Goal: Task Accomplishment & Management: Use online tool/utility

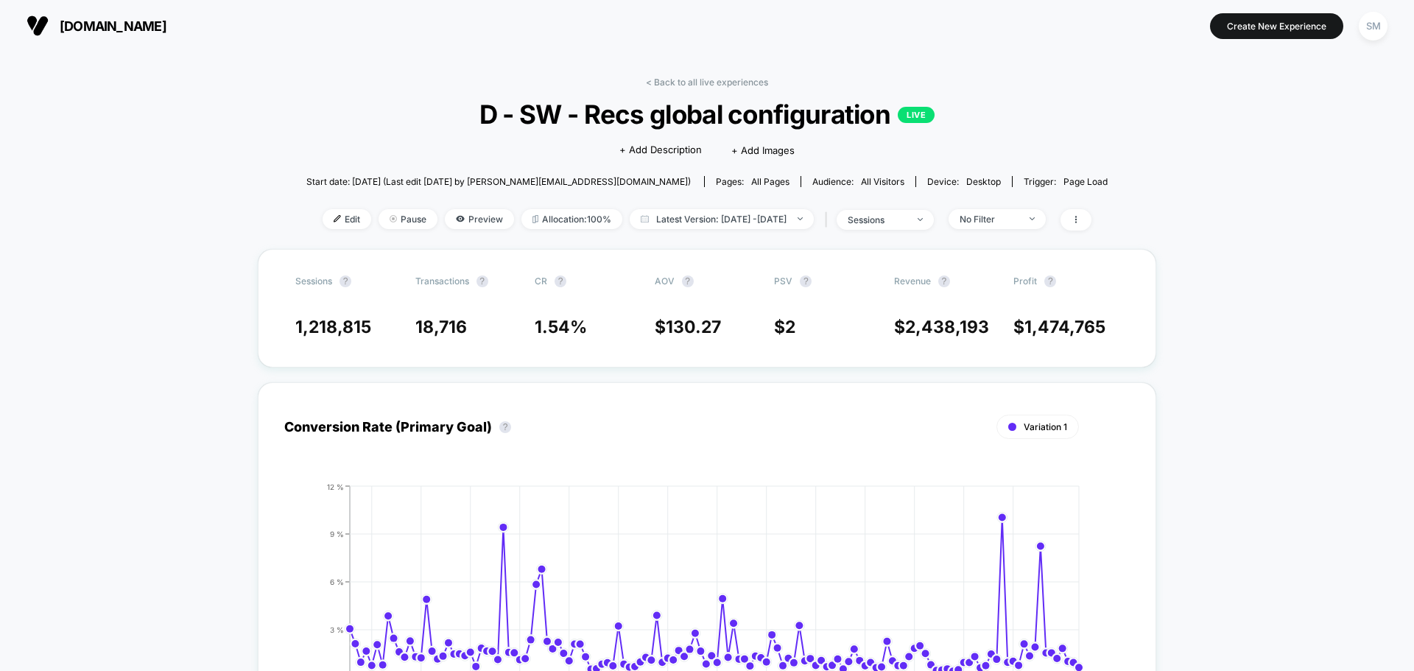
click at [751, 180] on span "all pages" at bounding box center [770, 181] width 38 height 11
click at [331, 222] on span "Edit" at bounding box center [347, 219] width 49 height 20
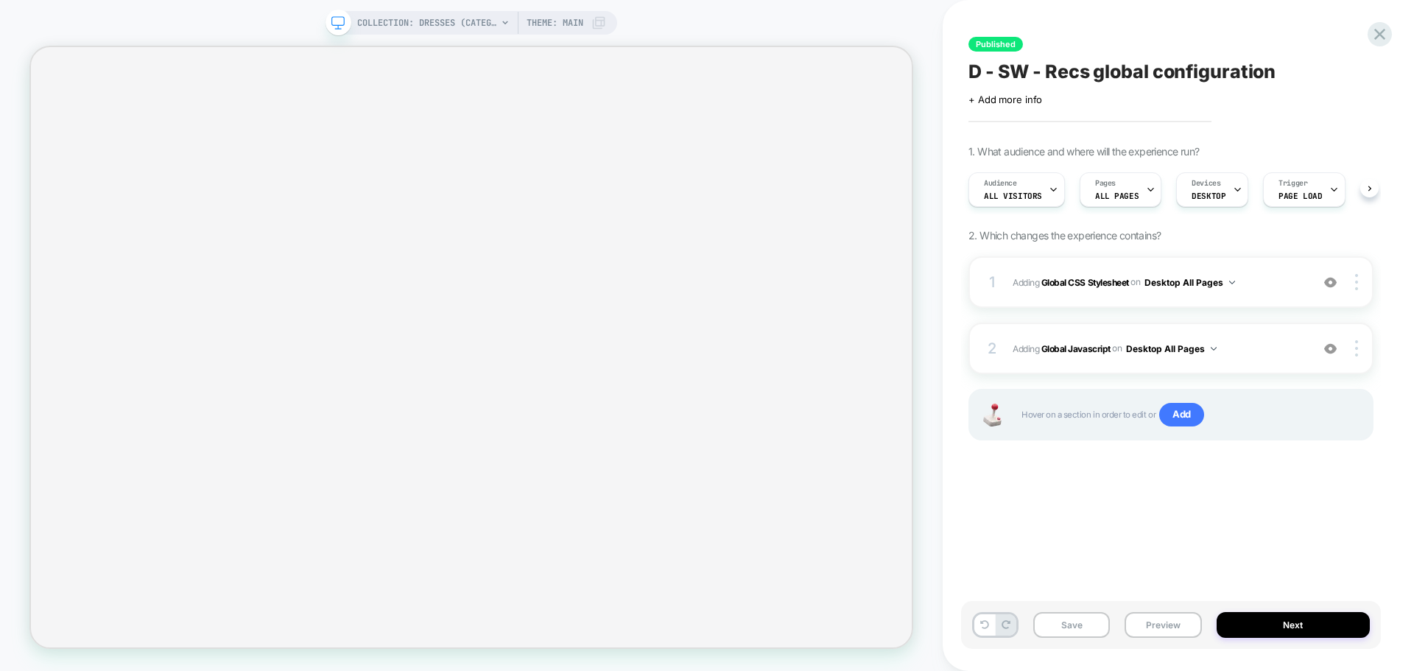
scroll to position [0, 1]
click at [1006, 278] on div "1 Adding Global CSS Stylesheet on Desktop All Pages Add Before Add After Copy t…" at bounding box center [1170, 282] width 405 height 52
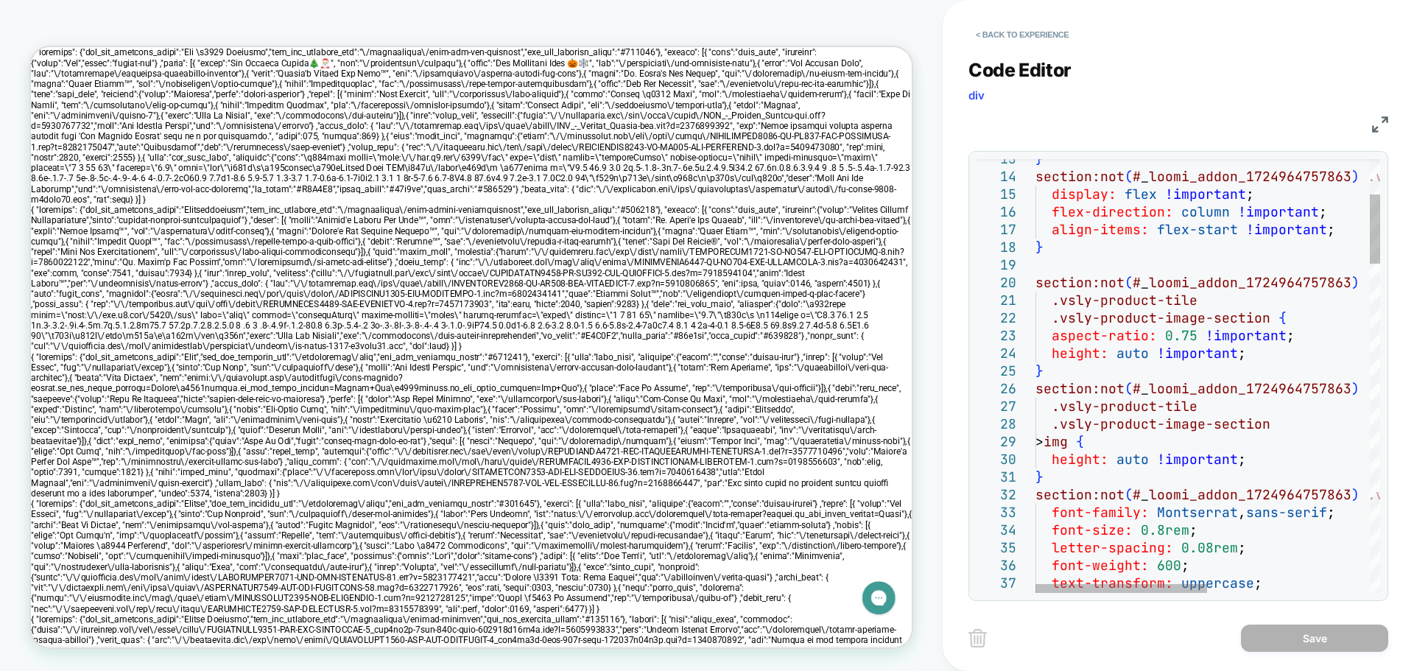
scroll to position [0, 0]
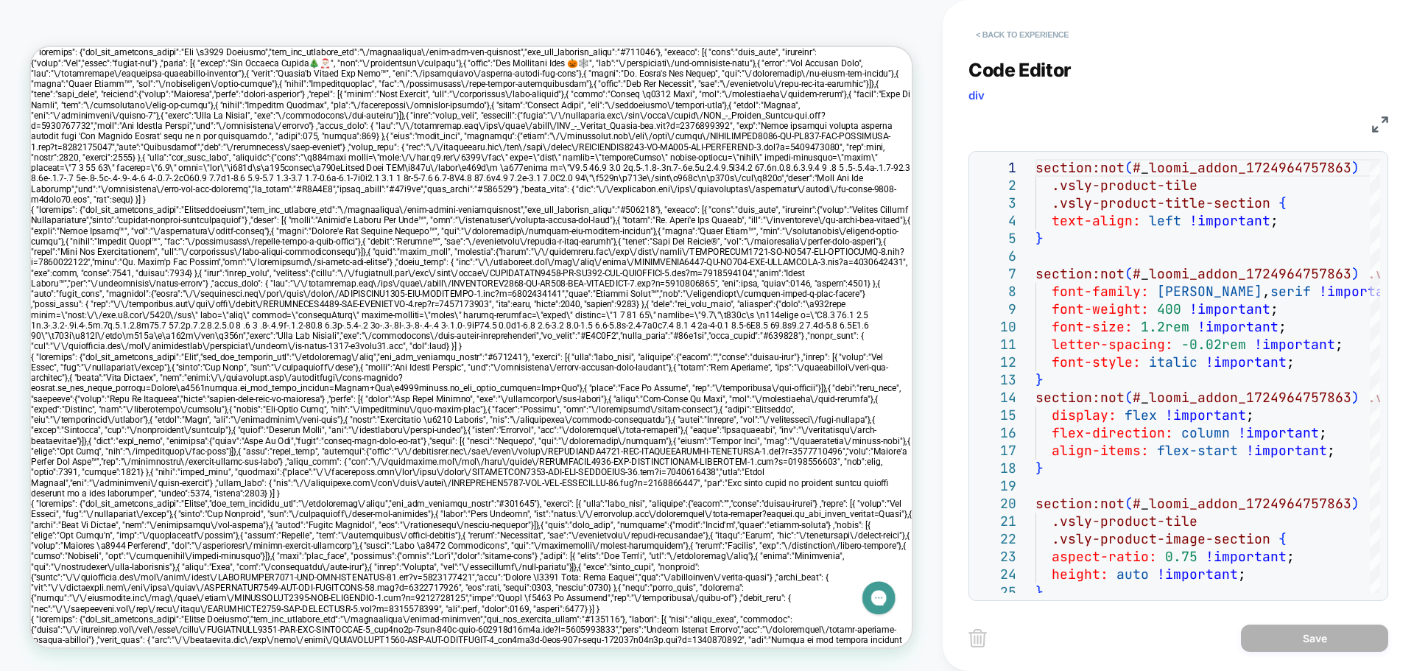
click at [988, 37] on button "< Back to experience" at bounding box center [1022, 35] width 108 height 24
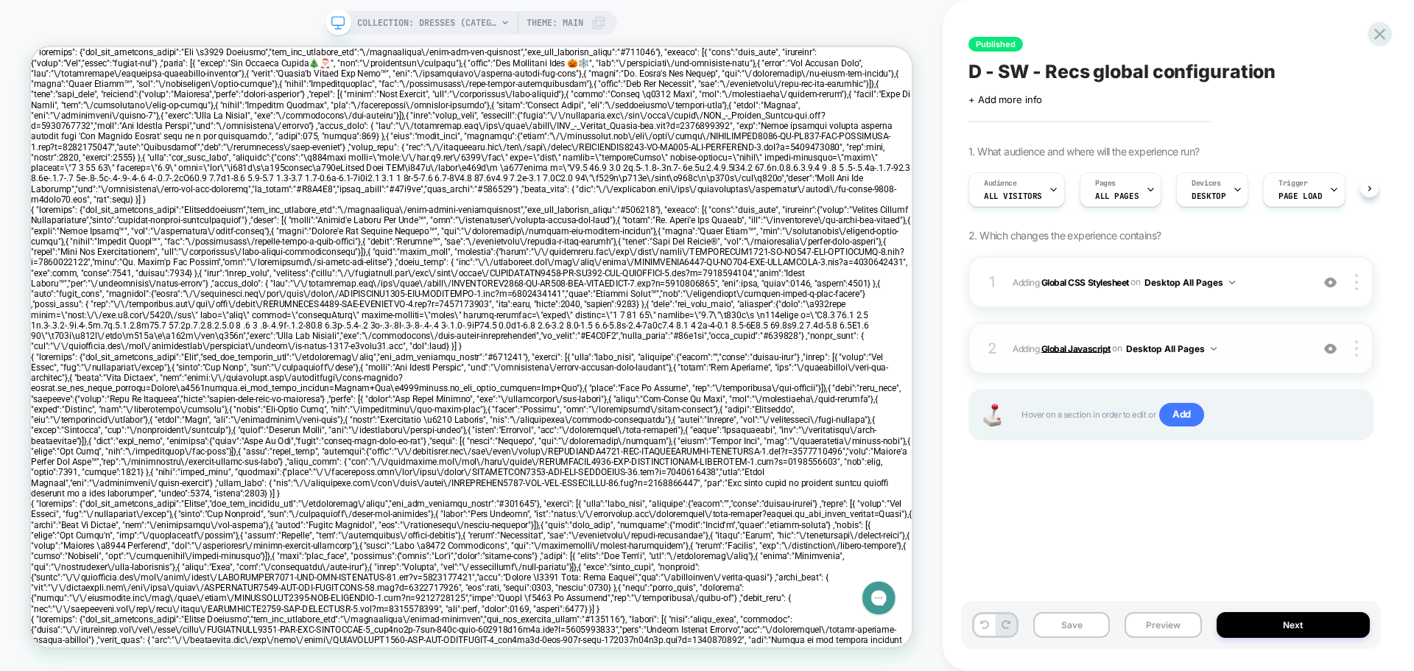
scroll to position [0, 1]
click at [1000, 348] on div "2 Adding Global Javascript on Desktop All Pages Add Before Add After Copy to Mo…" at bounding box center [1170, 349] width 405 height 52
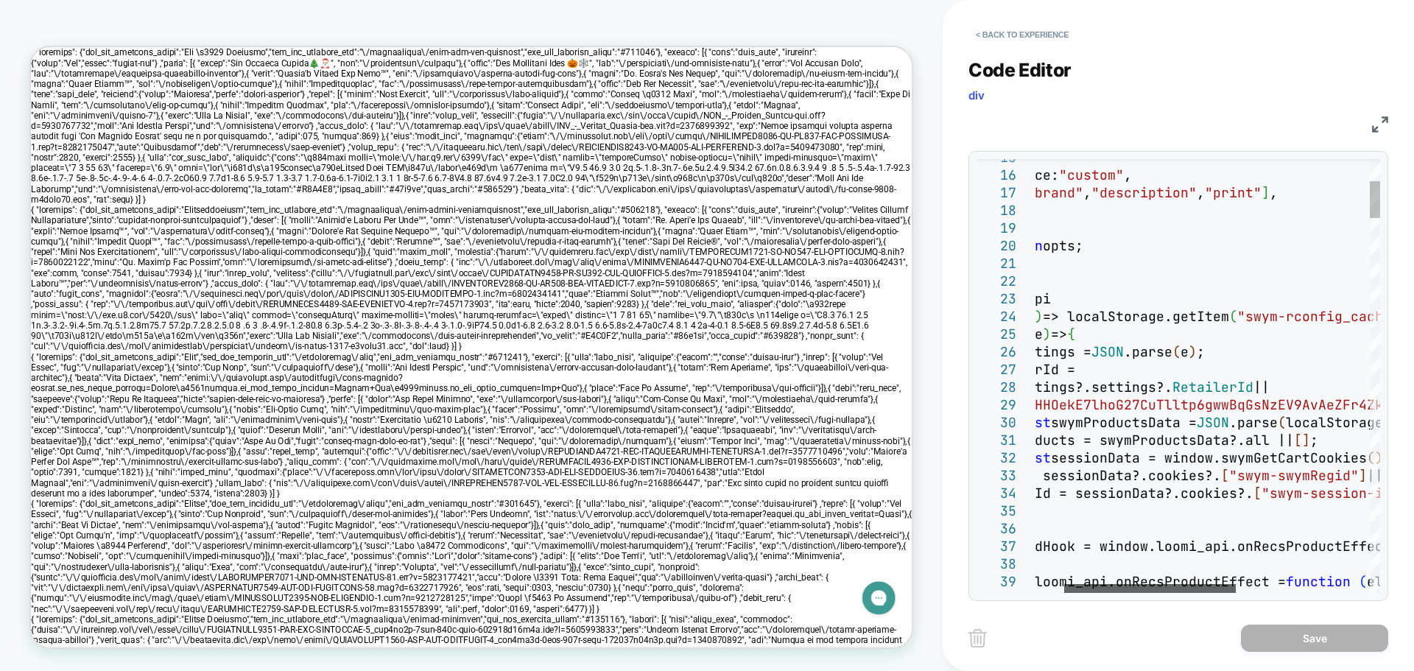
click at [1164, 586] on div at bounding box center [1150, 588] width 172 height 9
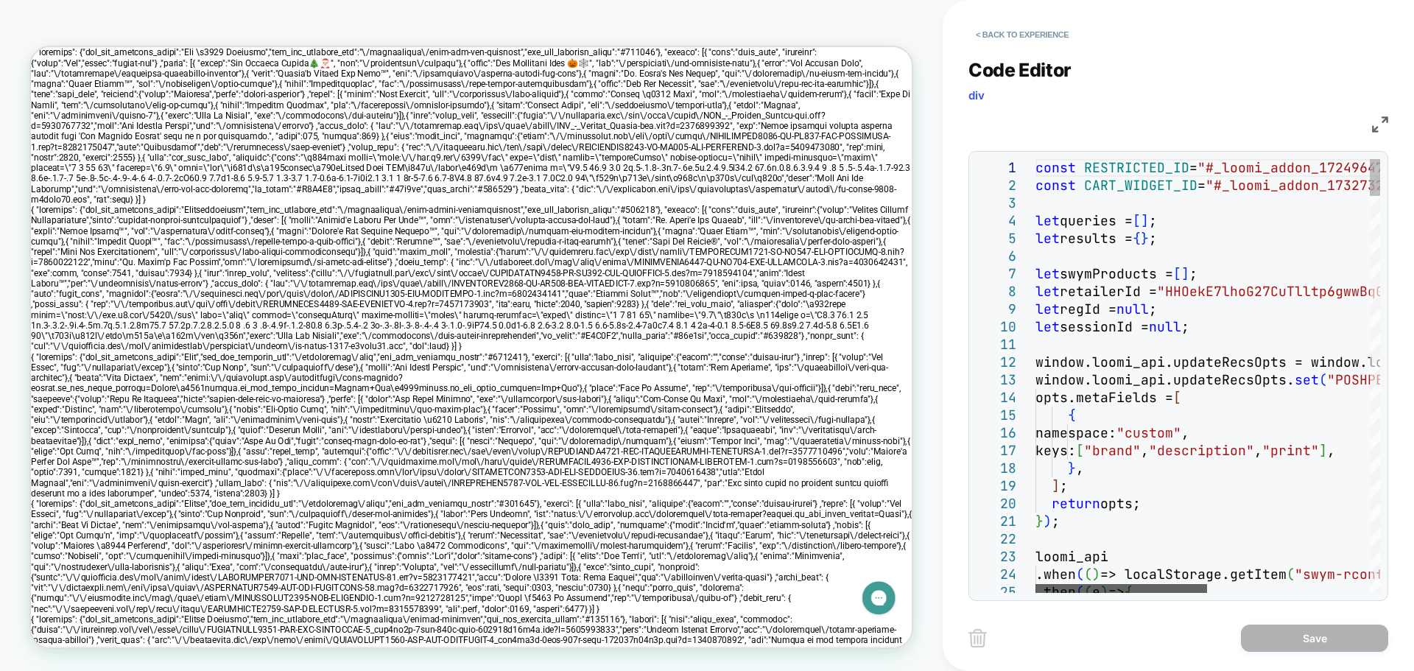
click at [1103, 584] on div at bounding box center [1121, 588] width 172 height 9
click at [989, 25] on button "< Back to experience" at bounding box center [1022, 35] width 108 height 24
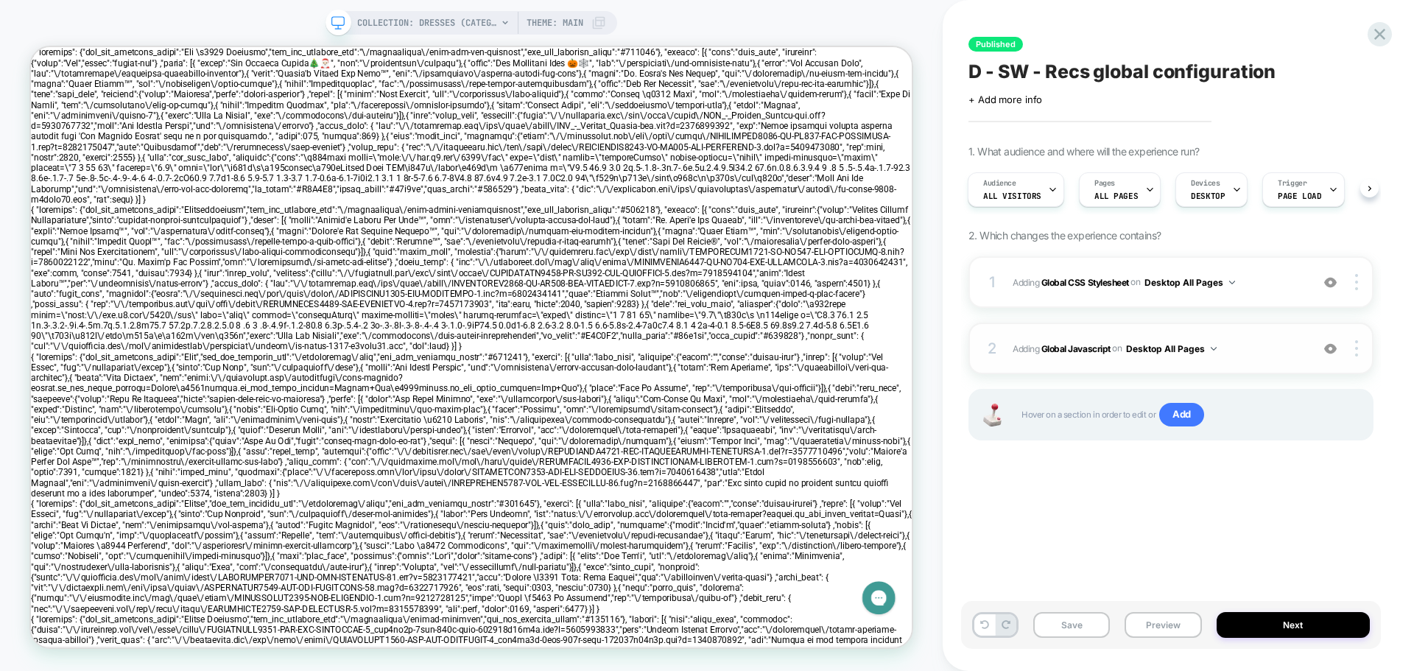
click at [1056, 342] on span "Adding Global Javascript on Desktop All Pages" at bounding box center [1158, 348] width 291 height 18
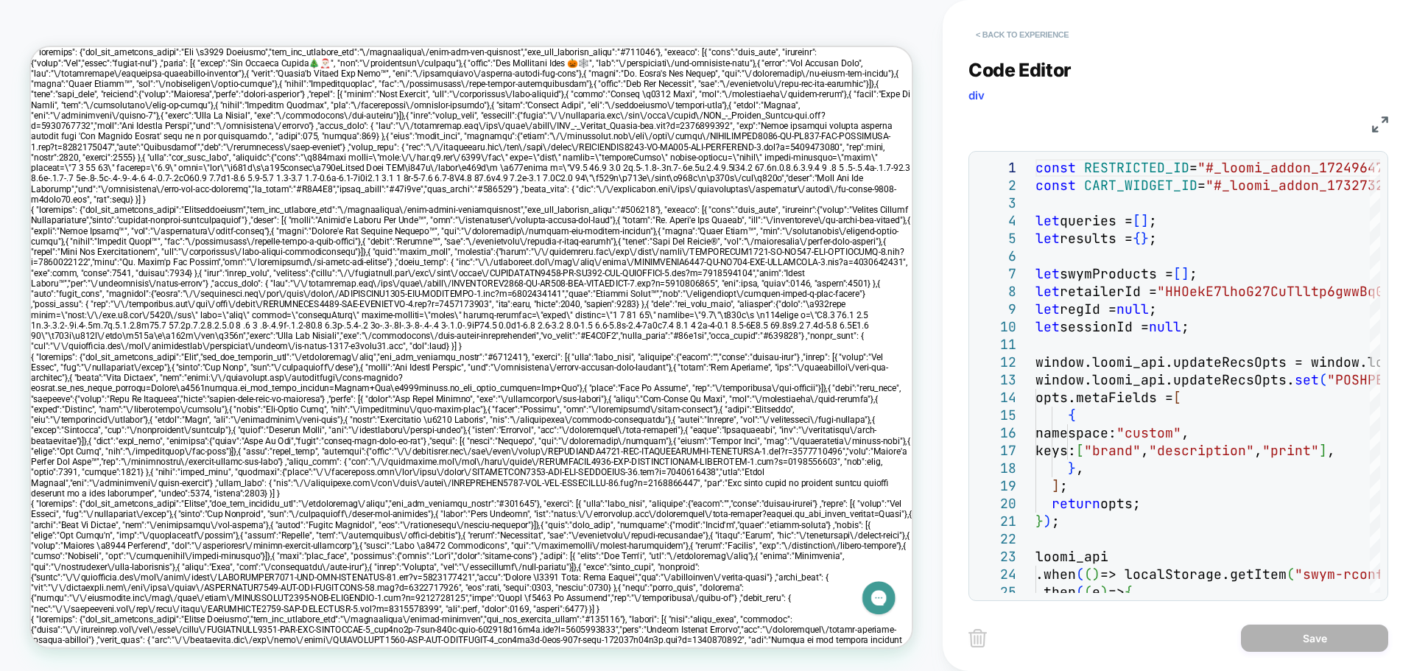
click at [988, 33] on button "< Back to experience" at bounding box center [1022, 35] width 108 height 24
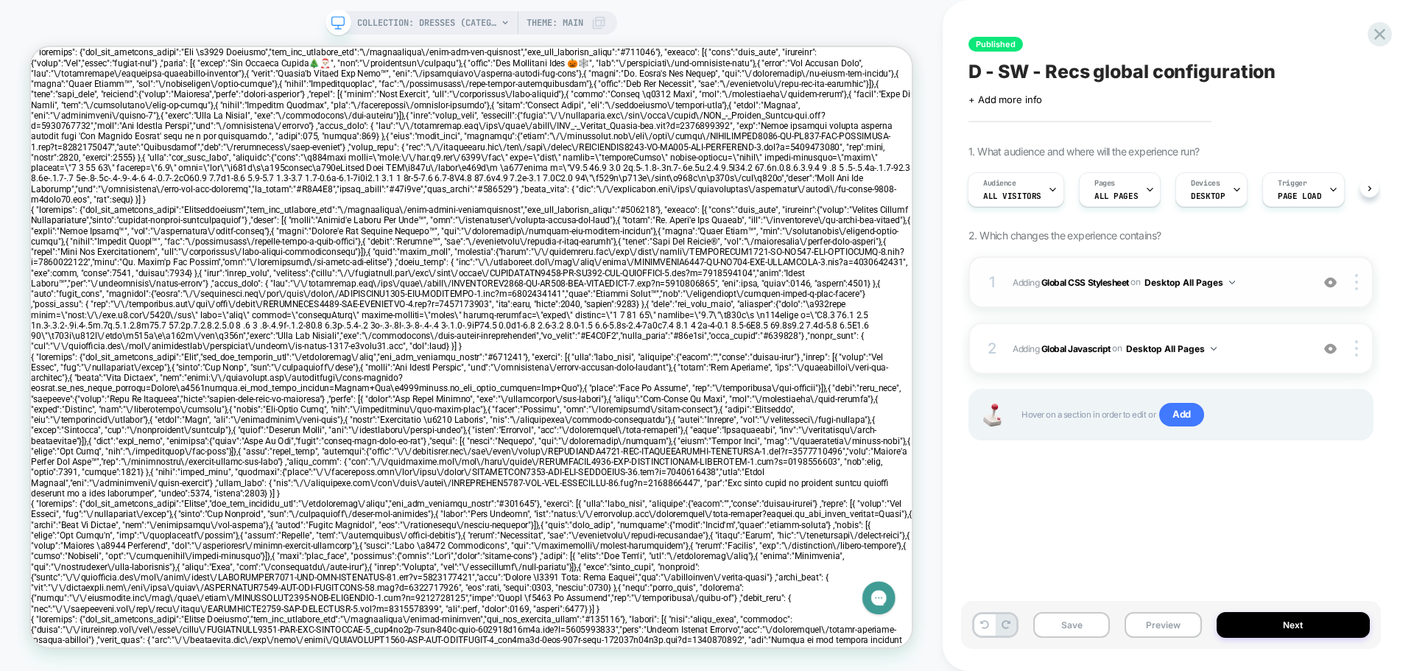
click at [1085, 275] on span "Adding Global CSS Stylesheet on Desktop All Pages" at bounding box center [1158, 282] width 291 height 18
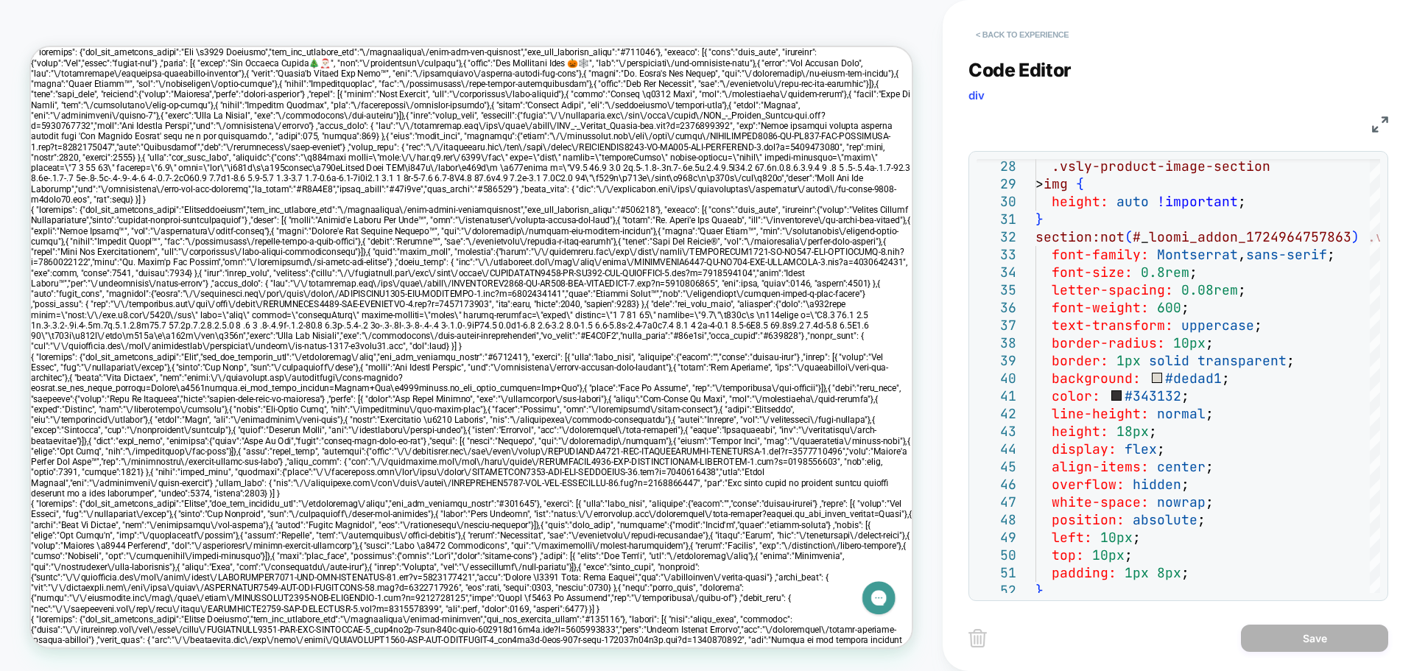
click at [976, 28] on button "< Back to experience" at bounding box center [1022, 35] width 108 height 24
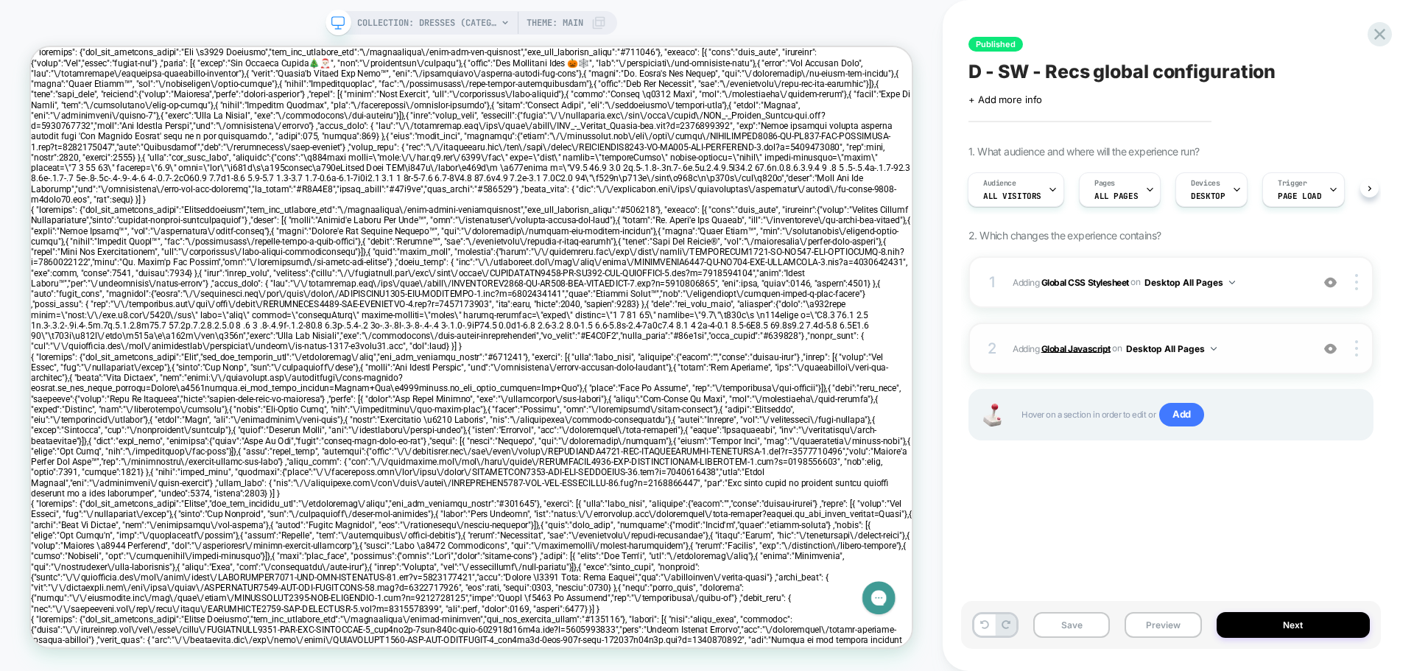
click at [1071, 346] on b "Global Javascript" at bounding box center [1075, 347] width 69 height 11
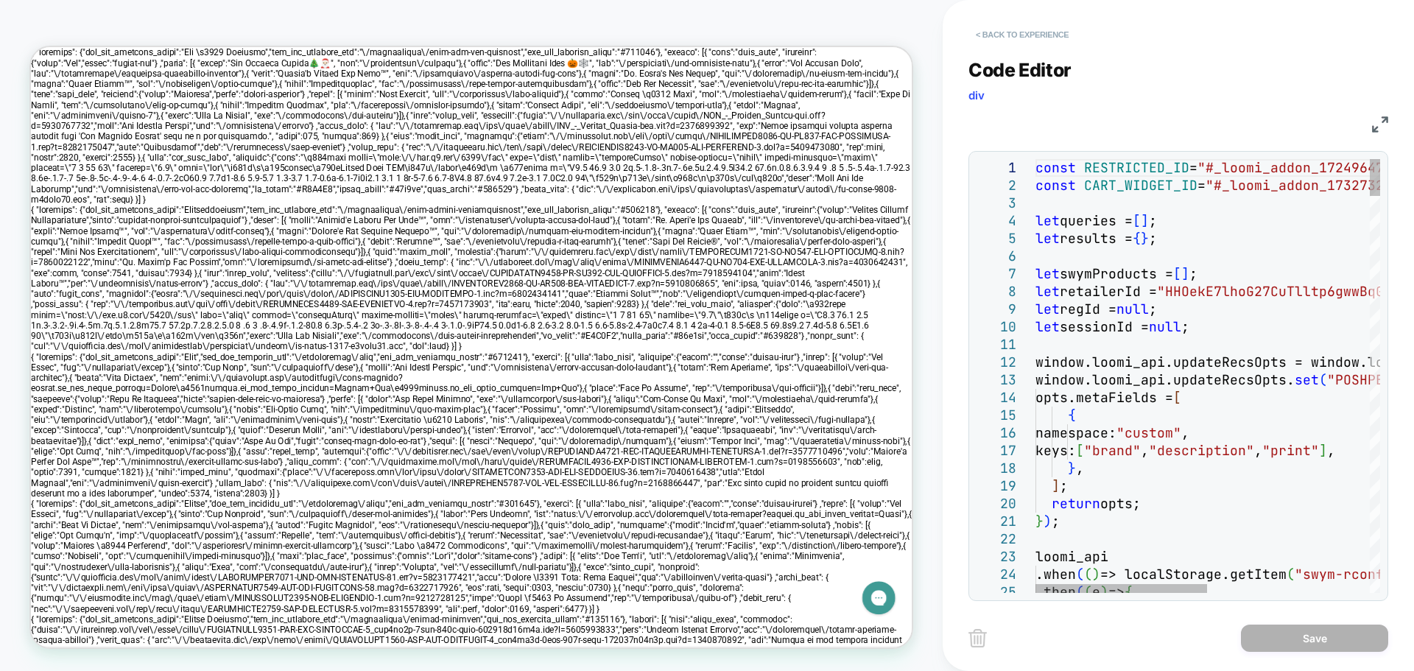
click at [979, 29] on button "< Back to experience" at bounding box center [1022, 35] width 108 height 24
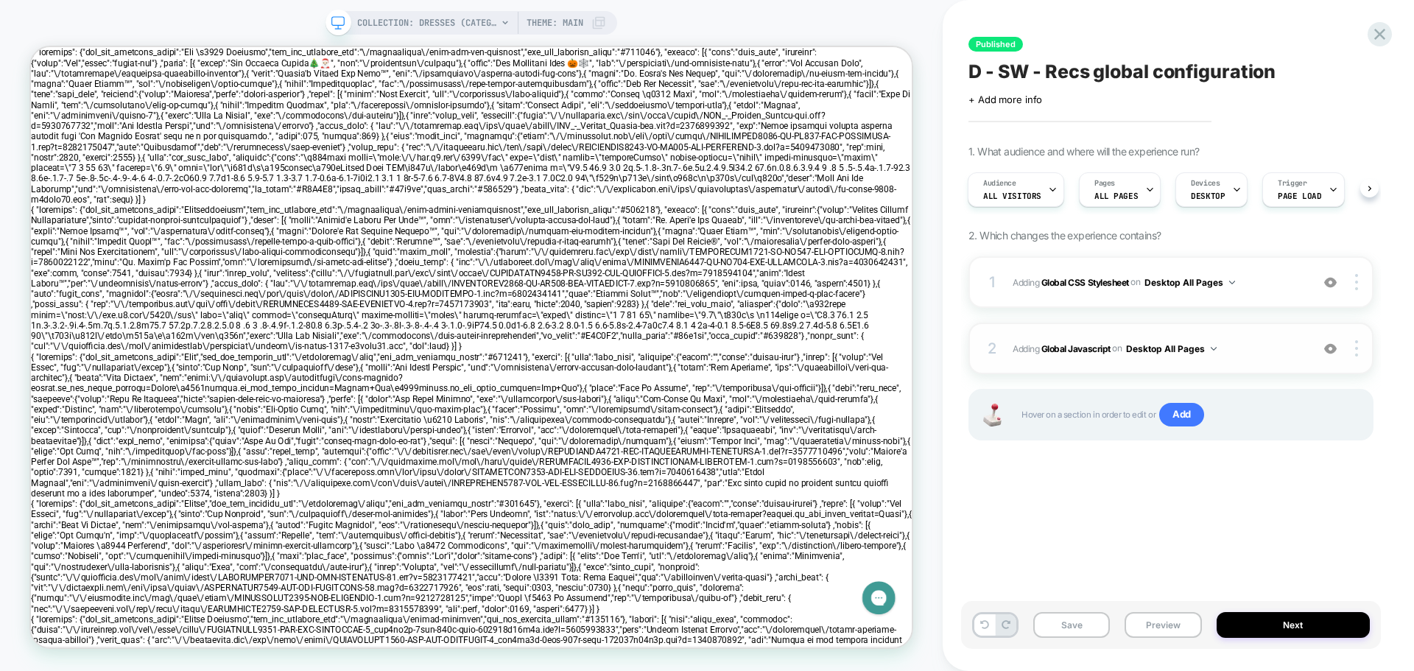
click at [1276, 345] on span "Adding Global Javascript on Desktop All Pages" at bounding box center [1158, 348] width 291 height 18
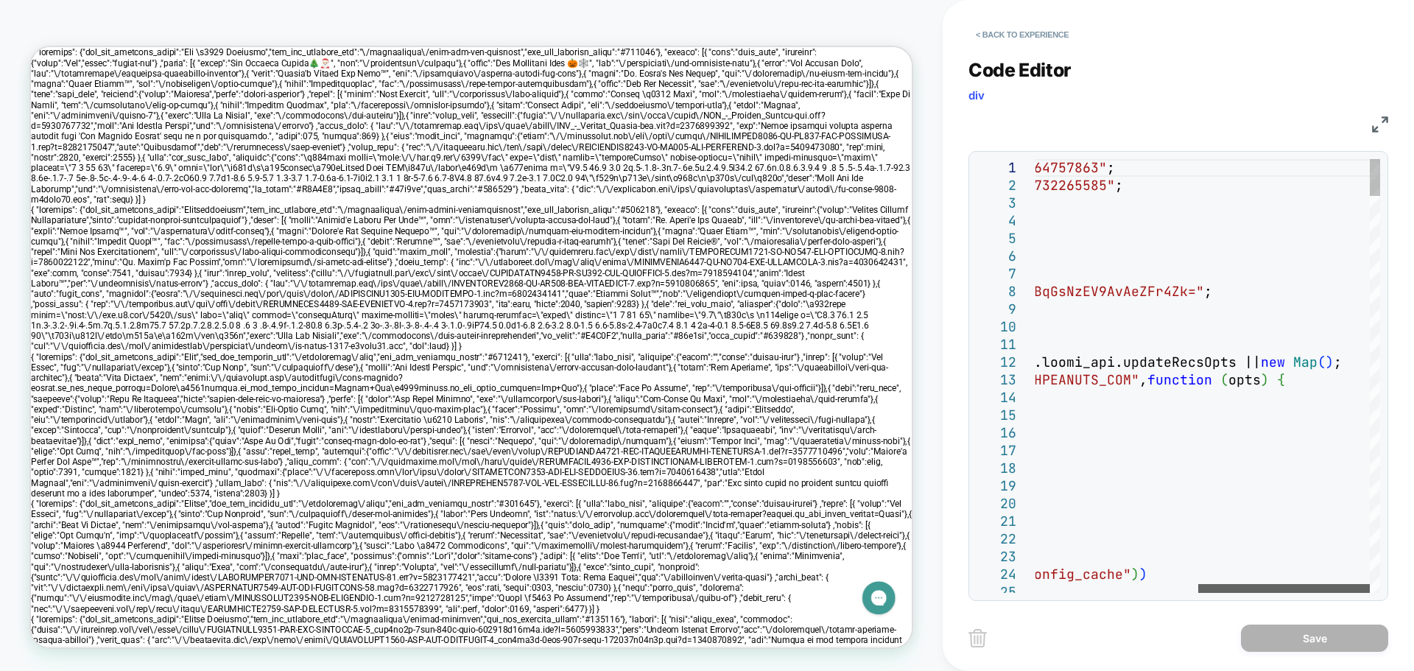
click at [1198, 584] on div at bounding box center [1284, 588] width 172 height 9
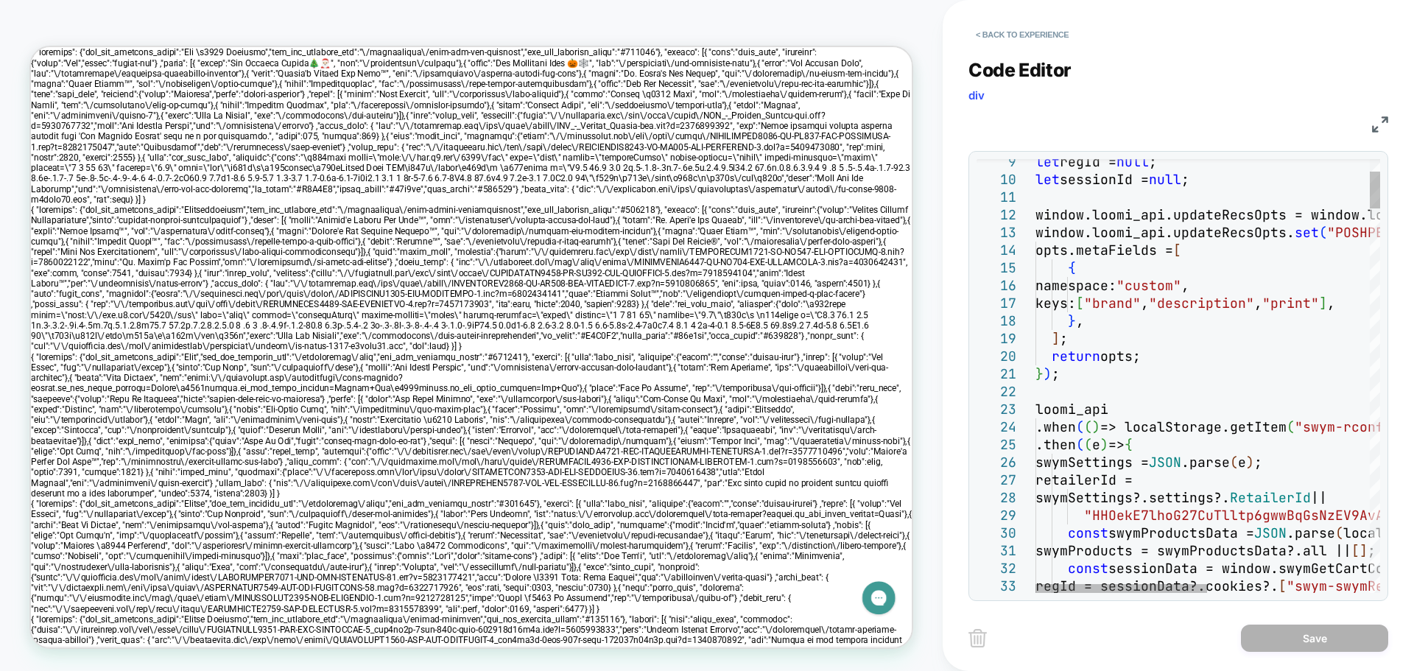
scroll to position [0, 0]
click at [1053, 584] on div at bounding box center [1121, 588] width 172 height 9
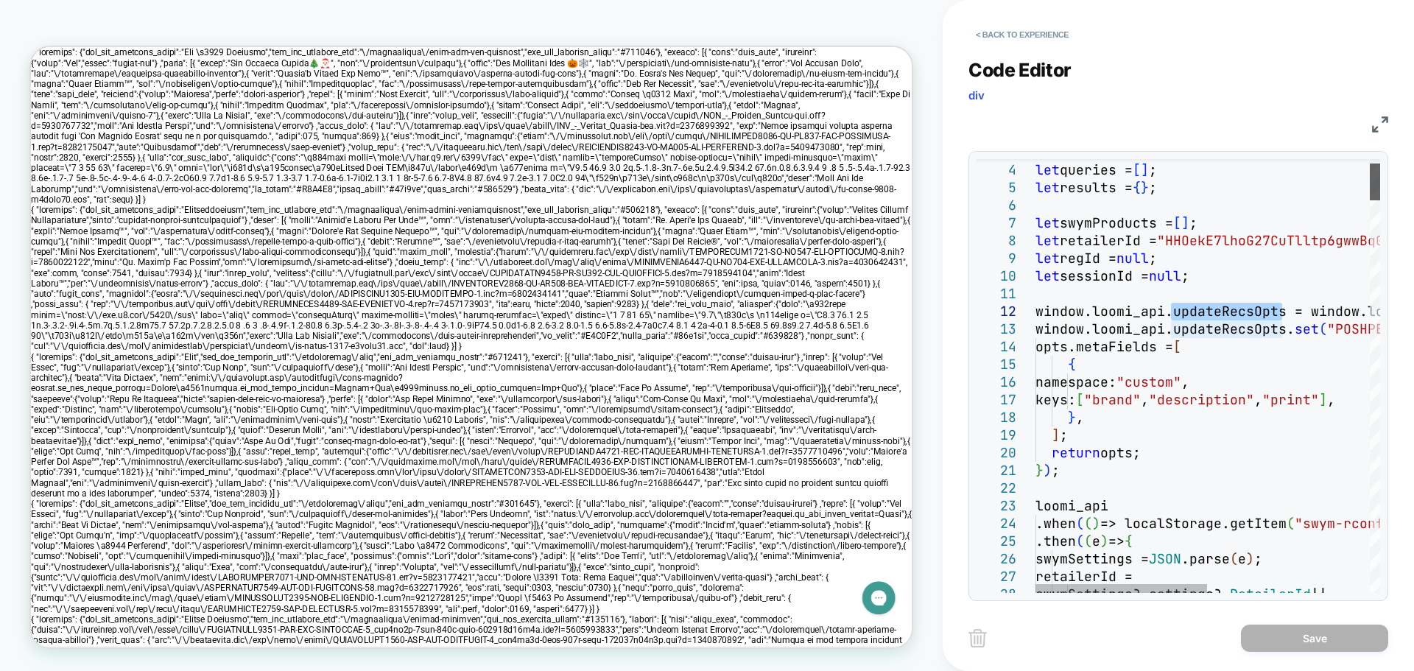
click at [1370, 172] on div at bounding box center [1375, 181] width 10 height 37
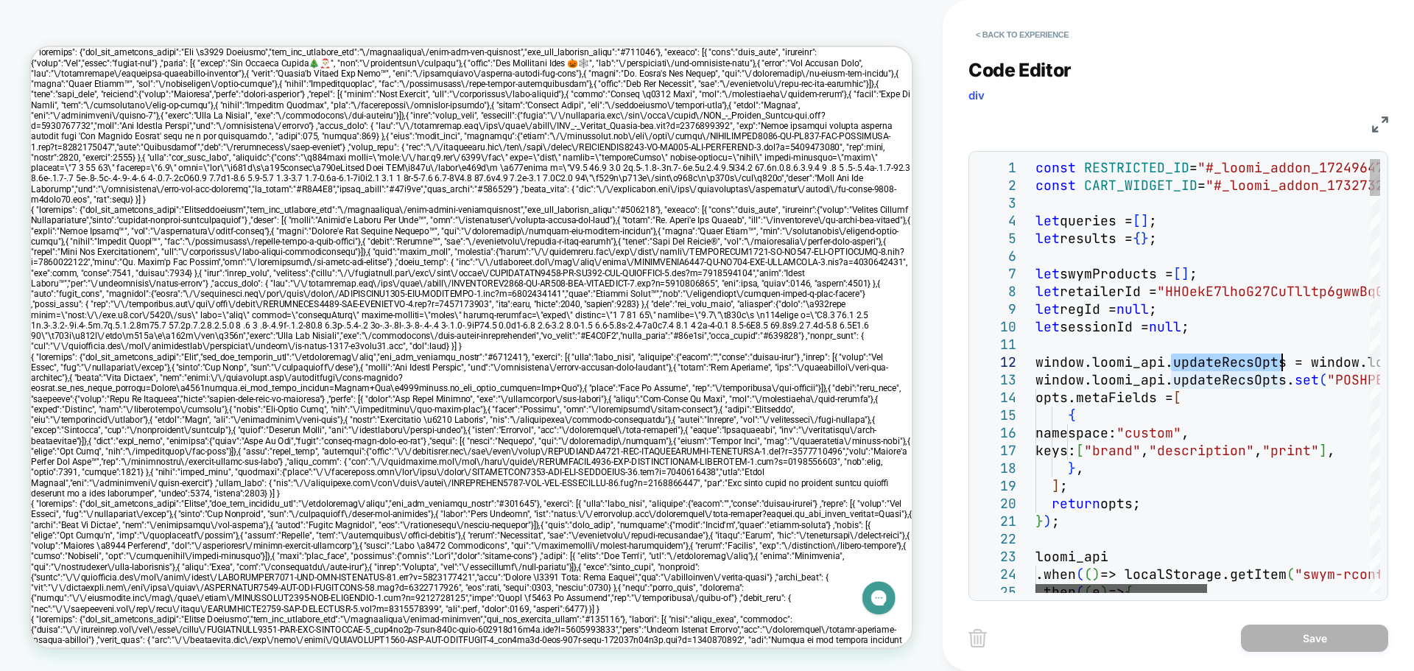
click at [1069, 584] on div at bounding box center [1121, 588] width 172 height 9
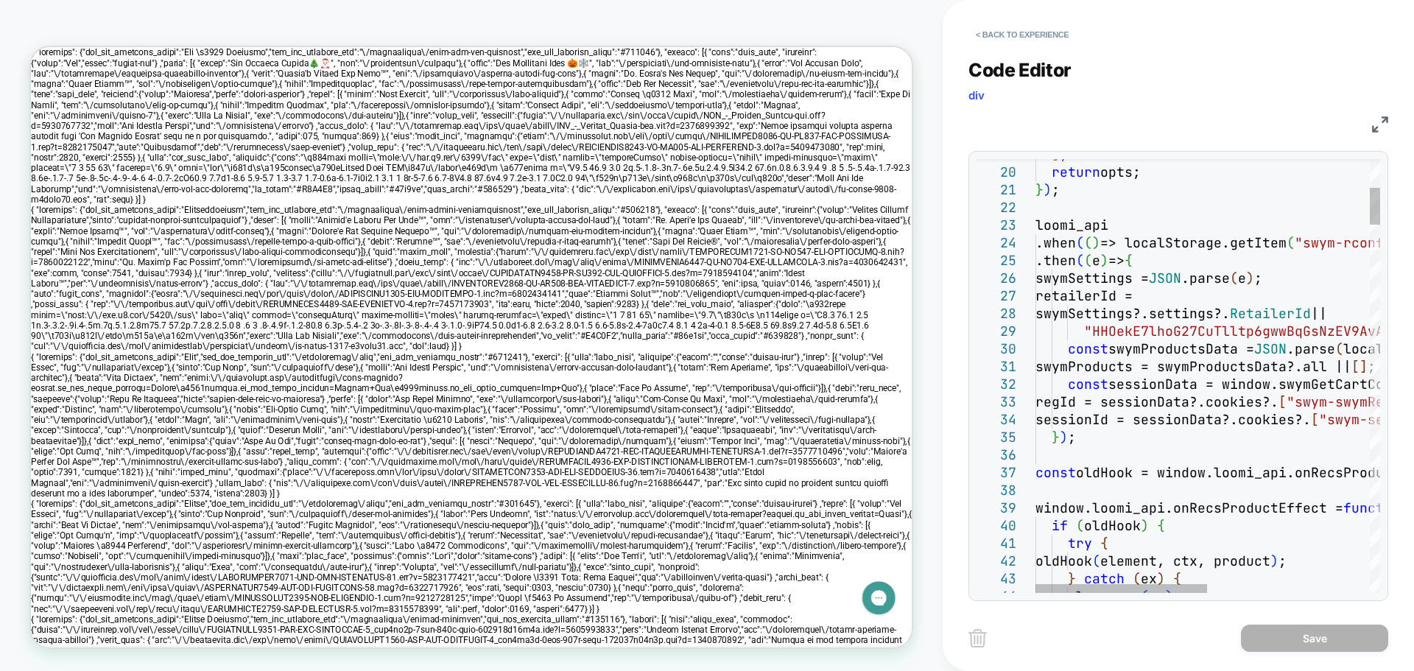
type textarea "**********"
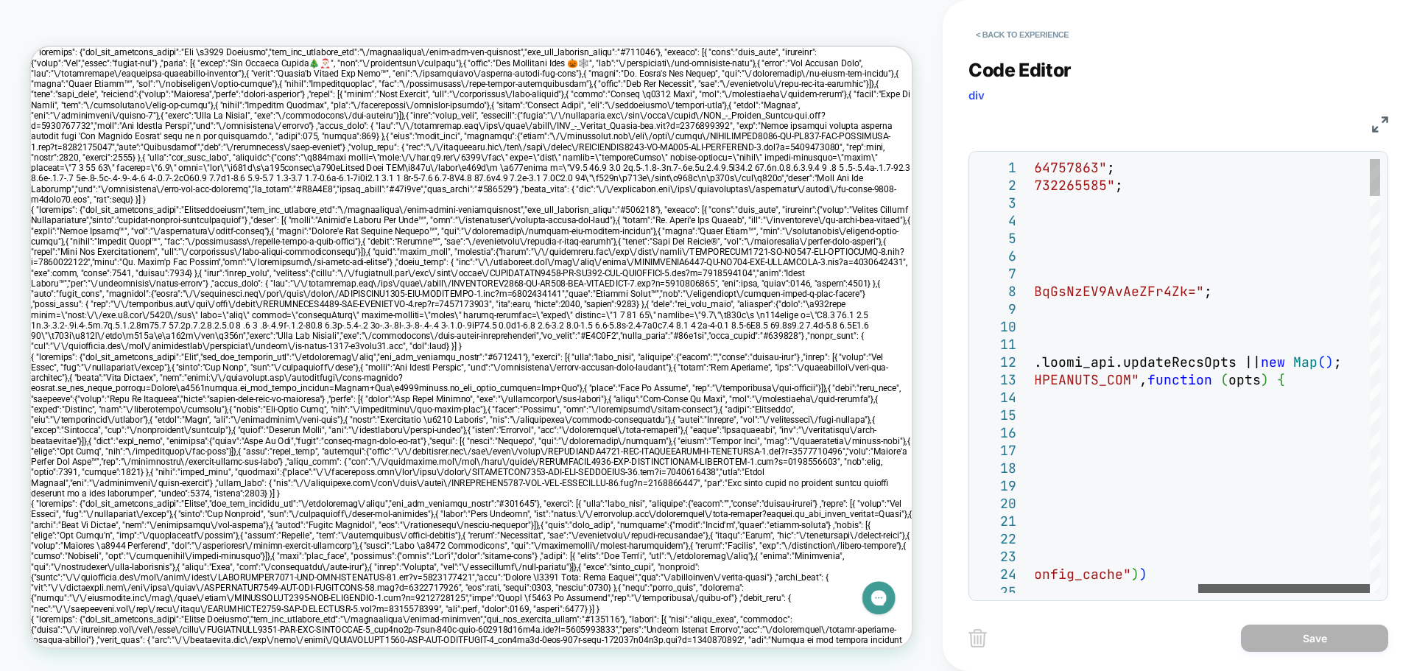
click at [1198, 584] on div at bounding box center [1284, 588] width 172 height 9
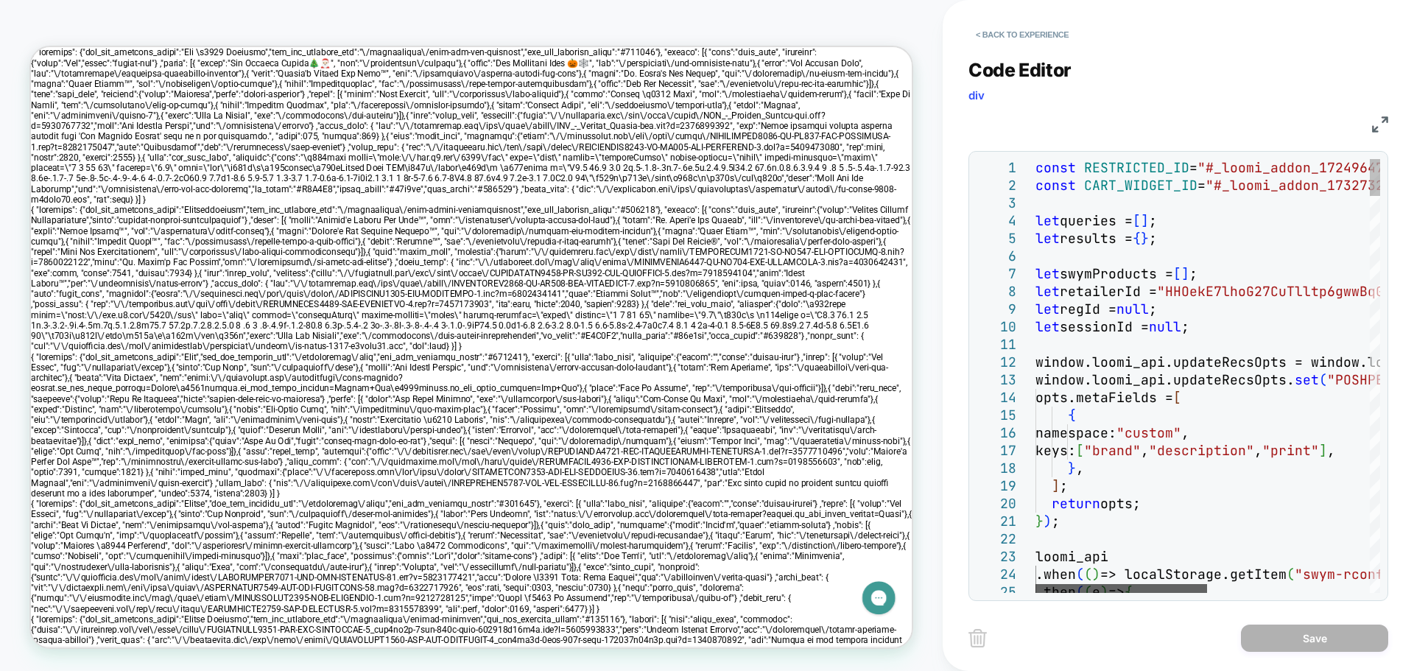
click at [1125, 584] on div at bounding box center [1121, 588] width 172 height 9
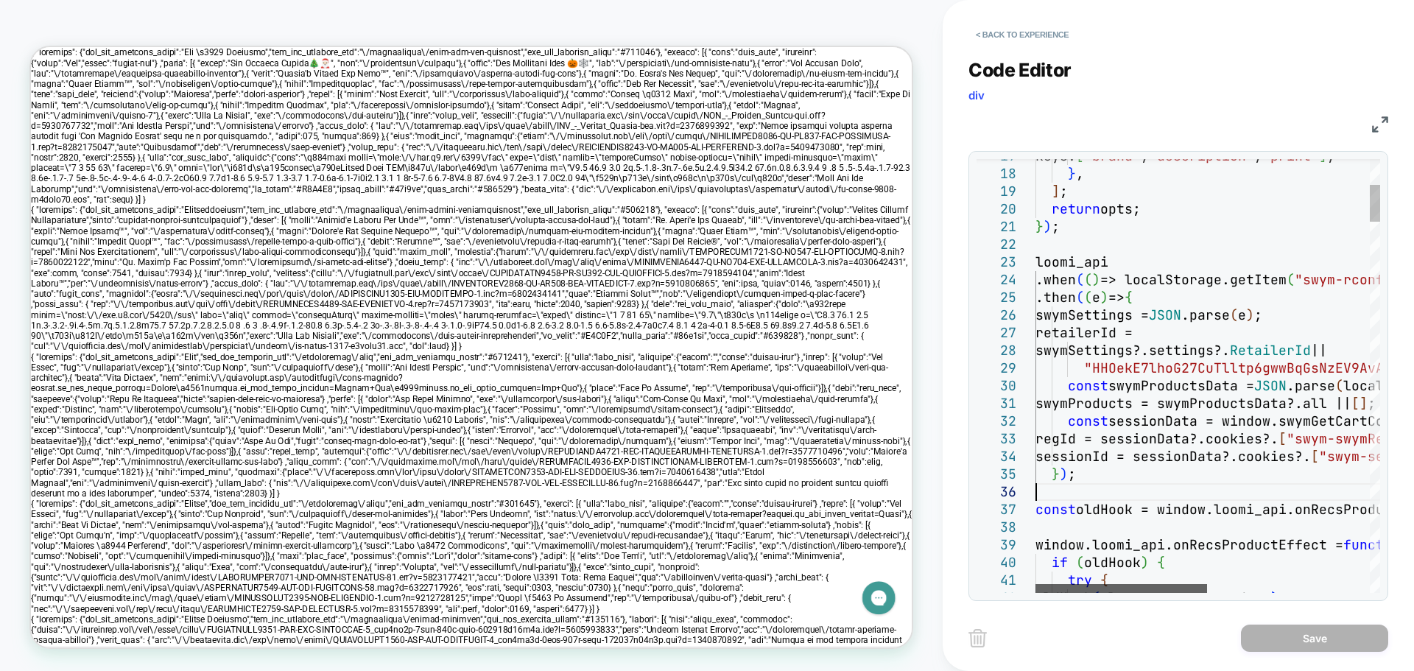
click at [1097, 584] on div at bounding box center [1121, 588] width 172 height 9
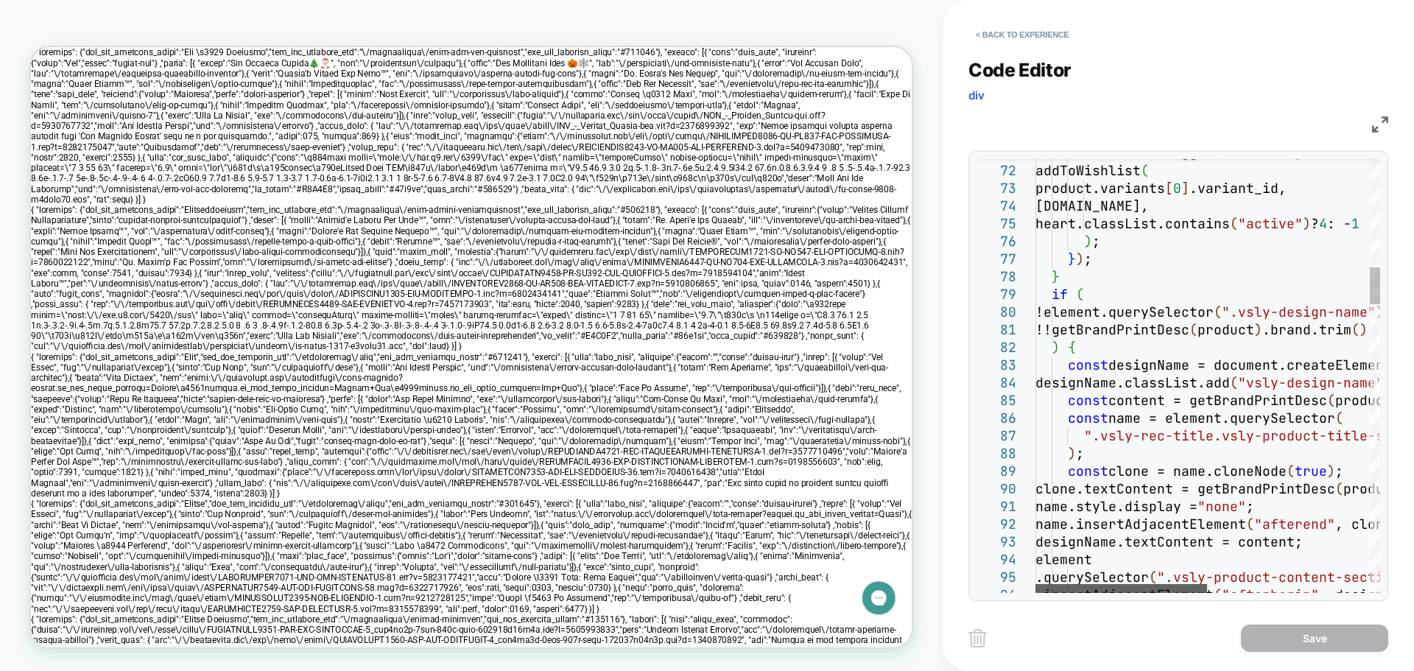
click at [1138, 584] on div at bounding box center [1121, 588] width 172 height 9
click at [1094, 584] on div at bounding box center [1121, 588] width 172 height 9
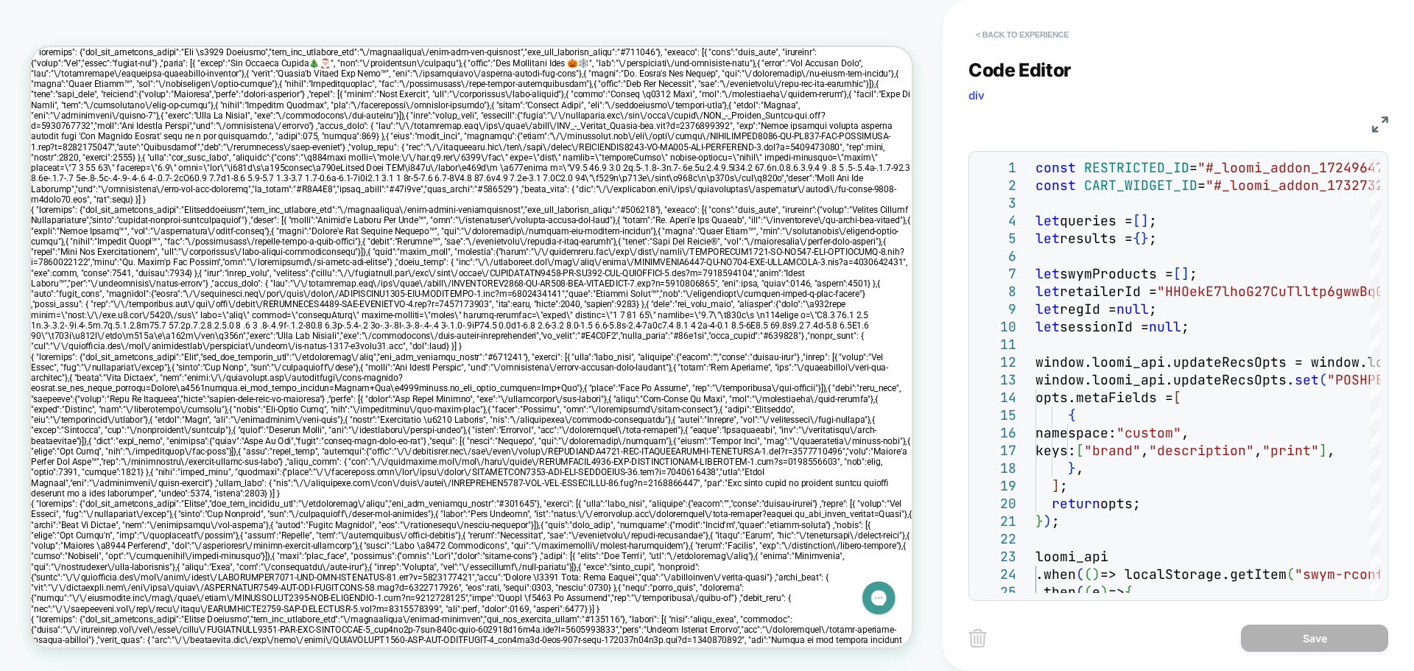
click at [985, 38] on button "< Back to experience" at bounding box center [1022, 35] width 108 height 24
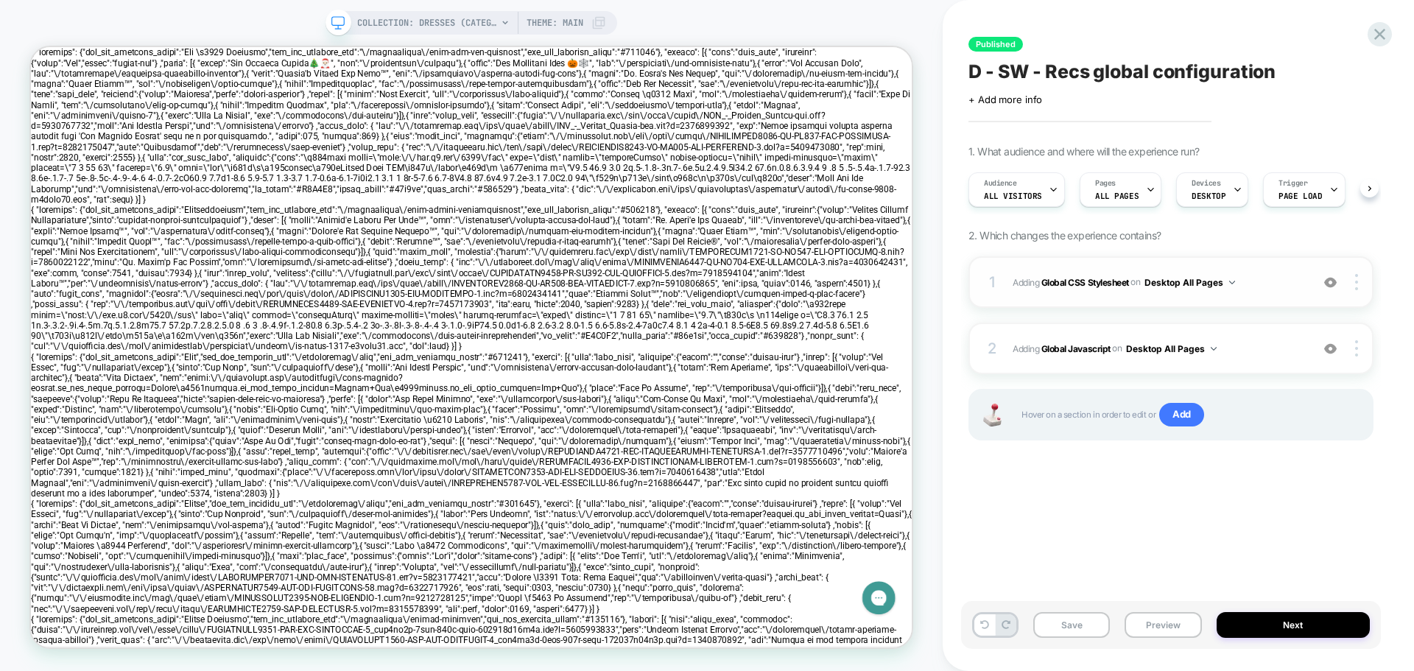
scroll to position [0, 1]
click at [1021, 344] on span "Adding Global Javascript on Desktop All Pages" at bounding box center [1158, 348] width 291 height 18
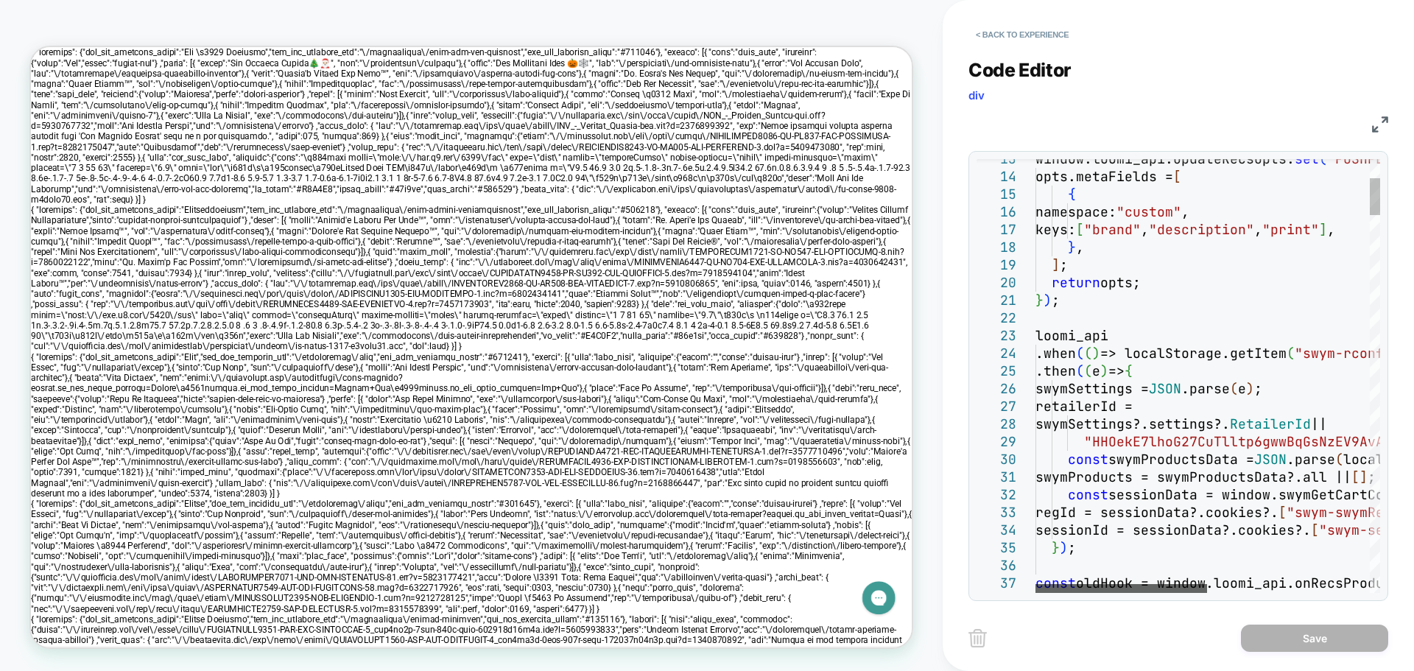
click at [1094, 584] on div at bounding box center [1121, 588] width 172 height 9
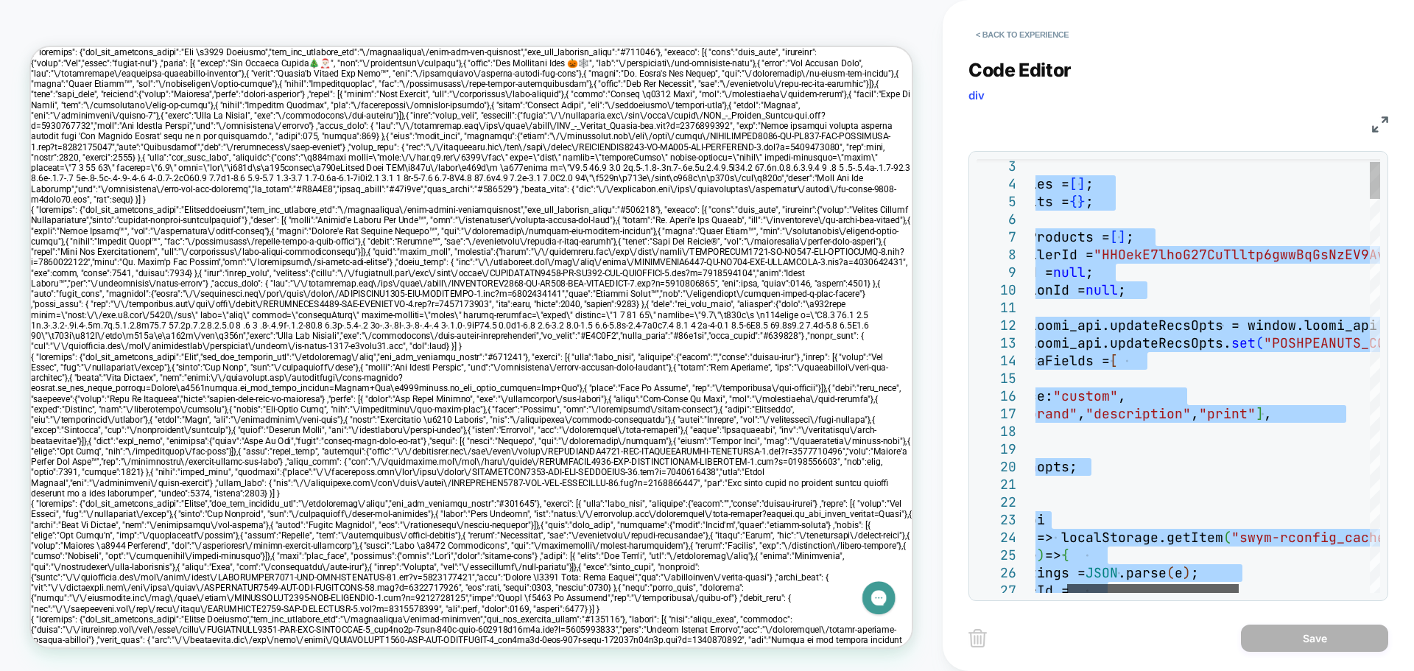
click at [1112, 584] on div at bounding box center [1153, 588] width 172 height 9
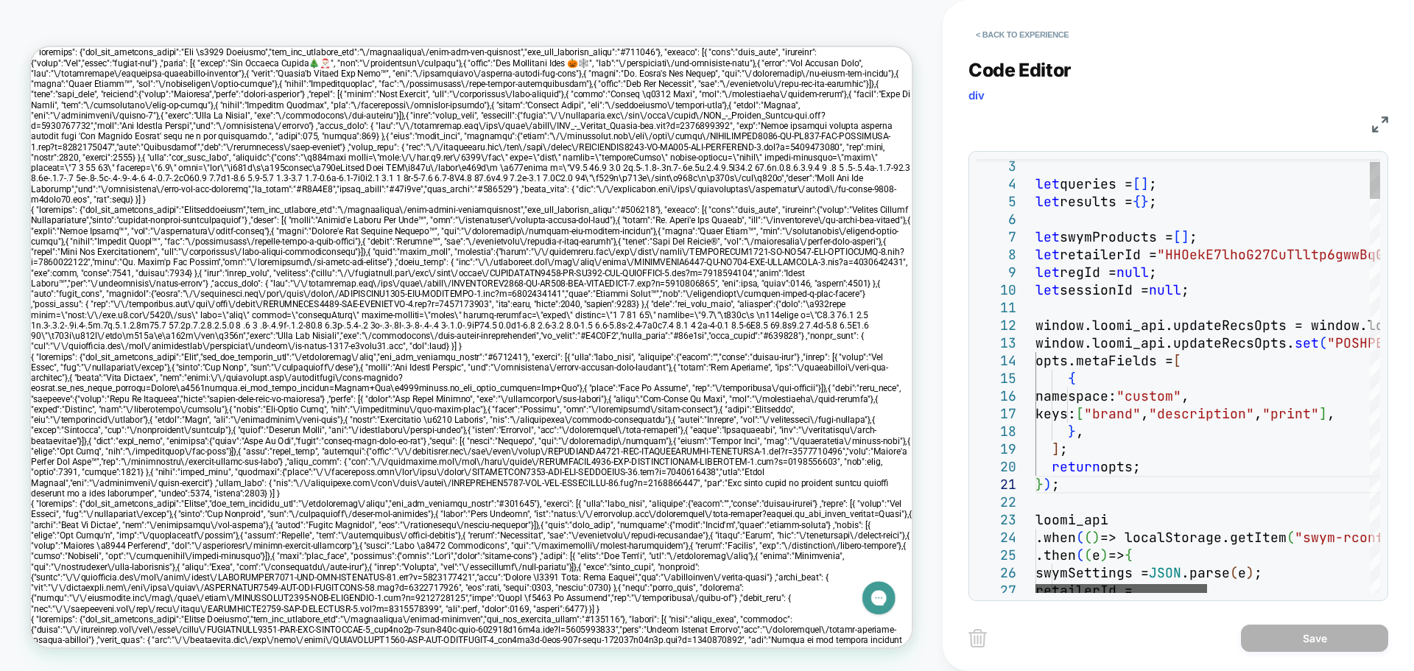
click at [1049, 591] on div at bounding box center [1121, 588] width 172 height 9
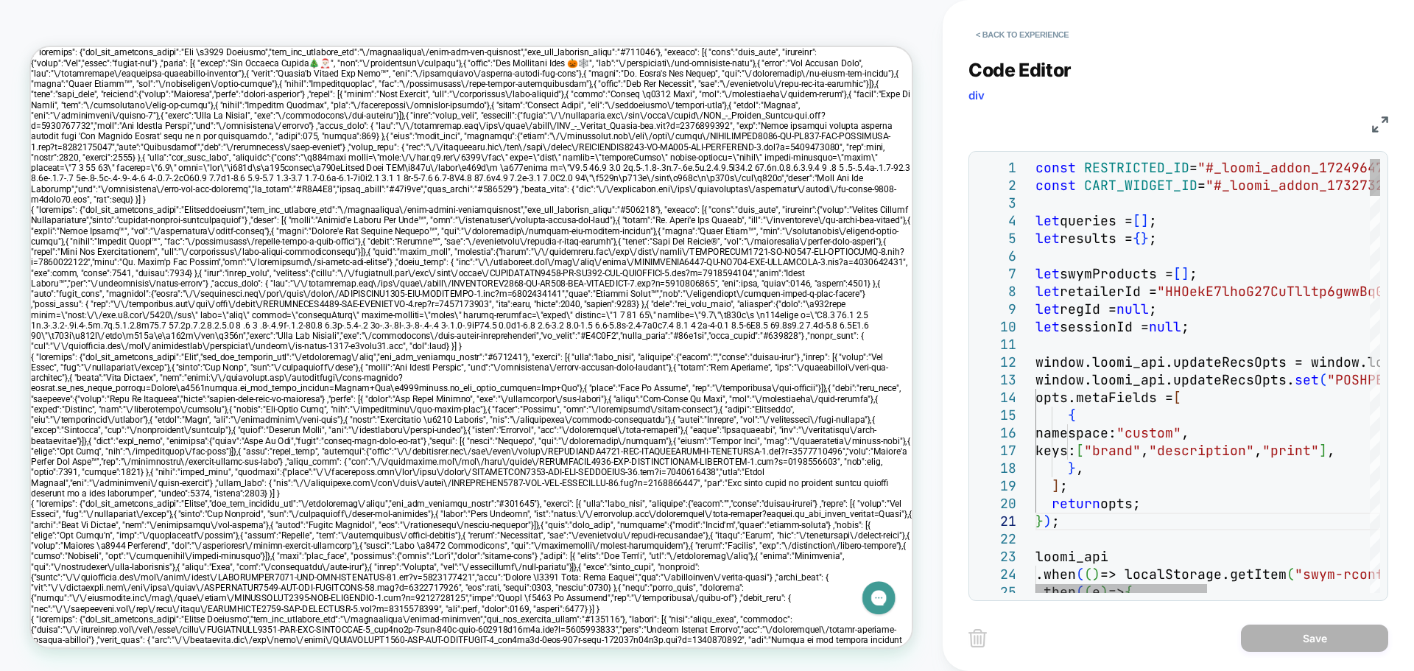
type textarea "**********"
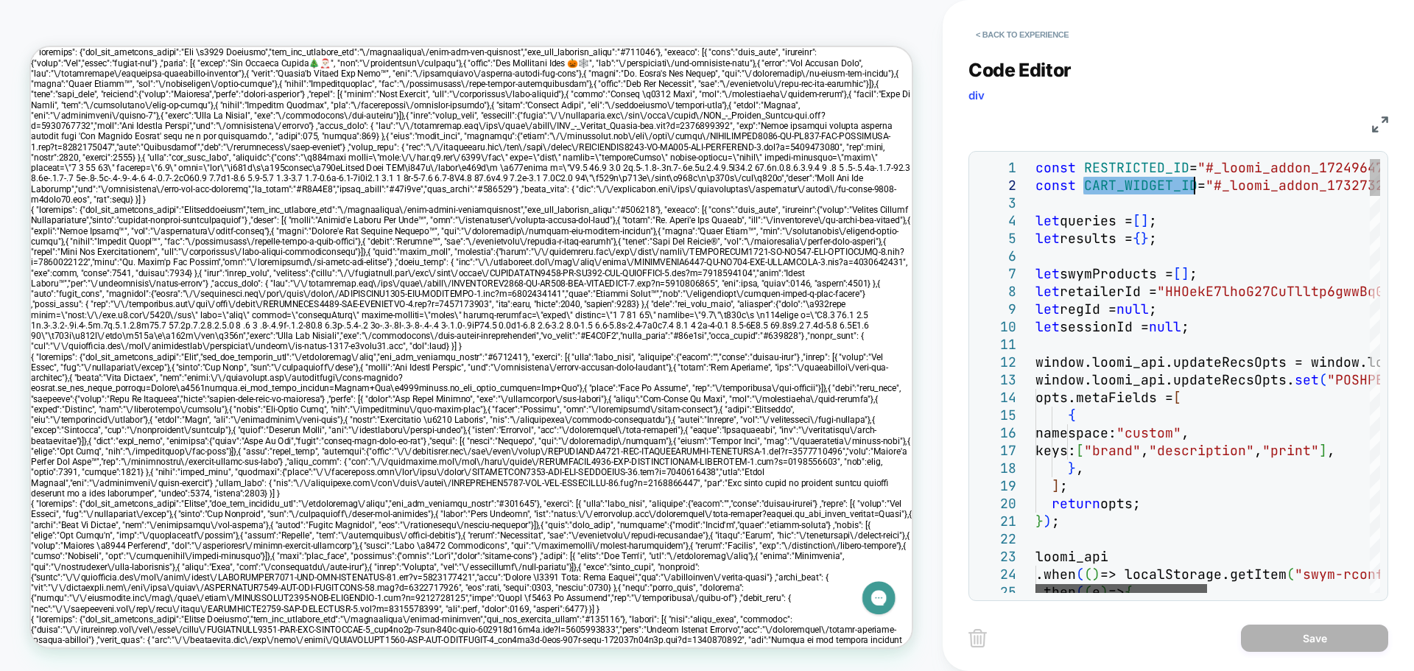
click at [1066, 584] on div at bounding box center [1121, 588] width 172 height 9
click at [1130, 584] on div at bounding box center [1121, 588] width 172 height 9
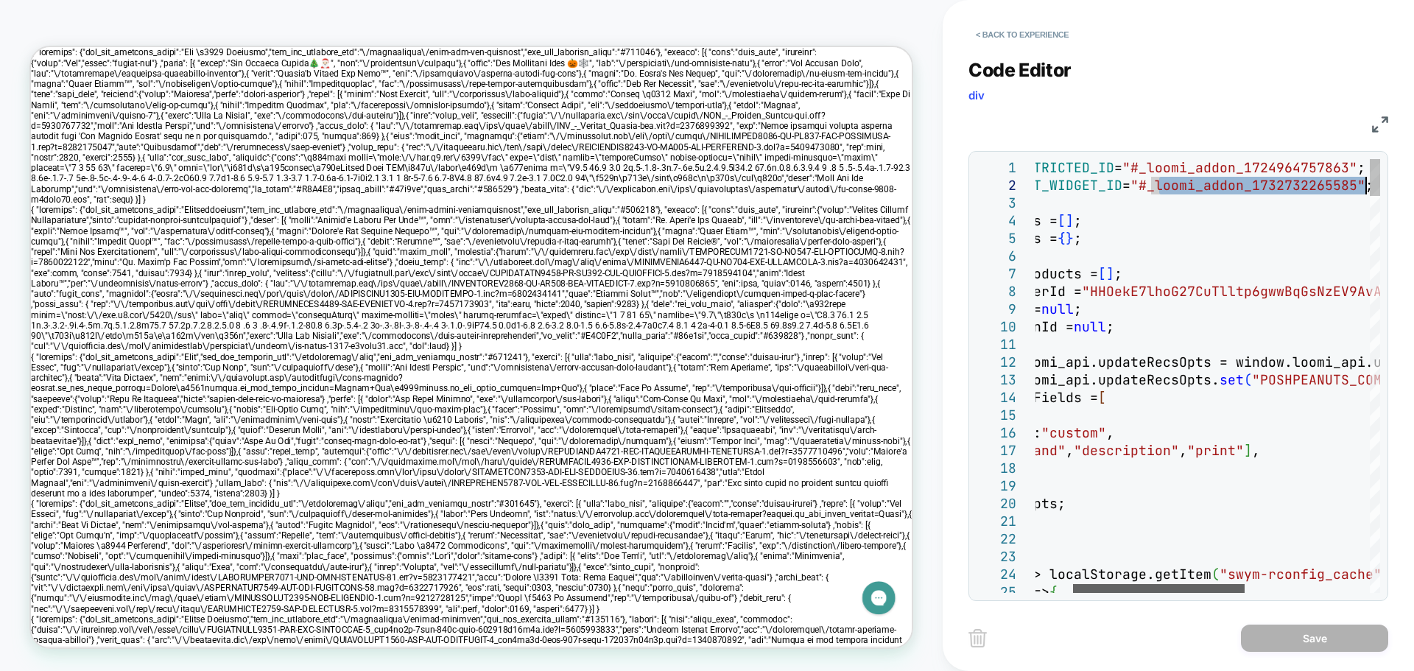
click at [1073, 584] on div at bounding box center [1159, 588] width 172 height 9
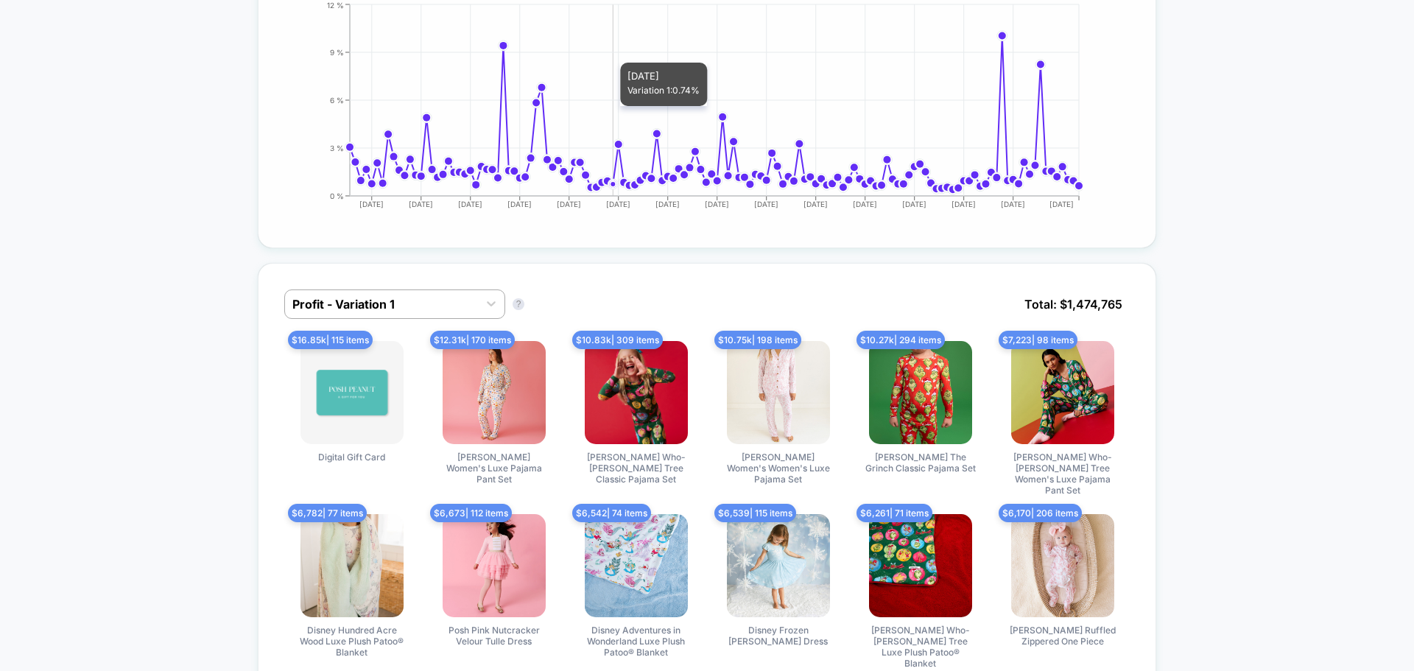
scroll to position [295, 0]
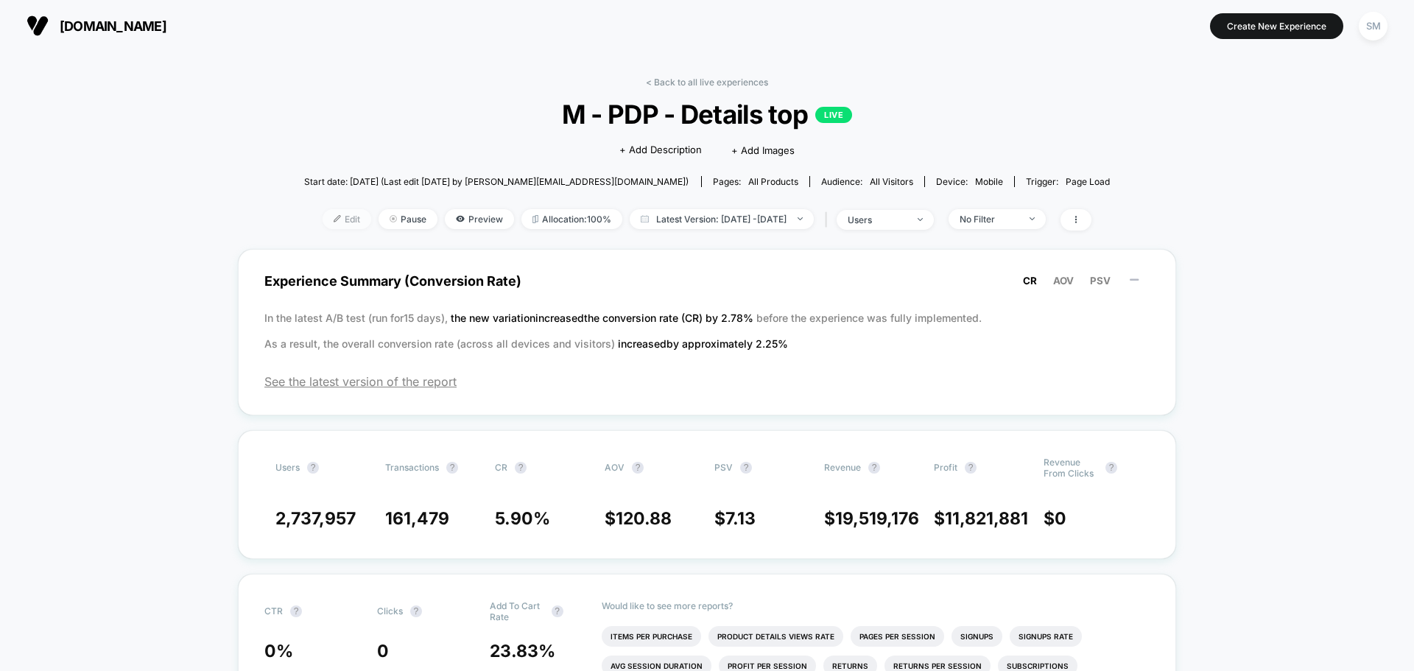
click at [328, 221] on span "Edit" at bounding box center [347, 219] width 49 height 20
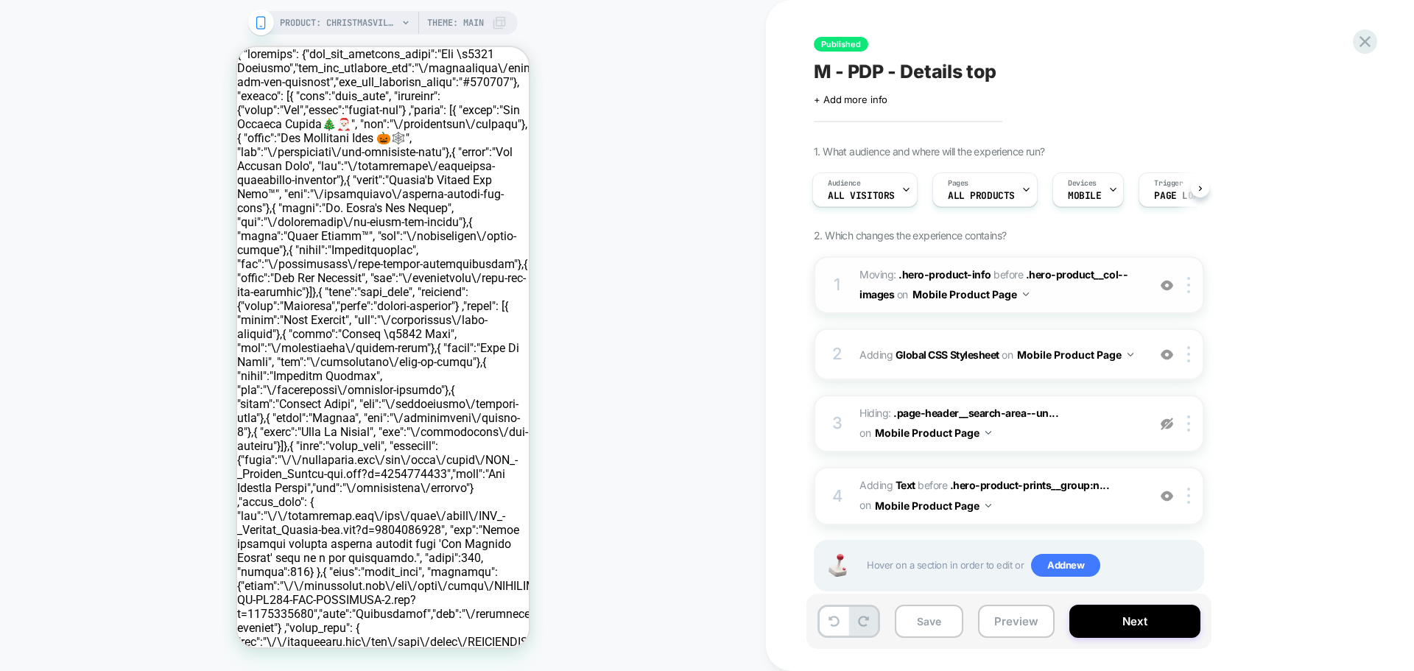
click at [843, 271] on div "1" at bounding box center [837, 284] width 15 height 29
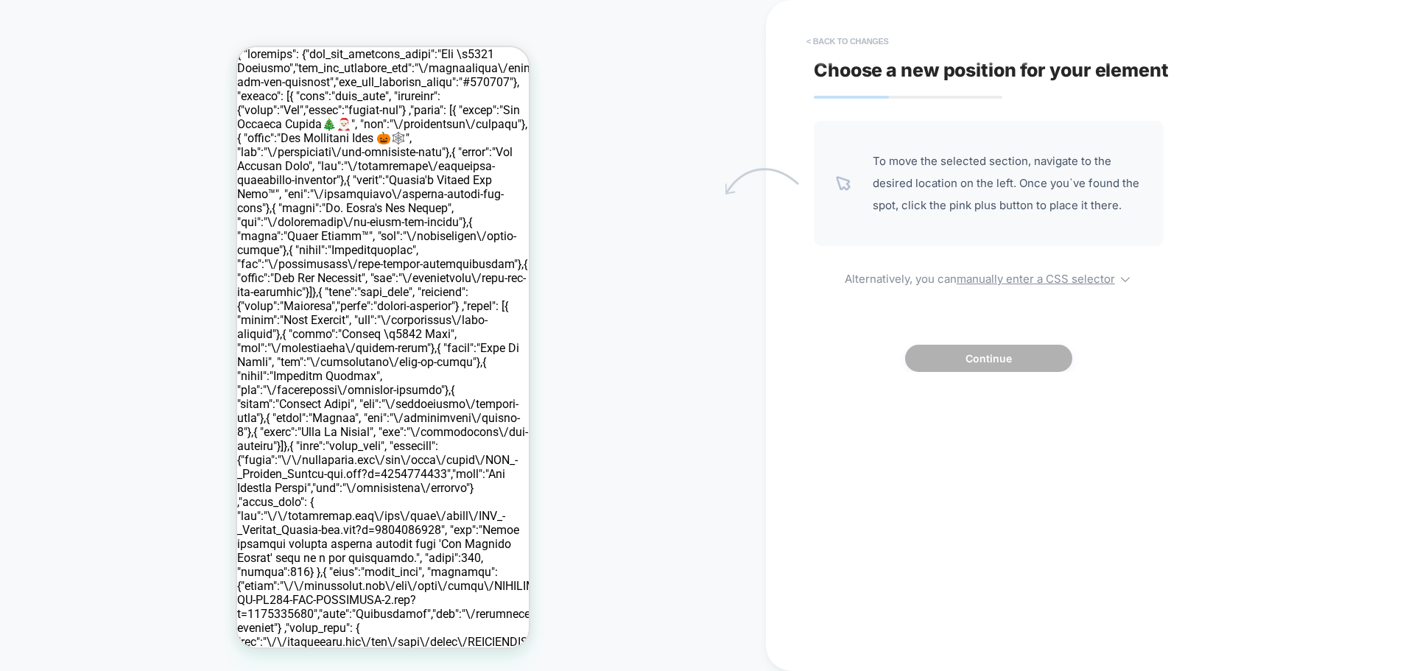
click at [807, 38] on button "< Back to changes" at bounding box center [847, 41] width 97 height 24
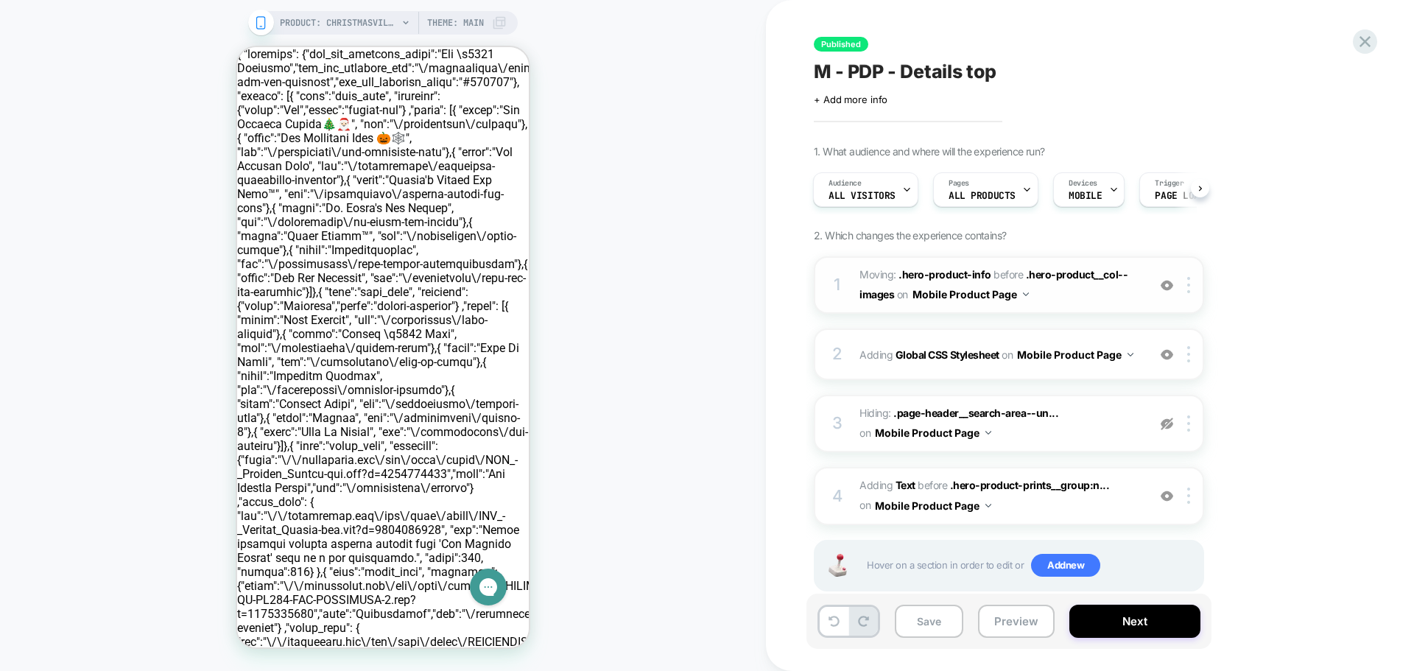
click at [1085, 293] on span "Moving: .hero-product-info .hero-product-info before .hero-product__col--images…" at bounding box center [999, 285] width 281 height 40
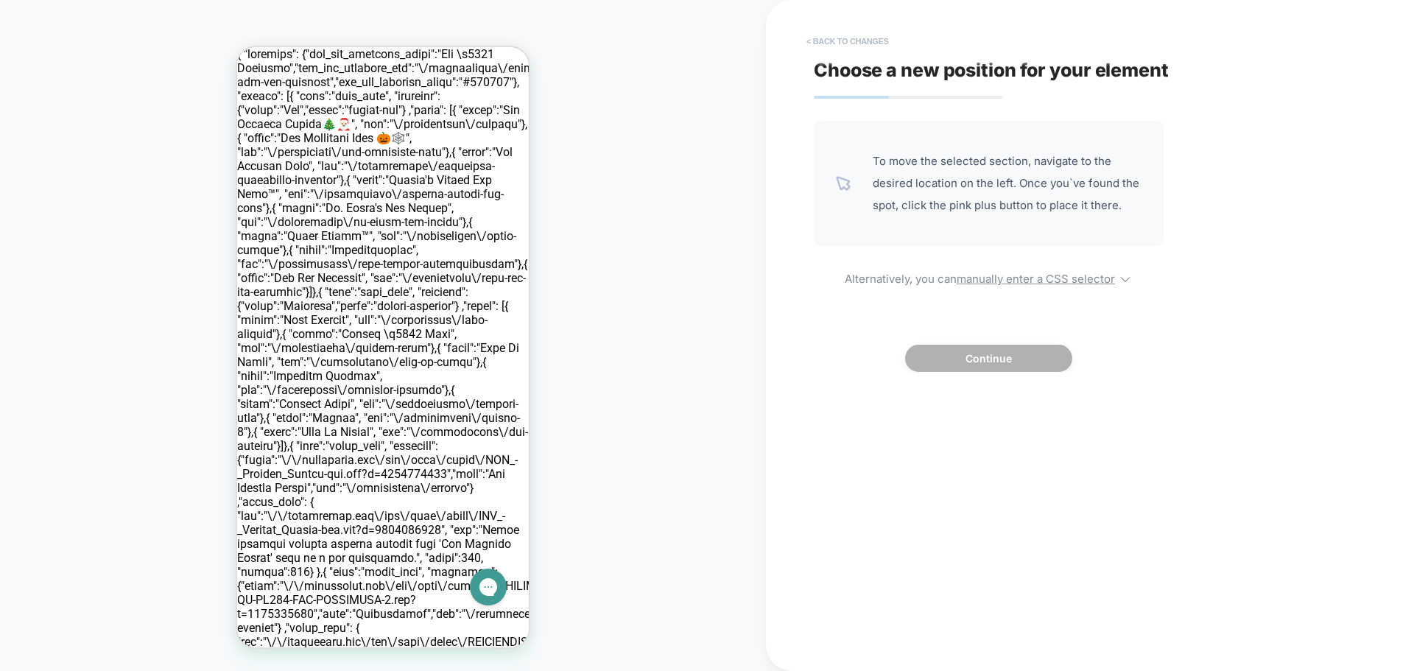
click at [814, 44] on button "< Back to changes" at bounding box center [847, 41] width 97 height 24
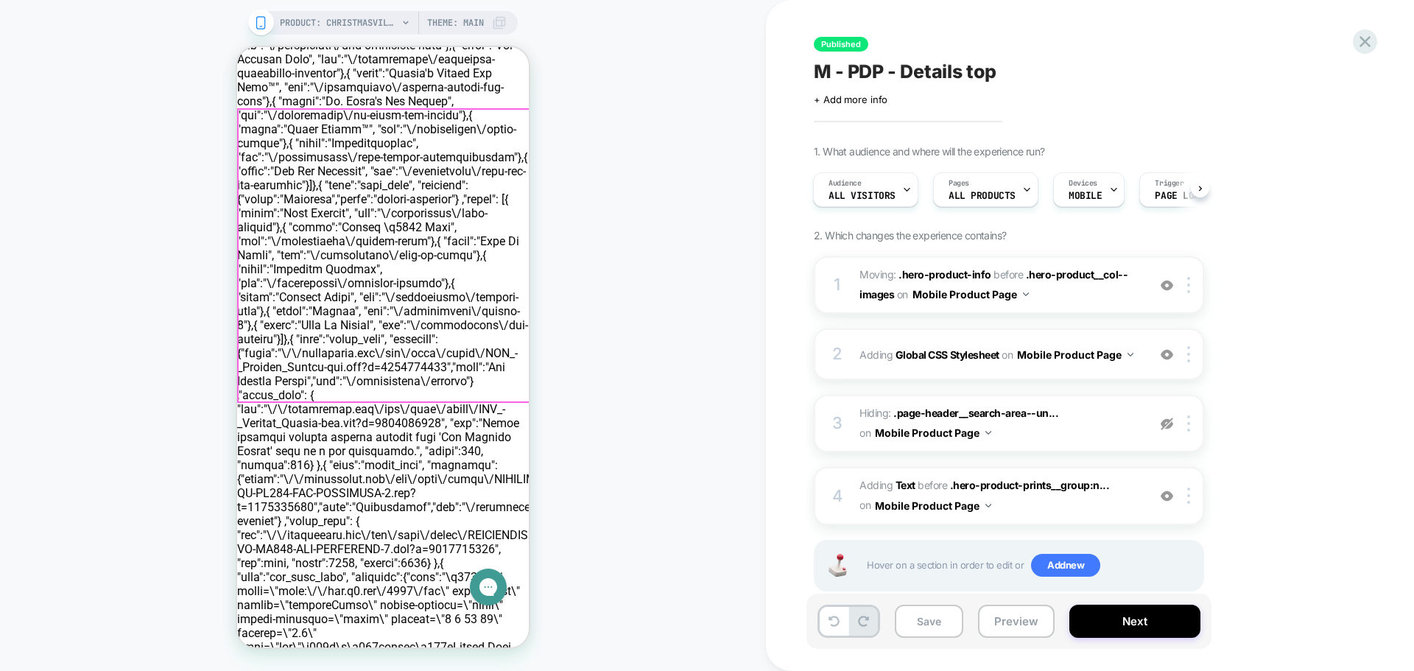
scroll to position [147, 0]
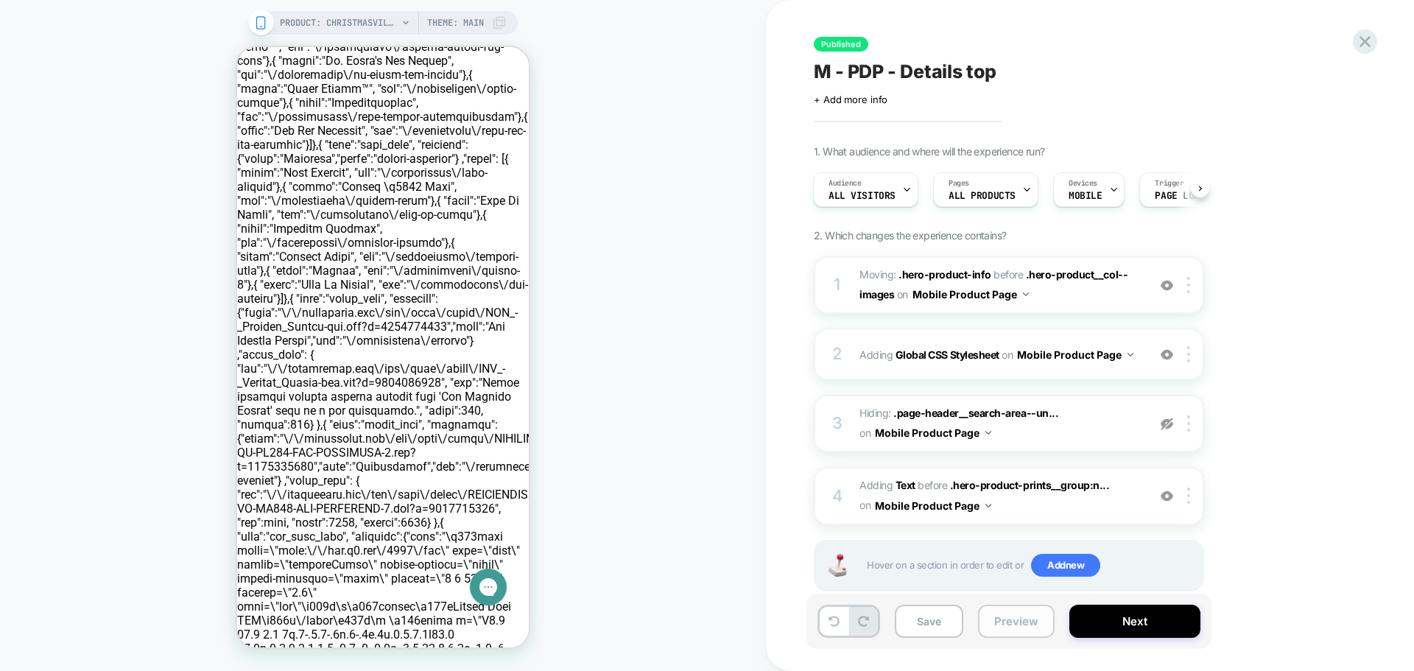
click at [1011, 629] on button "Preview" at bounding box center [1016, 621] width 77 height 33
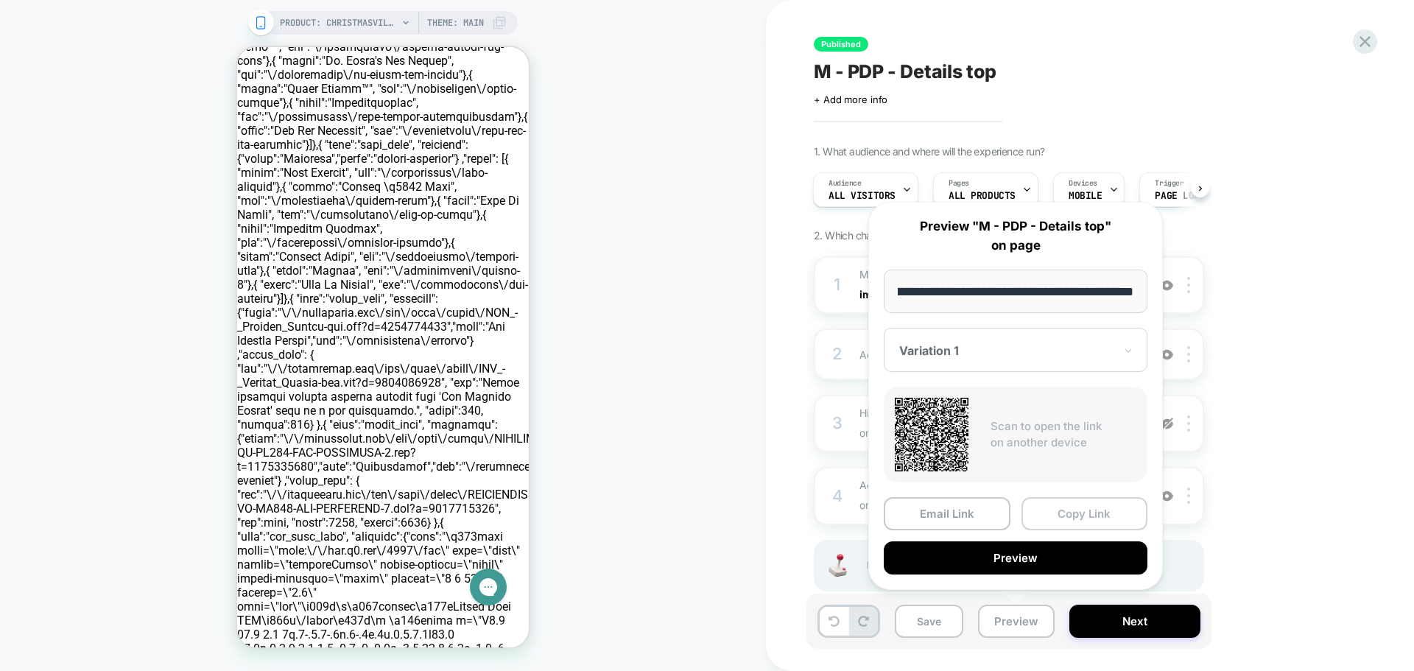
scroll to position [0, 0]
click at [1077, 513] on button "Copy Link" at bounding box center [1084, 513] width 127 height 33
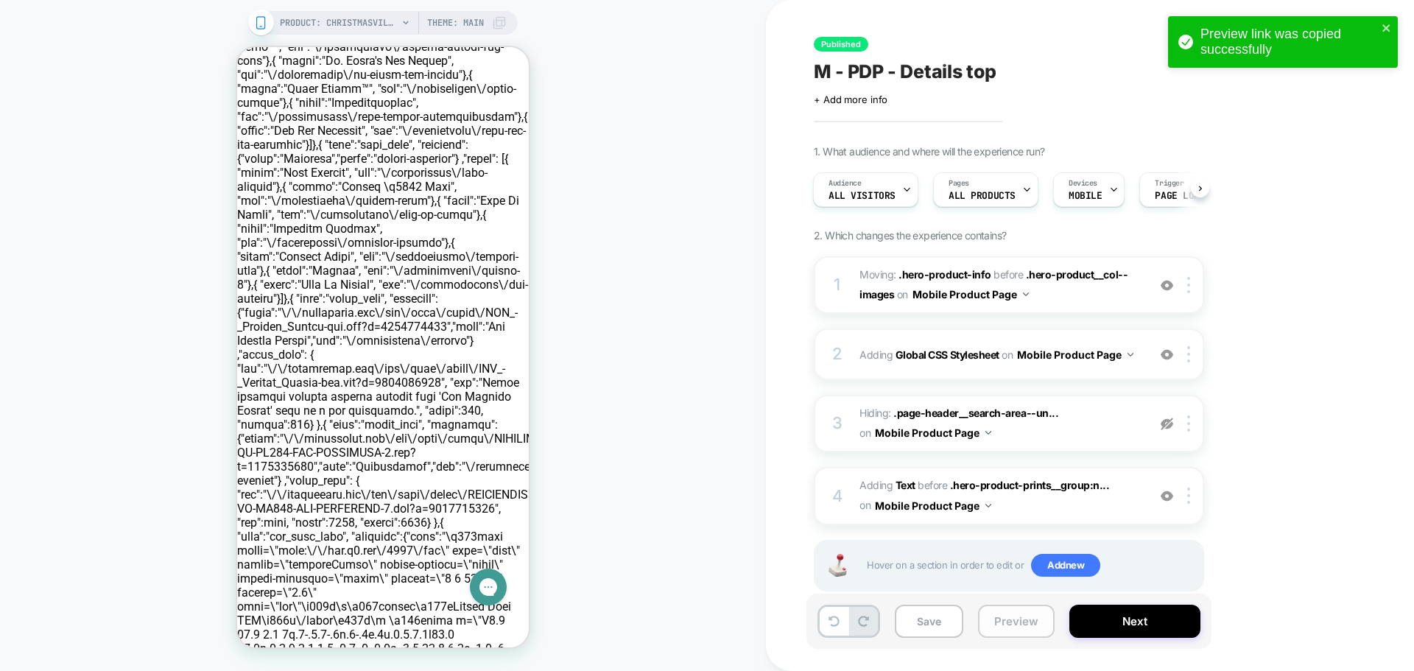
click at [999, 616] on button "Preview" at bounding box center [1016, 621] width 77 height 33
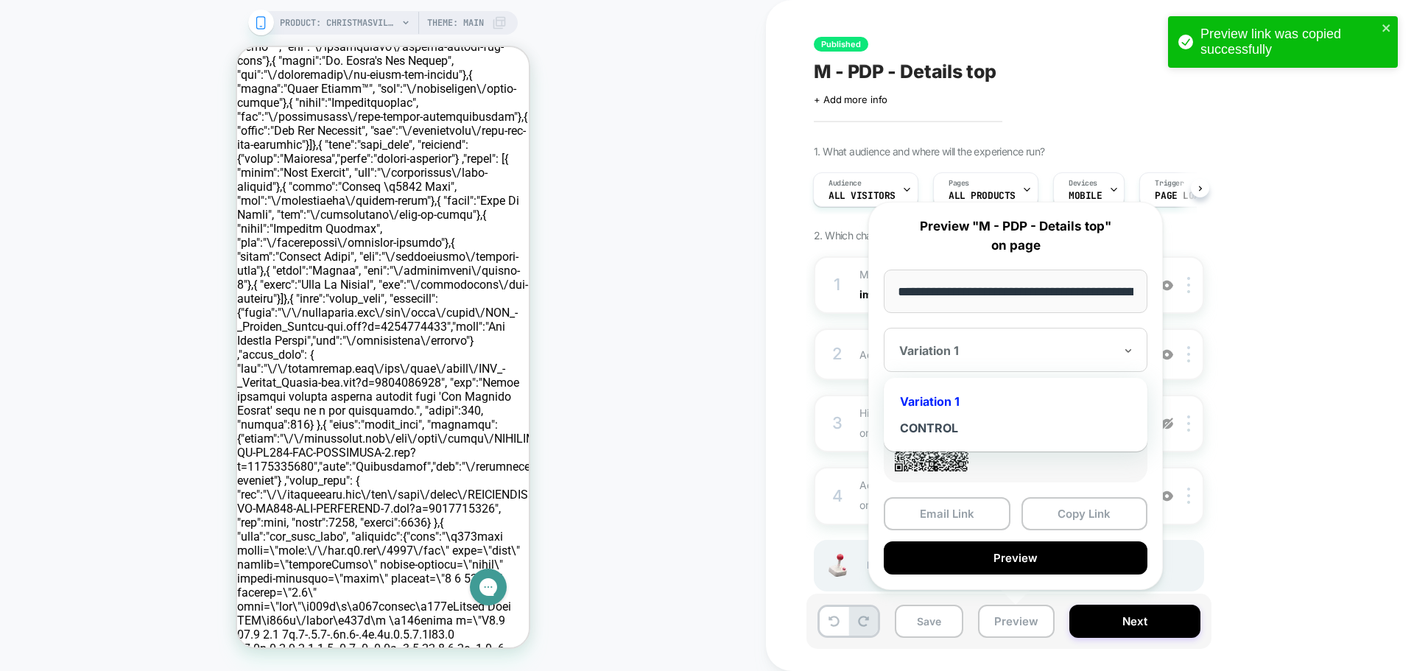
click at [984, 352] on div at bounding box center [1006, 350] width 215 height 15
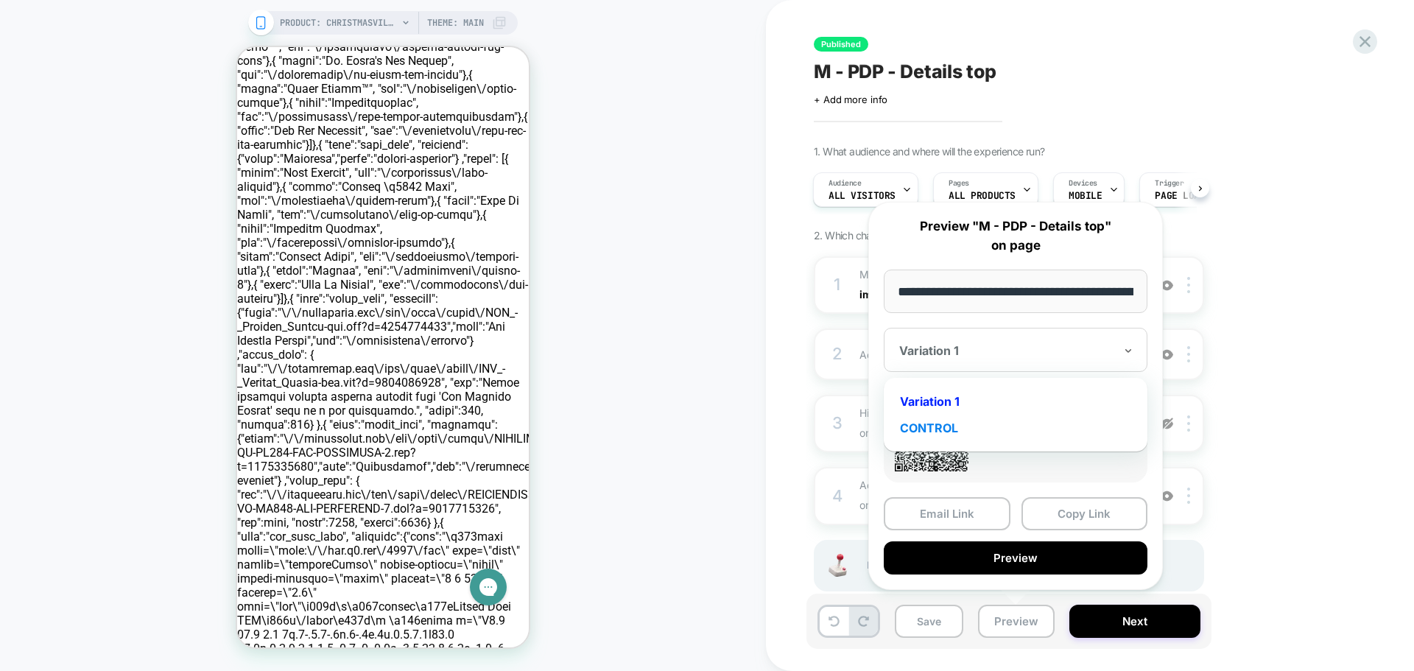
click at [959, 428] on div "CONTROL" at bounding box center [1015, 428] width 249 height 27
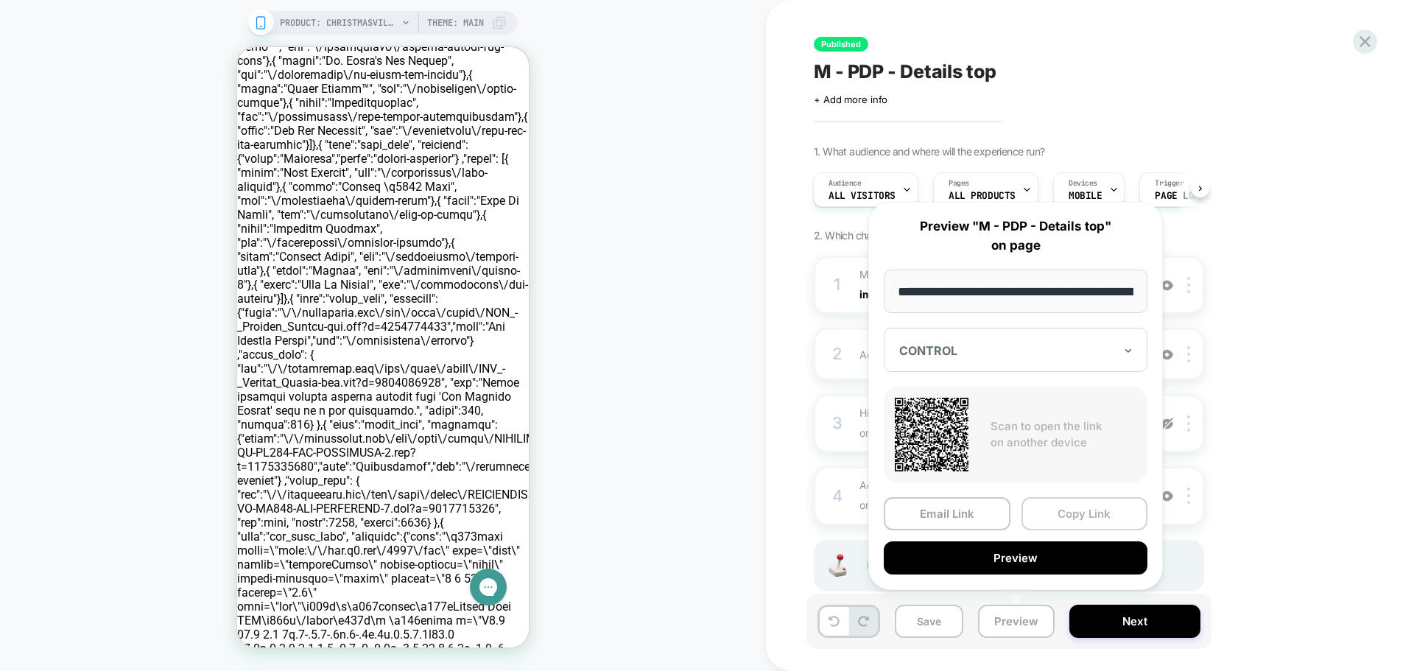
click at [1069, 510] on button "Copy Link" at bounding box center [1084, 513] width 127 height 33
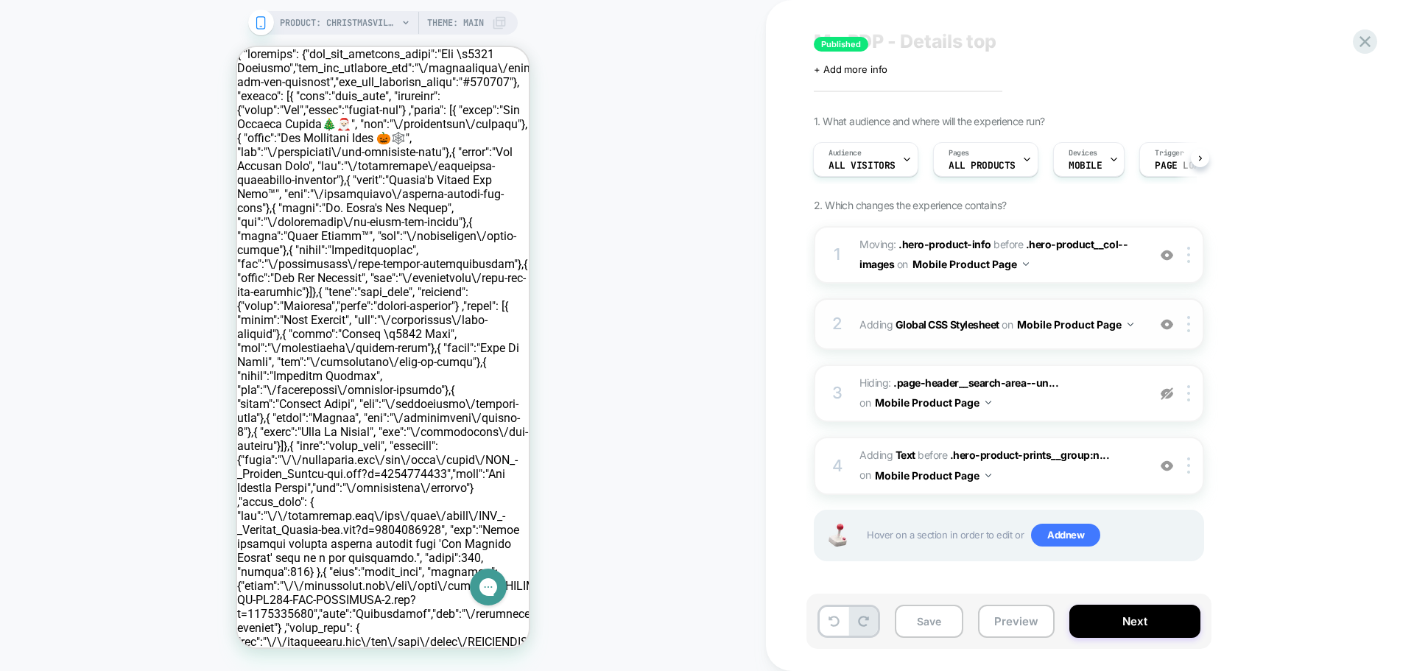
scroll to position [31, 0]
click at [876, 311] on div "2 Adding Global CSS Stylesheet on Mobile Product Page Add Before Add After Copy…" at bounding box center [1009, 324] width 390 height 52
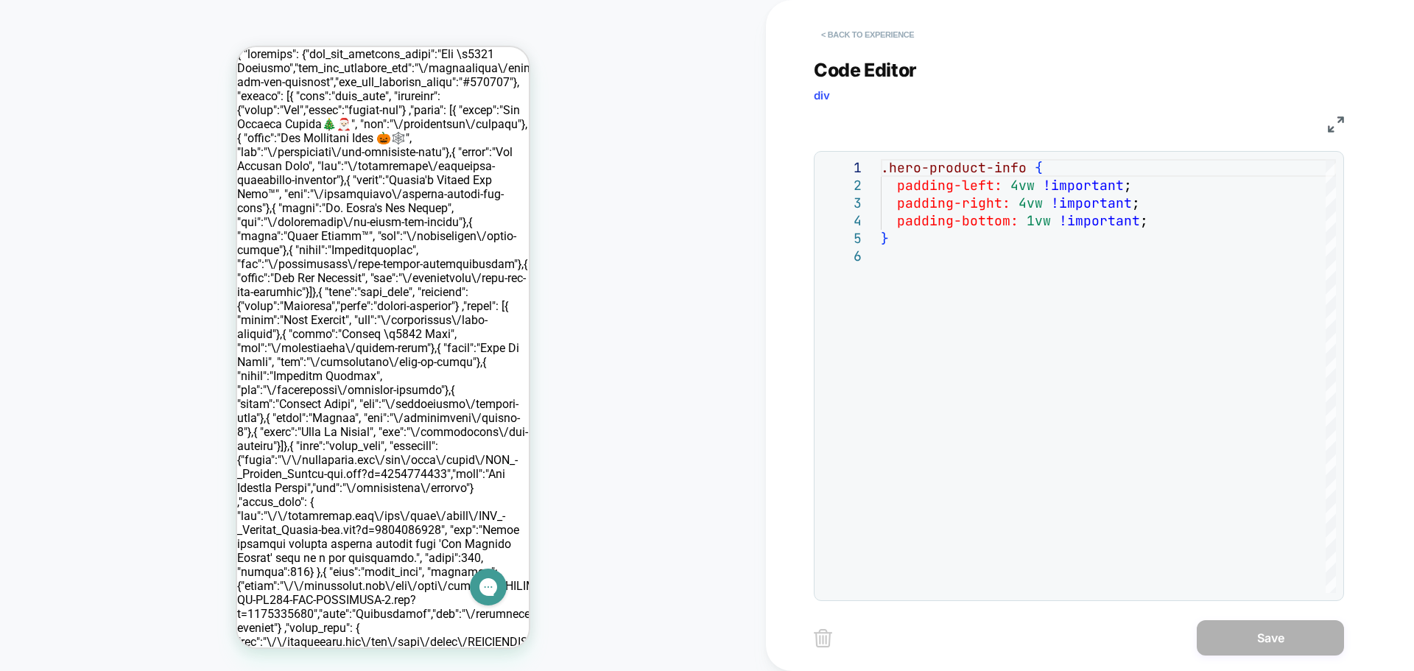
click at [831, 32] on button "< Back to experience" at bounding box center [868, 35] width 108 height 24
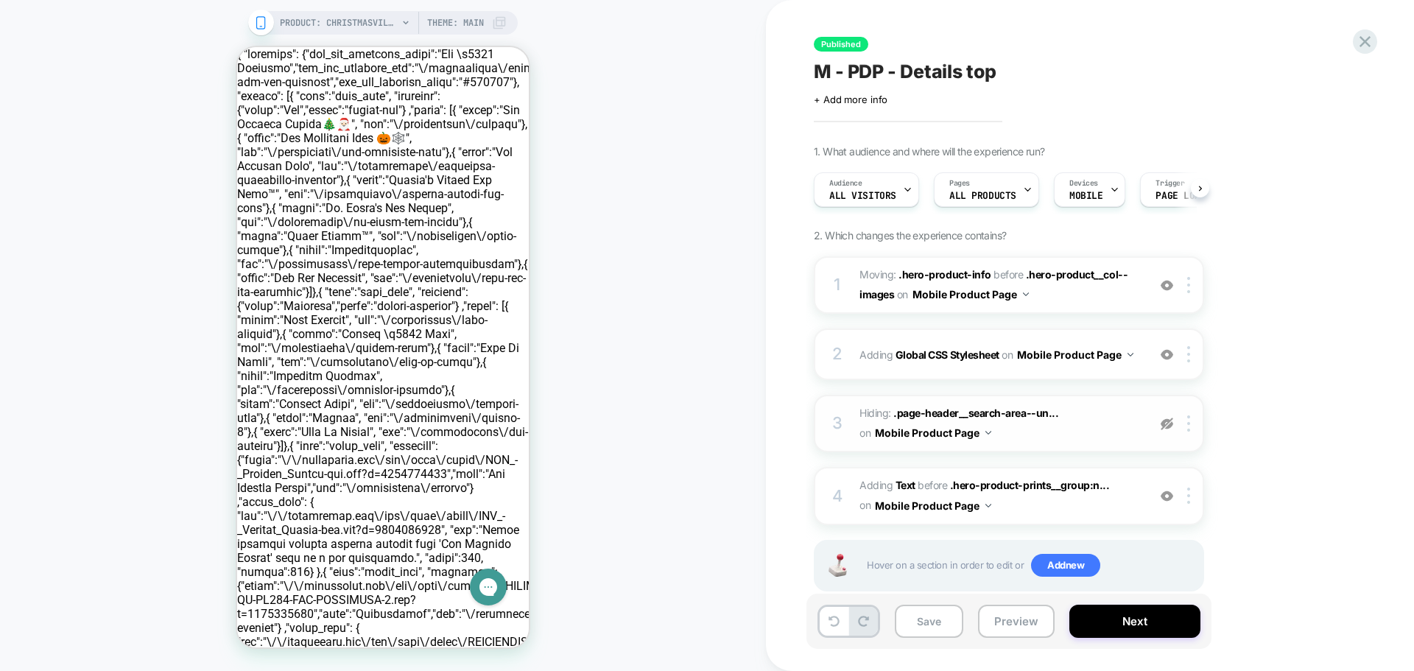
scroll to position [0, 1]
drag, startPoint x: 936, startPoint y: 416, endPoint x: 945, endPoint y: 420, distance: 9.9
drag, startPoint x: 945, startPoint y: 420, endPoint x: 1192, endPoint y: 448, distance: 248.3
click at [1306, 467] on div "1. What audience and where will the experience run? Audience All Visitors Pages…" at bounding box center [1083, 386] width 538 height 483
drag, startPoint x: 857, startPoint y: 413, endPoint x: 1295, endPoint y: 442, distance: 438.4
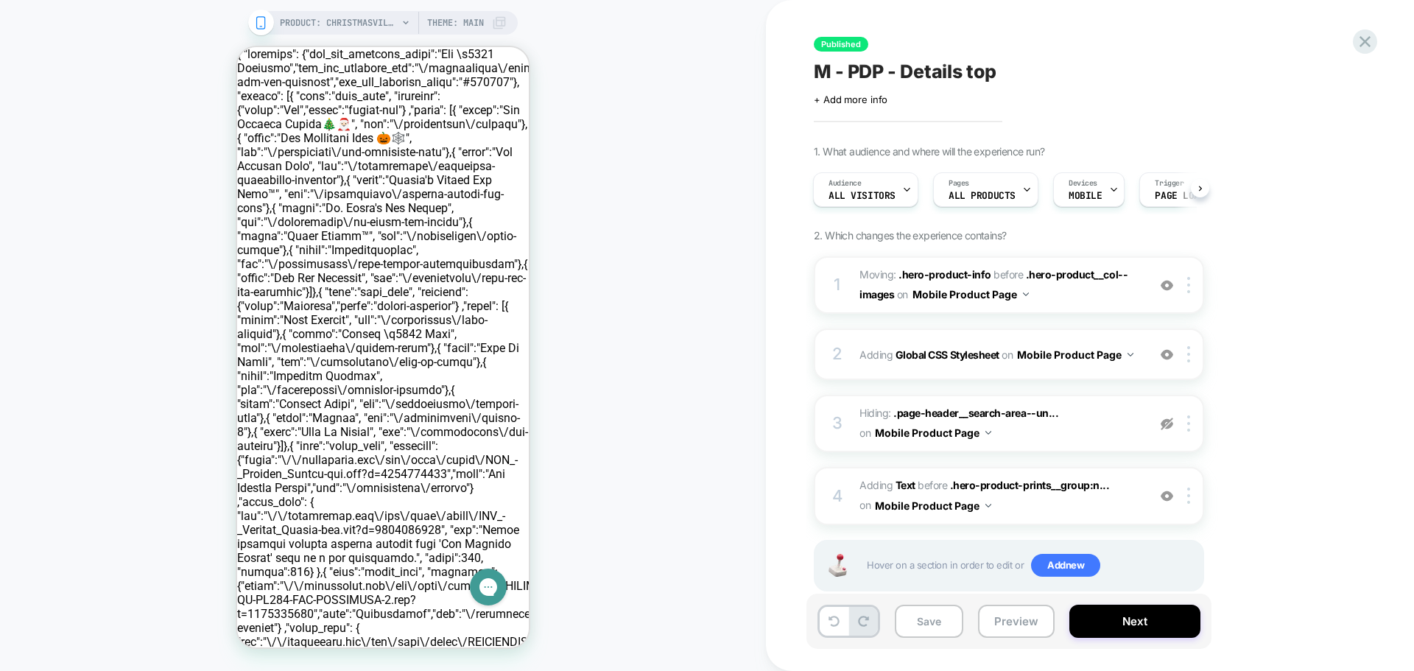
click at [1294, 445] on div "1. What audience and where will the experience run? Audience All Visitors Pages…" at bounding box center [1083, 386] width 538 height 483
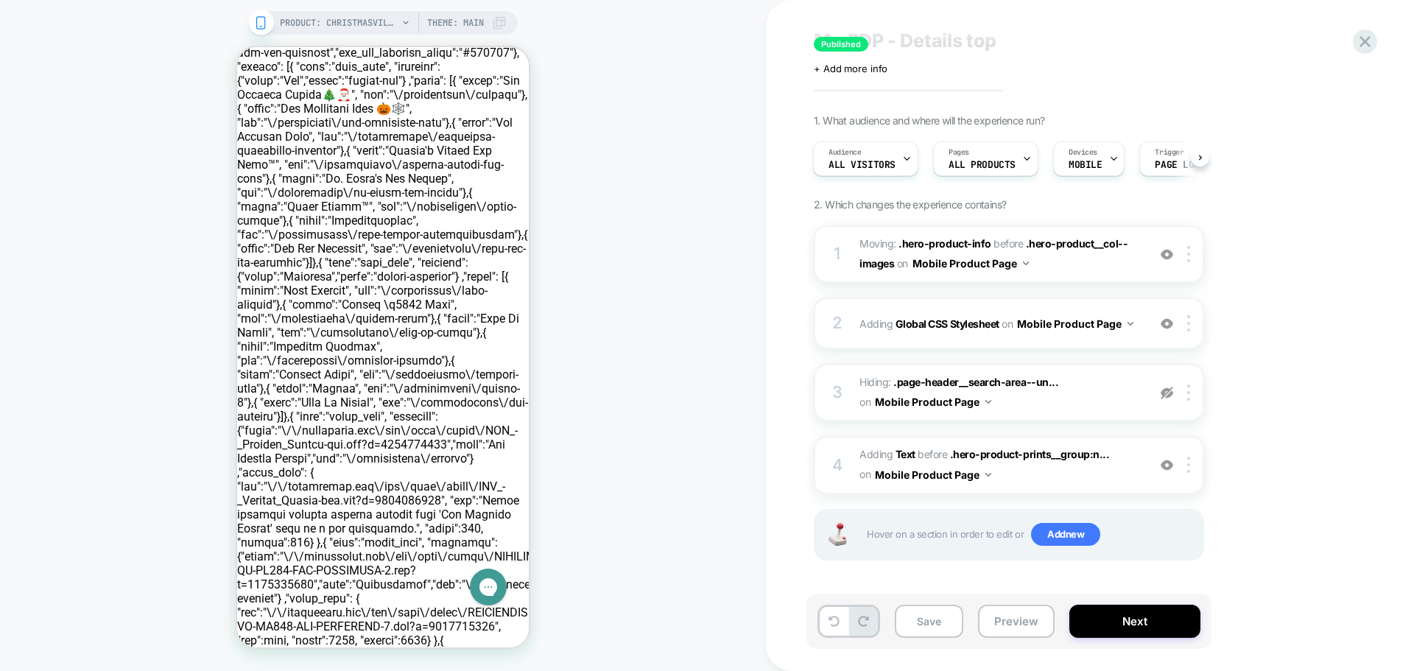
scroll to position [74, 0]
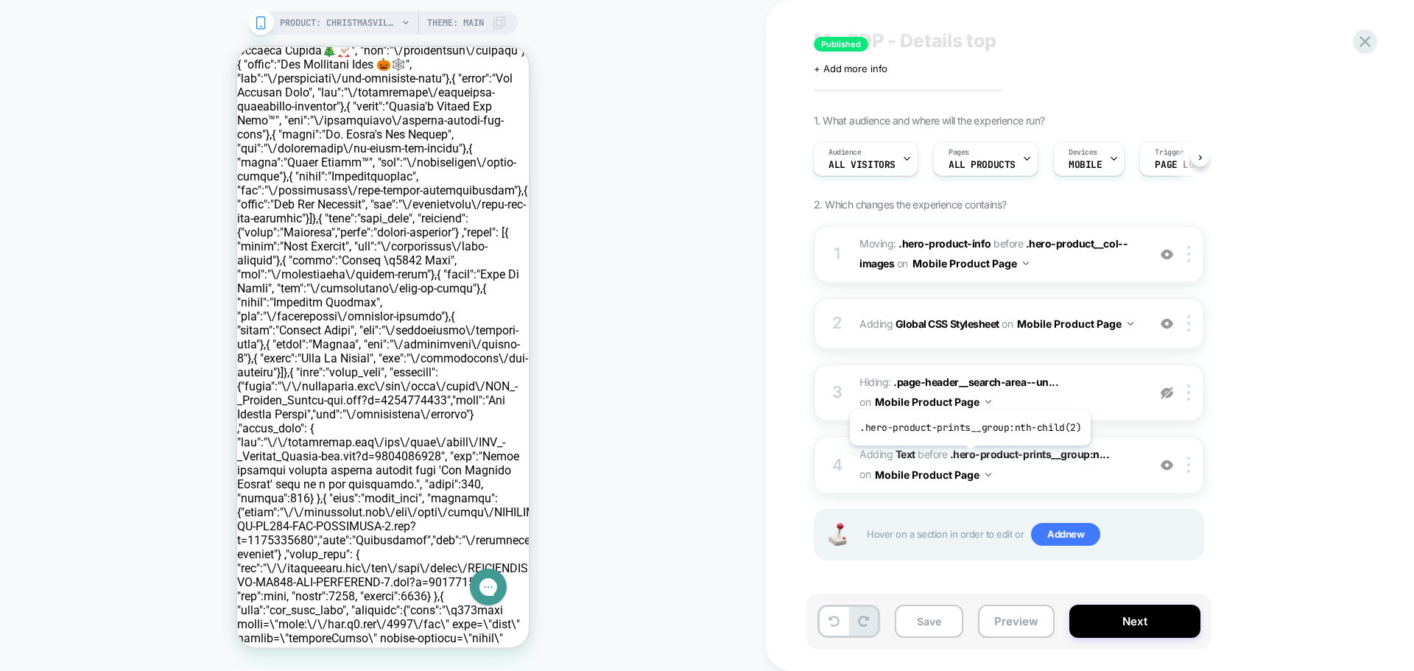
drag, startPoint x: 968, startPoint y: 457, endPoint x: 1307, endPoint y: 316, distance: 367.5
click at [1311, 314] on div "1. What audience and where will the experience run? Audience All Visitors Pages…" at bounding box center [1083, 355] width 538 height 483
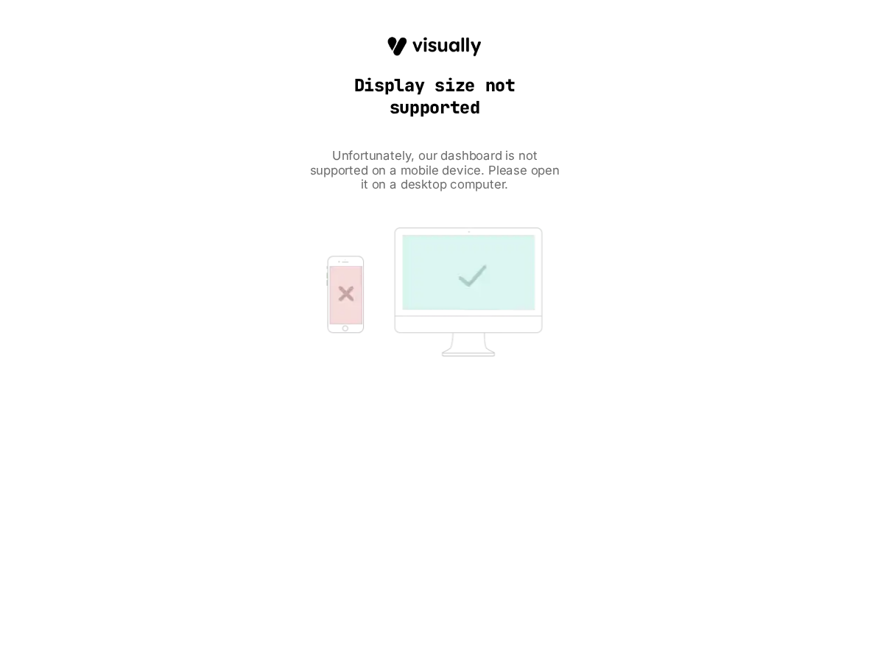
scroll to position [0, 0]
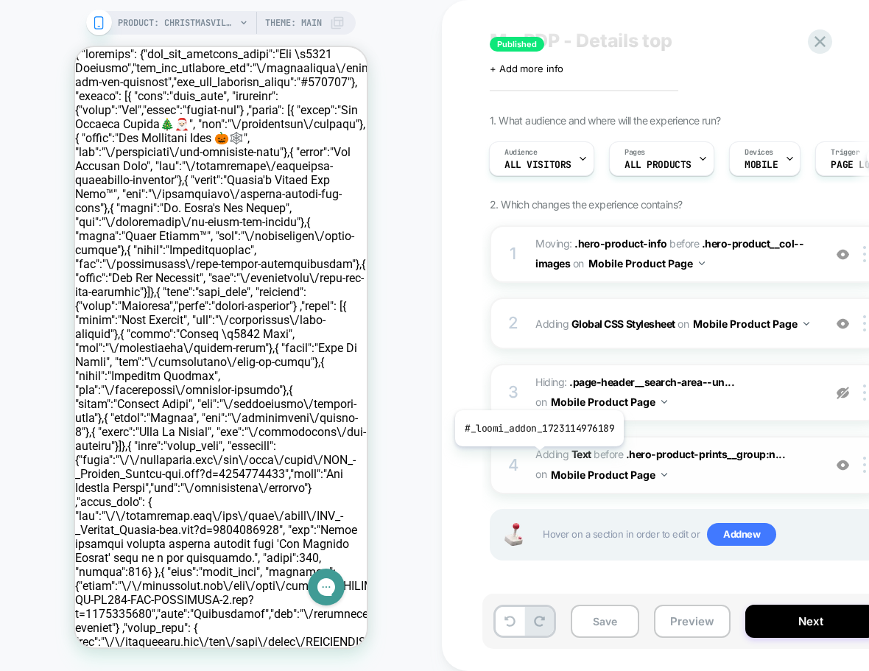
click at [538, 457] on span "Adding Text" at bounding box center [563, 454] width 56 height 13
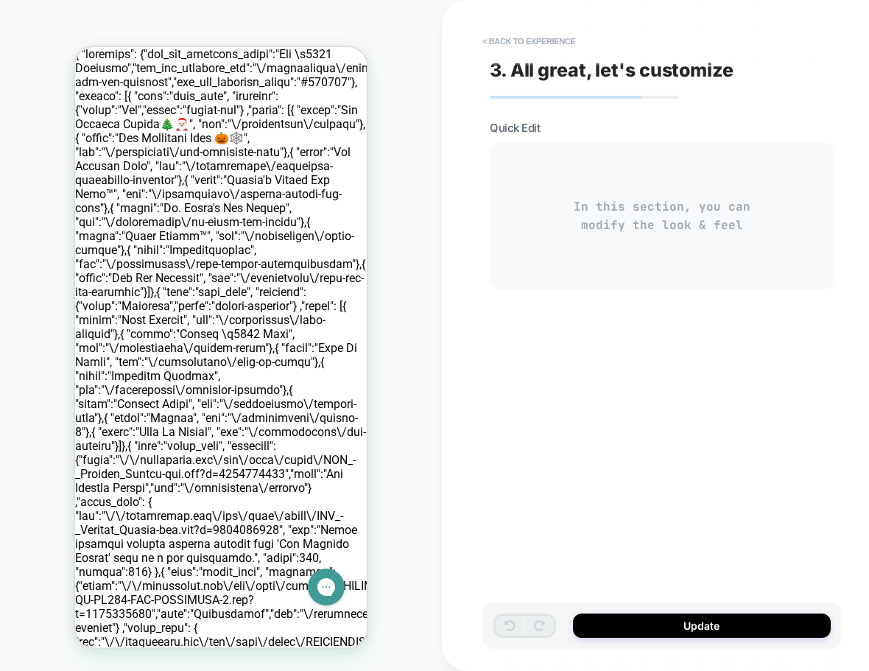
scroll to position [203, 0]
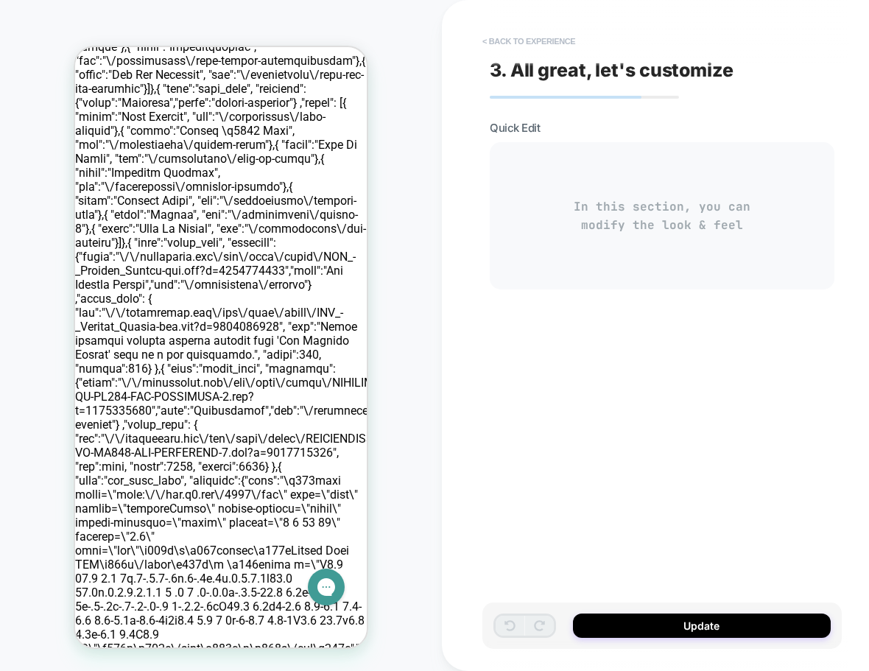
type textarea "*"
click at [486, 34] on button "< Back to experience" at bounding box center [529, 41] width 108 height 24
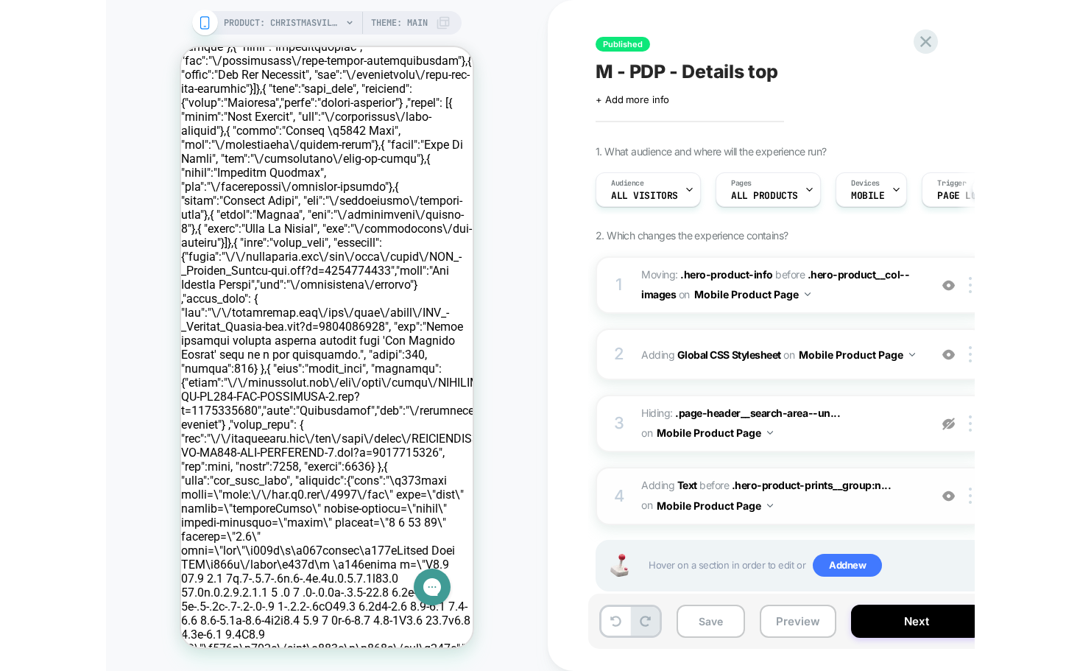
scroll to position [0, 1]
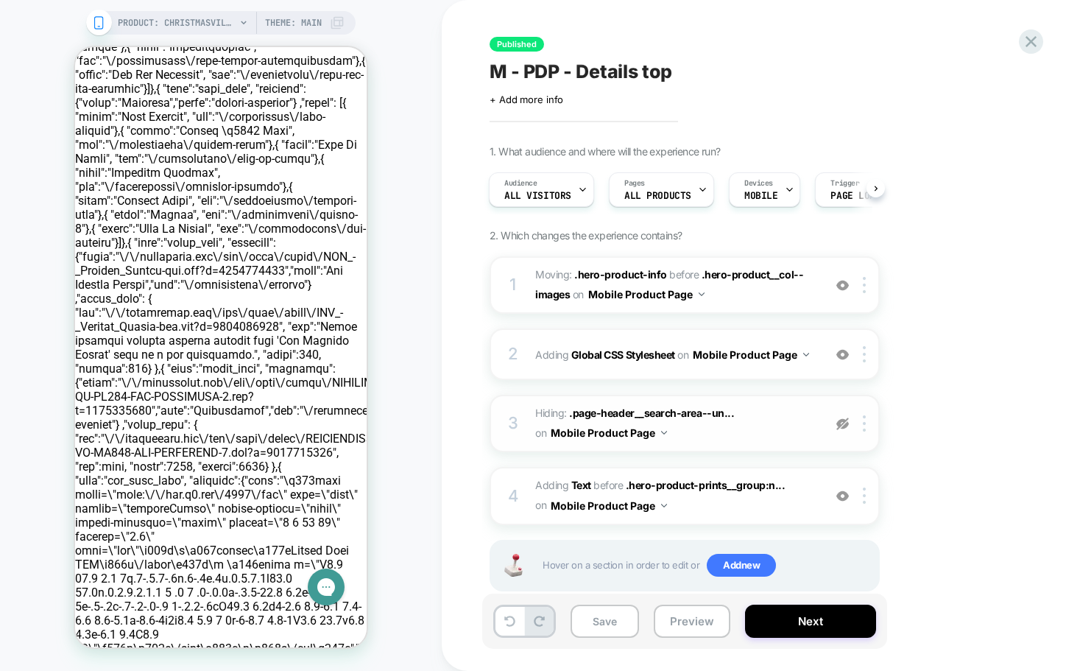
click at [840, 422] on img at bounding box center [843, 424] width 13 height 13
click at [844, 424] on img at bounding box center [843, 424] width 13 height 13
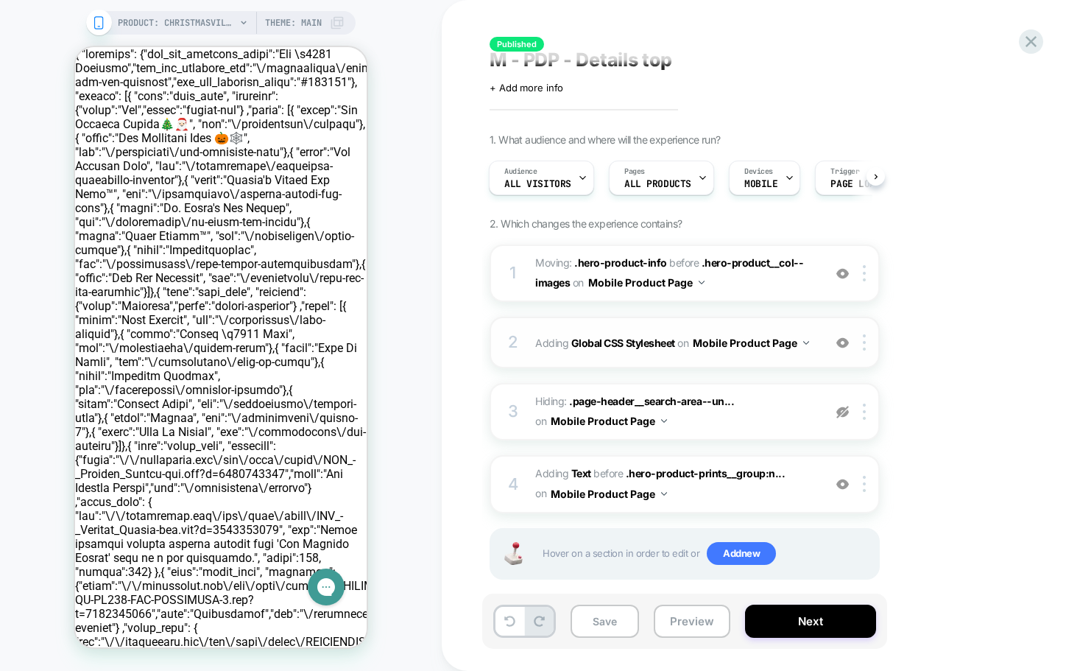
scroll to position [31, 0]
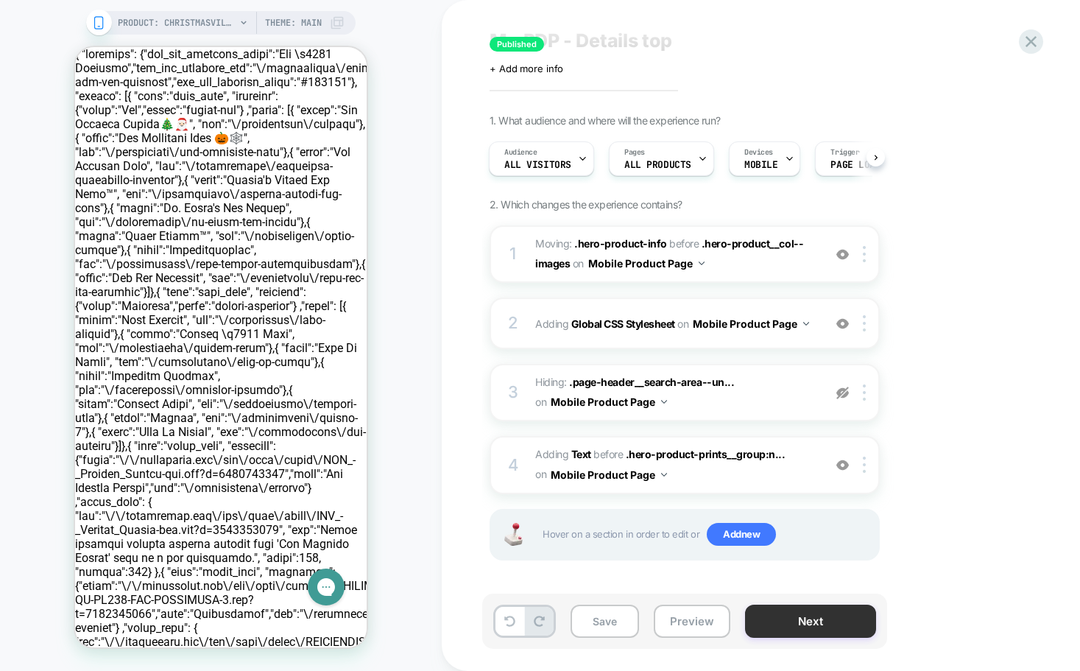
click at [785, 621] on button "Next" at bounding box center [810, 621] width 131 height 33
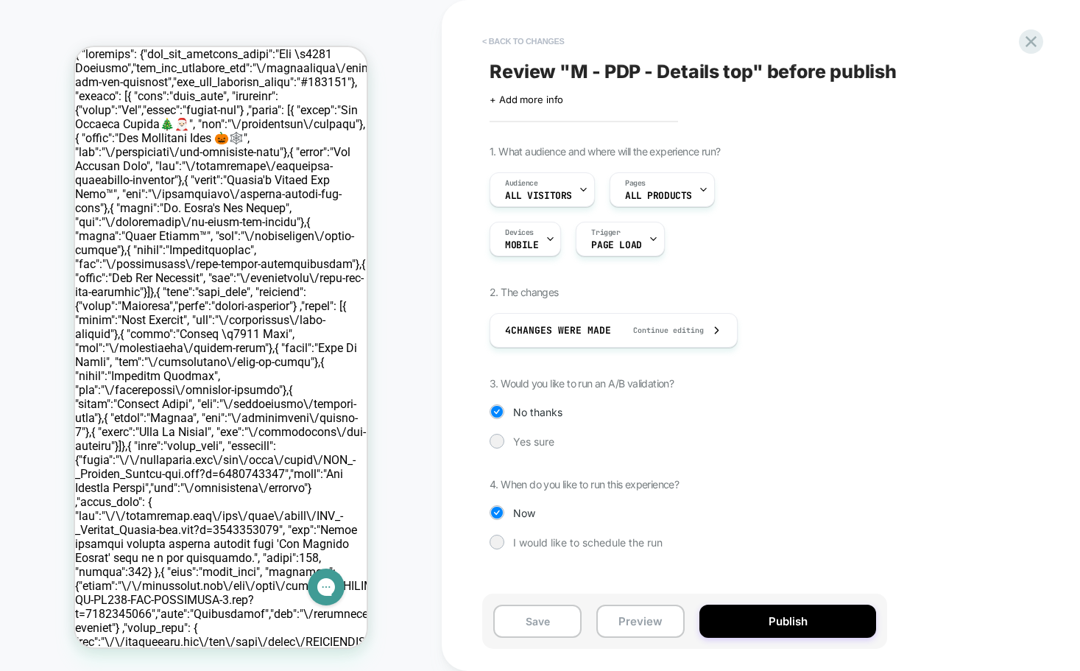
click at [490, 40] on button "< Back to changes" at bounding box center [523, 41] width 97 height 24
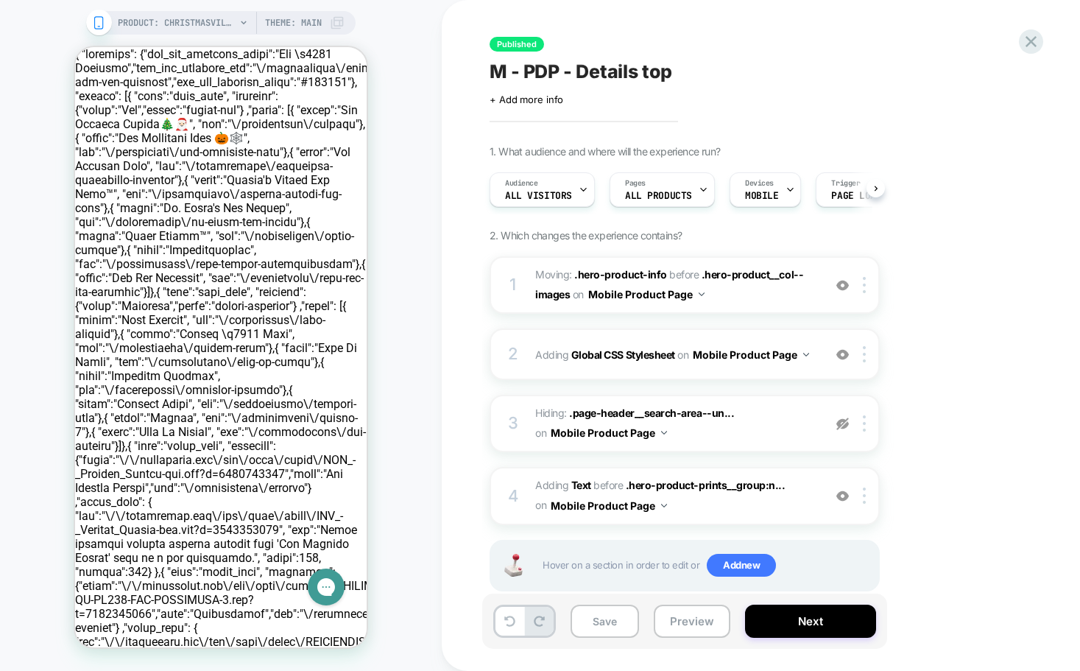
scroll to position [0, 1]
click at [830, 621] on button "Next" at bounding box center [810, 621] width 131 height 33
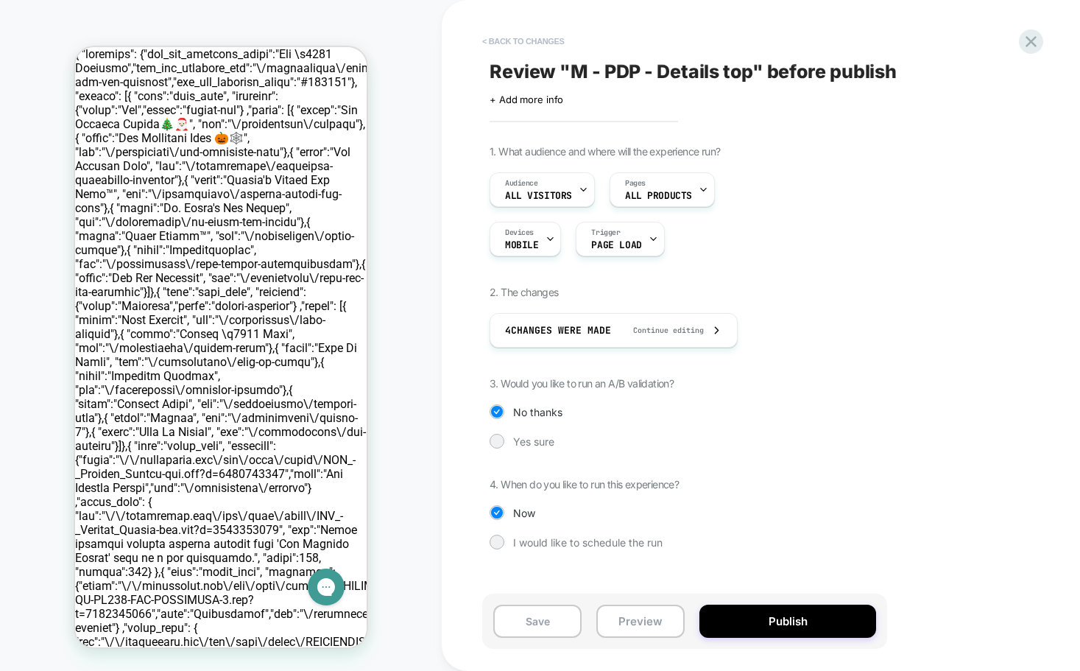
click at [505, 39] on button "< Back to changes" at bounding box center [523, 41] width 97 height 24
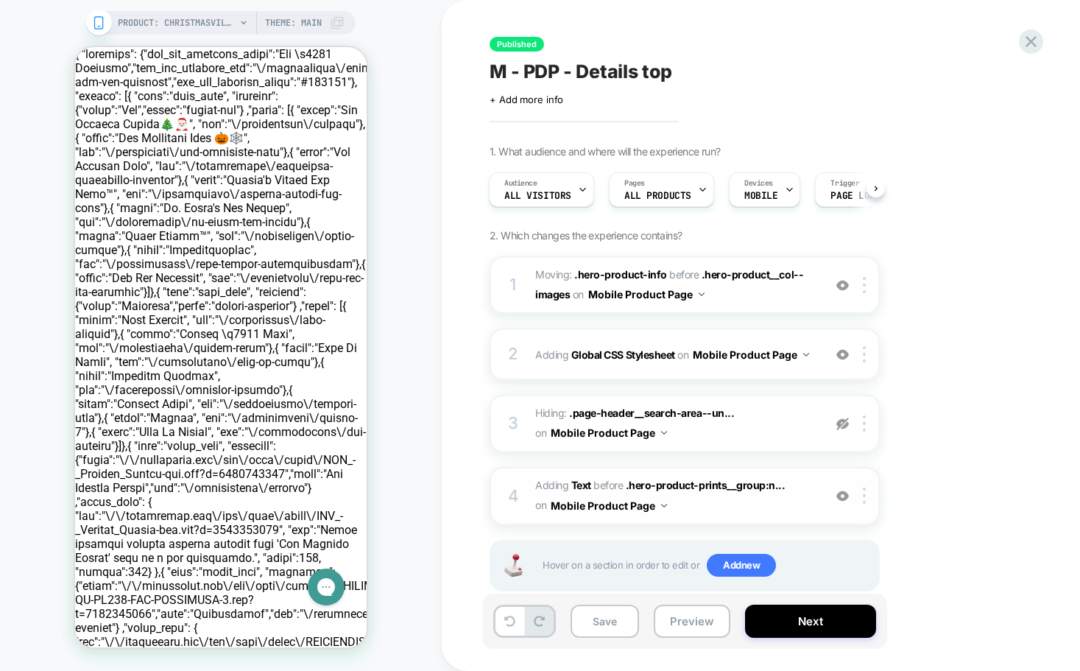
click at [752, 507] on span "#_loomi_addon_1723114976189 Adding Text BEFORE .hero-product-prints__group:n...…" at bounding box center [675, 496] width 281 height 40
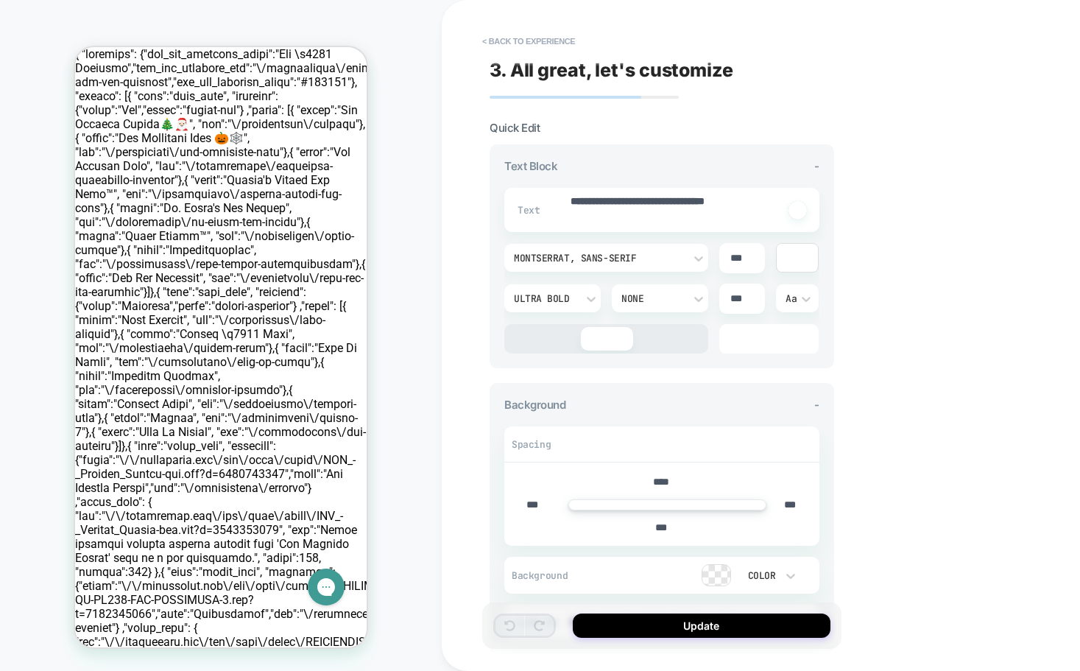
scroll to position [203, 0]
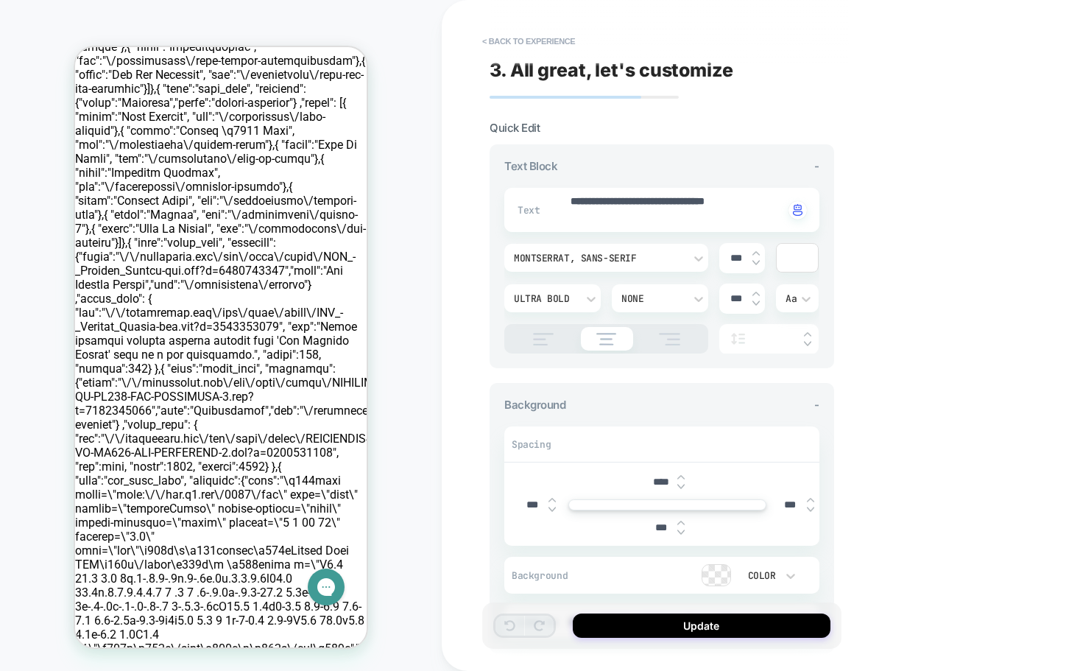
type textarea "*"
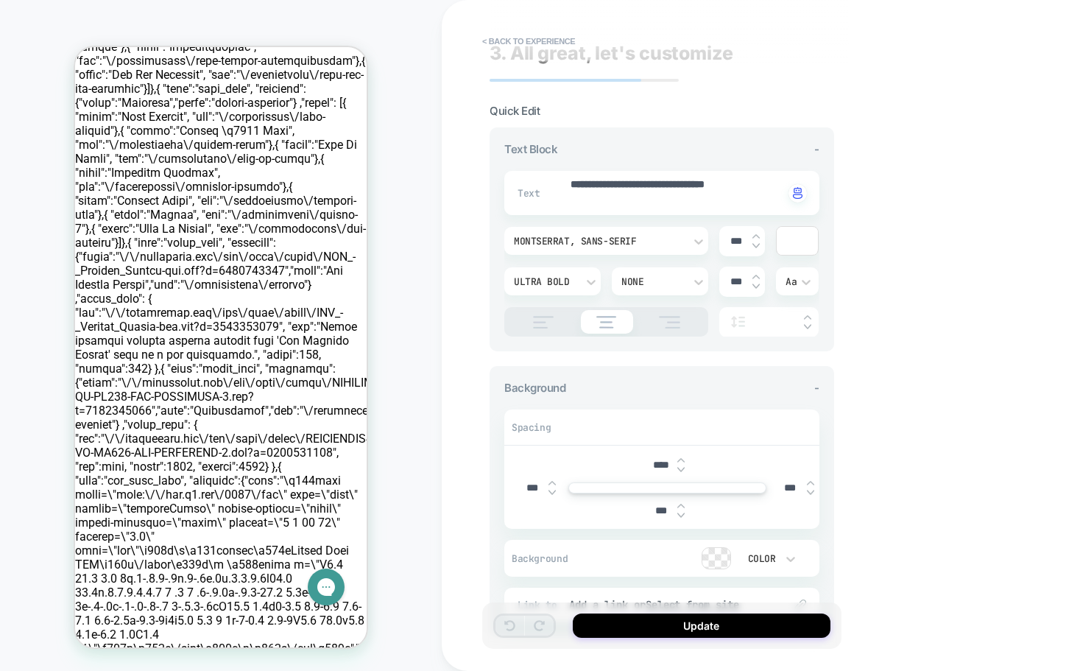
scroll to position [0, 0]
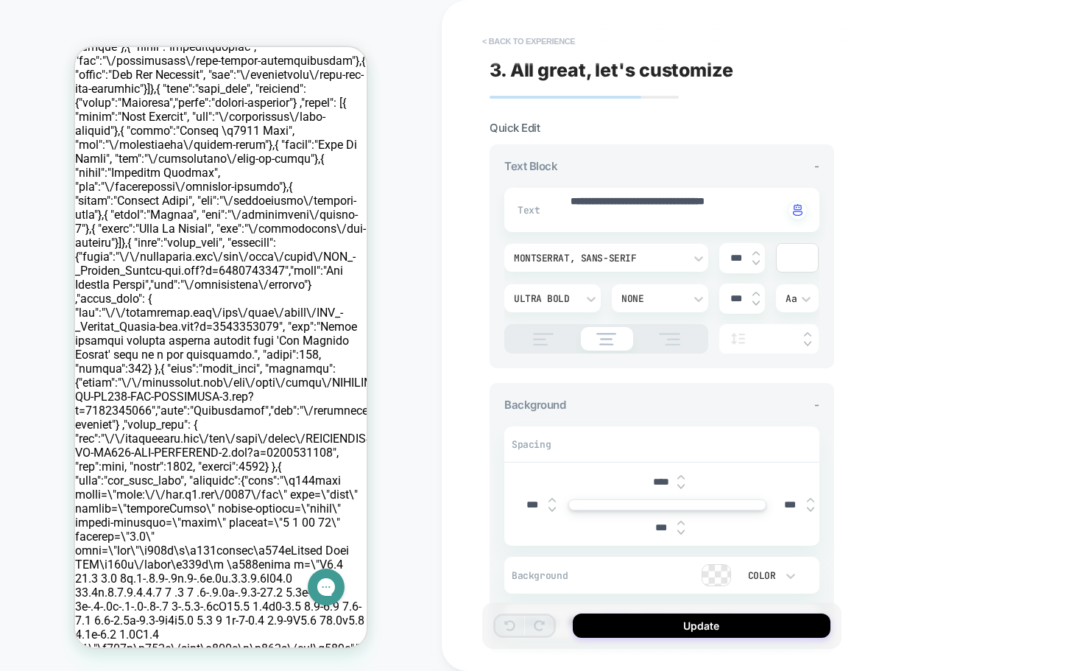
click at [493, 40] on button "< Back to experience" at bounding box center [529, 41] width 108 height 24
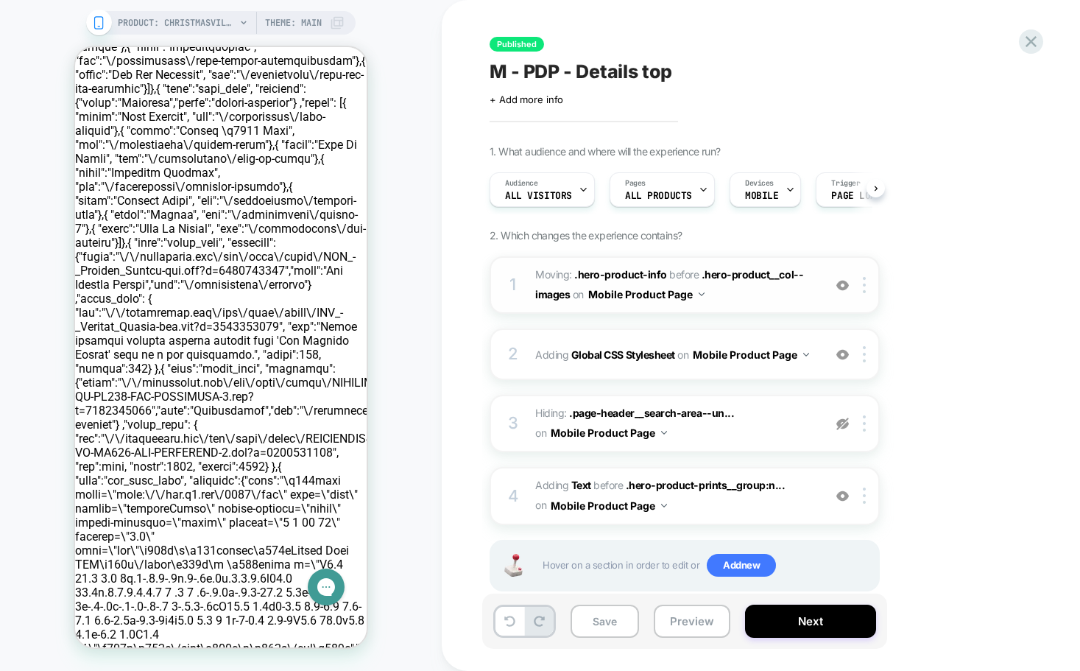
scroll to position [0, 1]
click at [524, 341] on div "2 Adding Global CSS Stylesheet on Mobile Product Page Add Before Add After Copy…" at bounding box center [685, 354] width 390 height 52
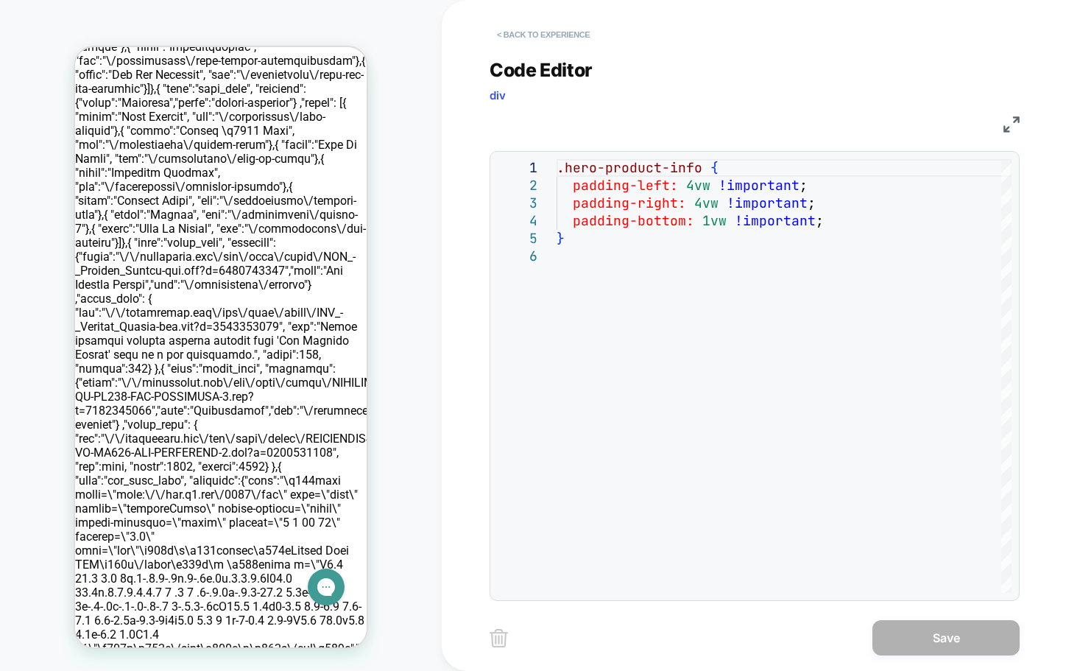
click at [503, 35] on button "< Back to experience" at bounding box center [544, 35] width 108 height 24
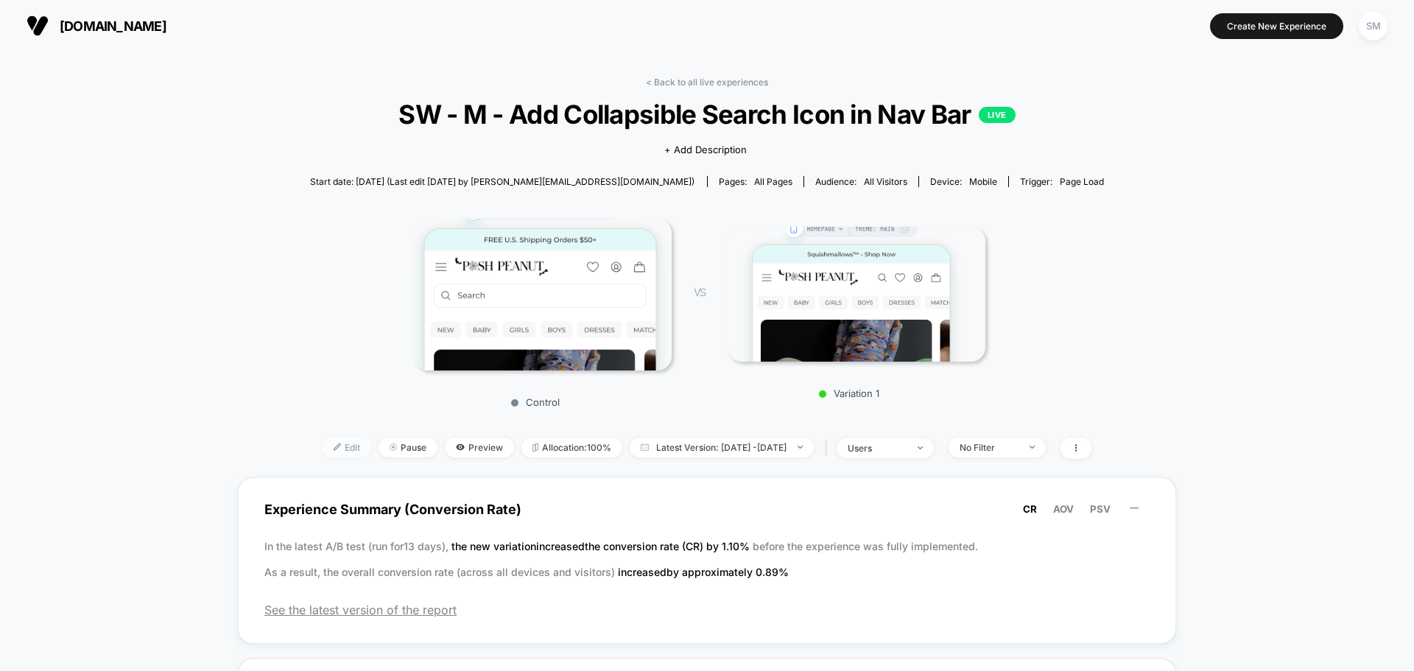
click at [330, 454] on span "Edit" at bounding box center [347, 447] width 49 height 20
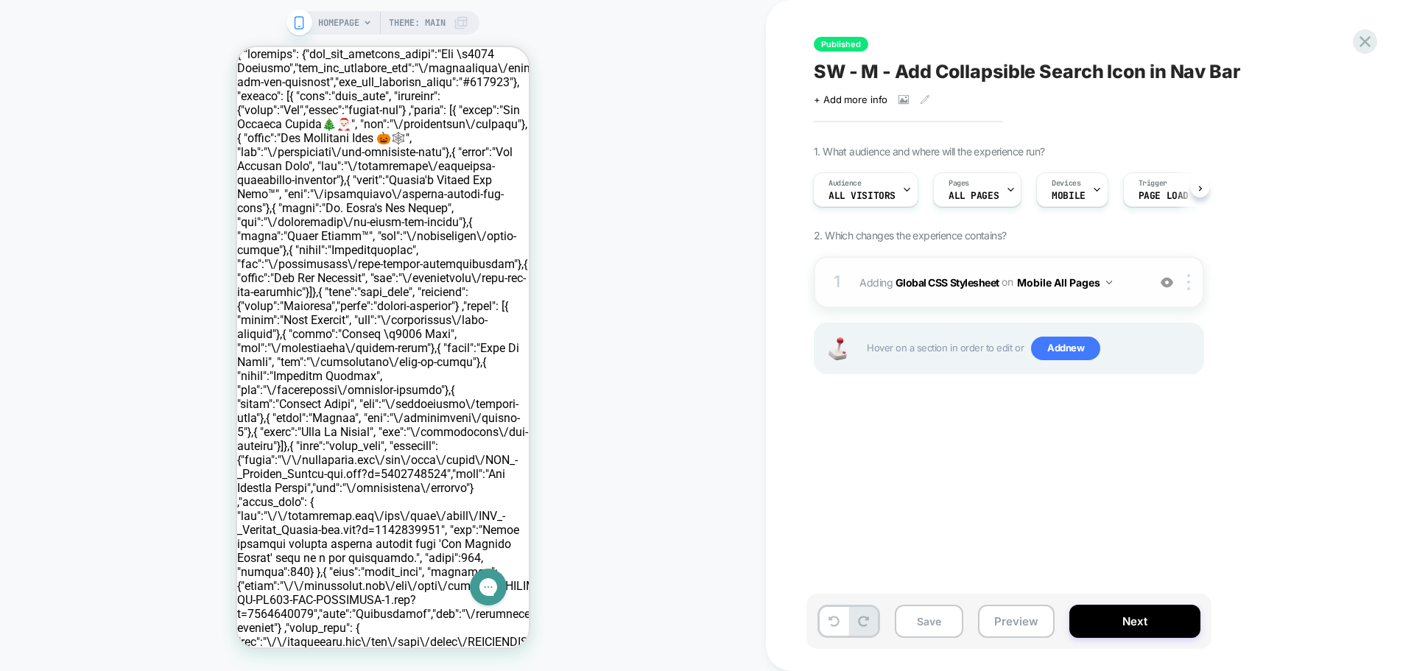
click at [863, 278] on span "Adding Global CSS Stylesheet on Mobile All Pages" at bounding box center [999, 282] width 281 height 21
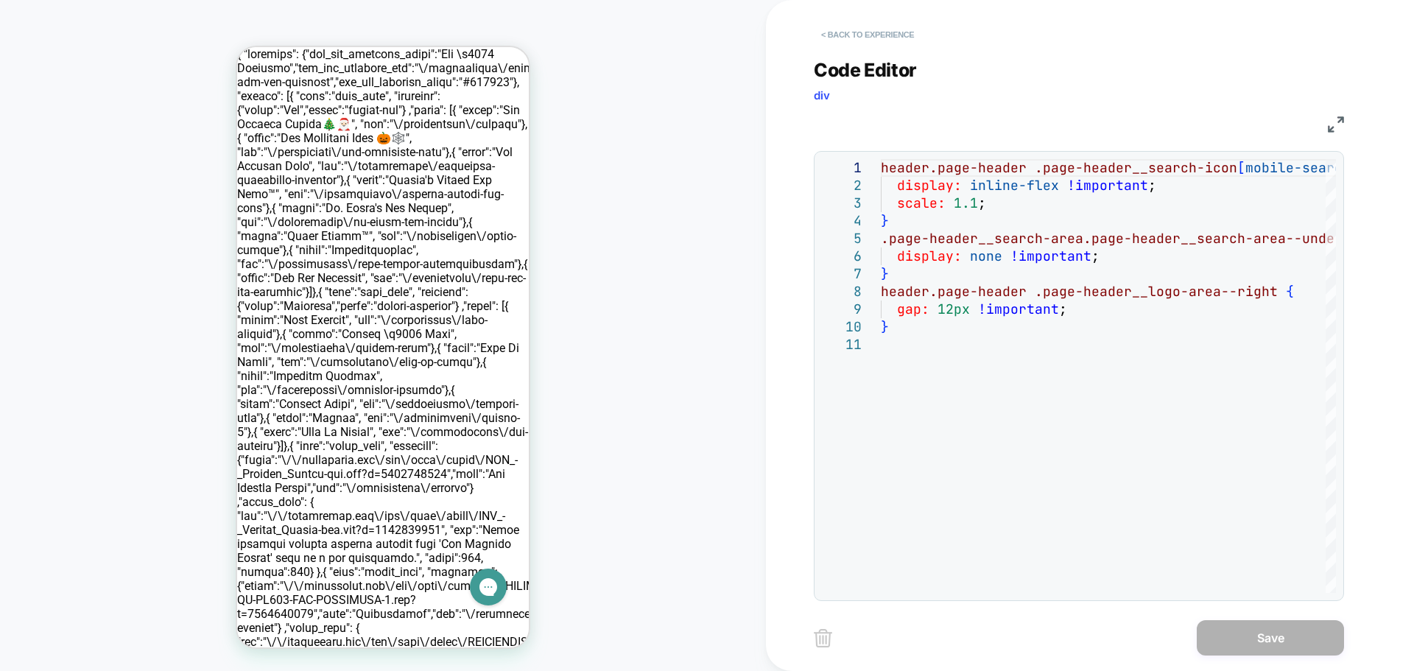
click at [821, 32] on button "< Back to experience" at bounding box center [868, 35] width 108 height 24
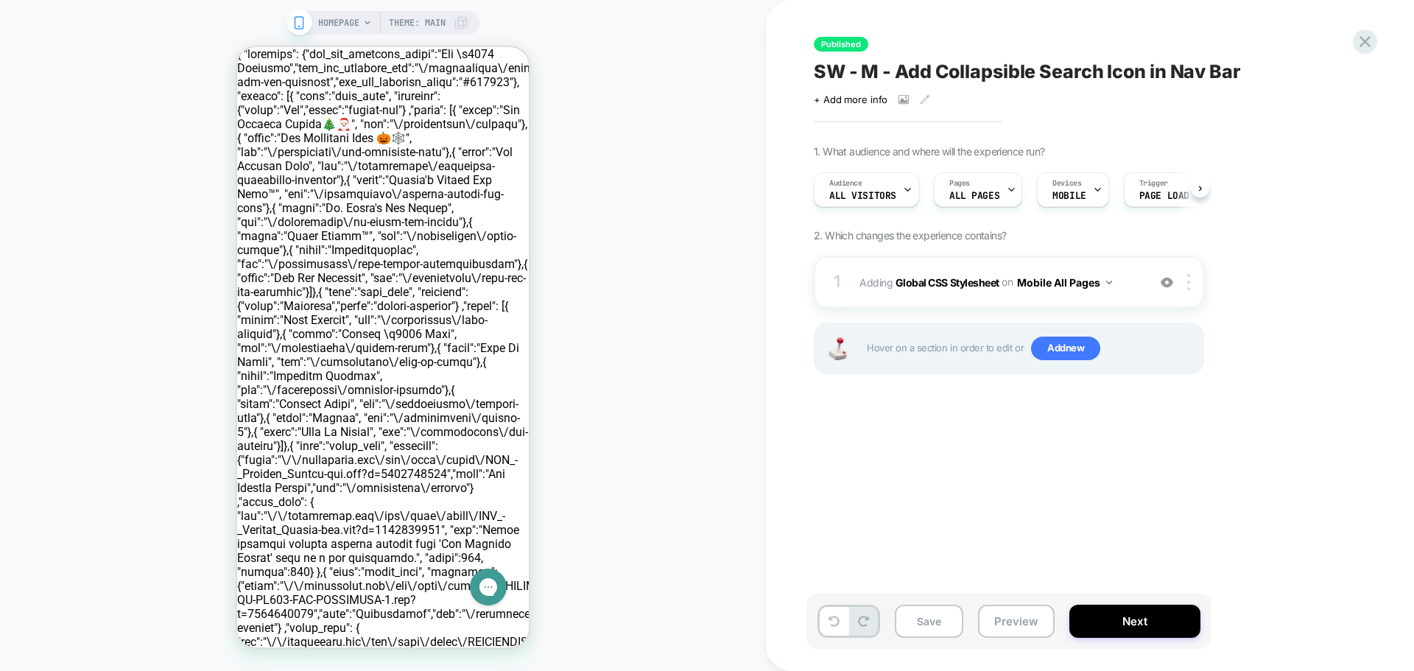
scroll to position [0, 1]
click at [1029, 619] on button "Preview" at bounding box center [1016, 621] width 77 height 33
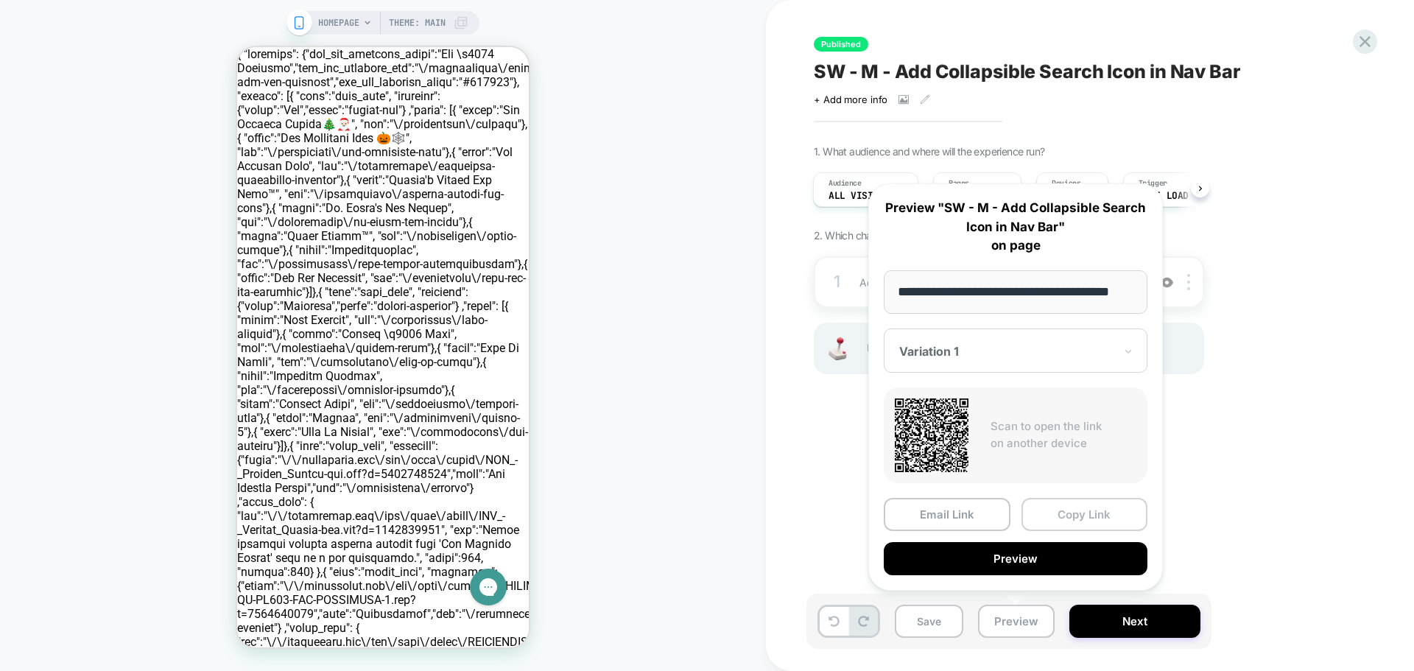
scroll to position [0, 0]
click at [1060, 514] on button "Copy Link" at bounding box center [1084, 514] width 127 height 33
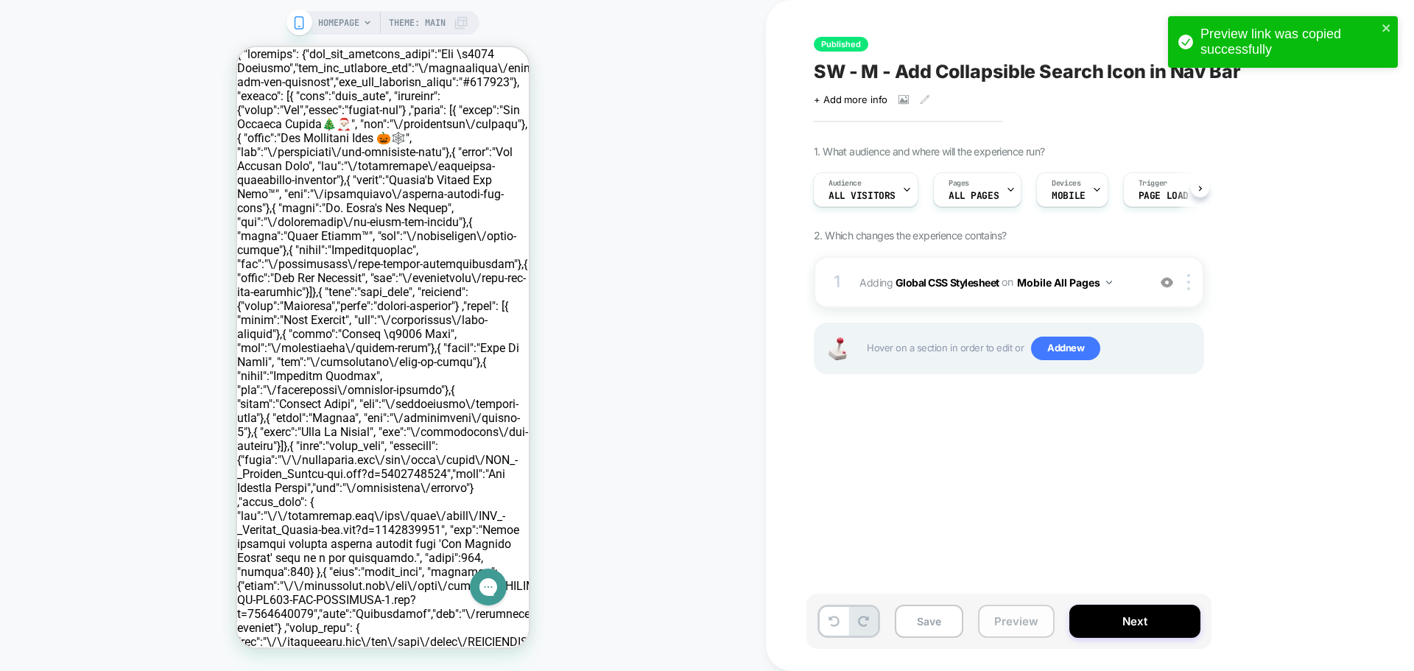
click at [1020, 619] on button "Preview" at bounding box center [1016, 621] width 77 height 33
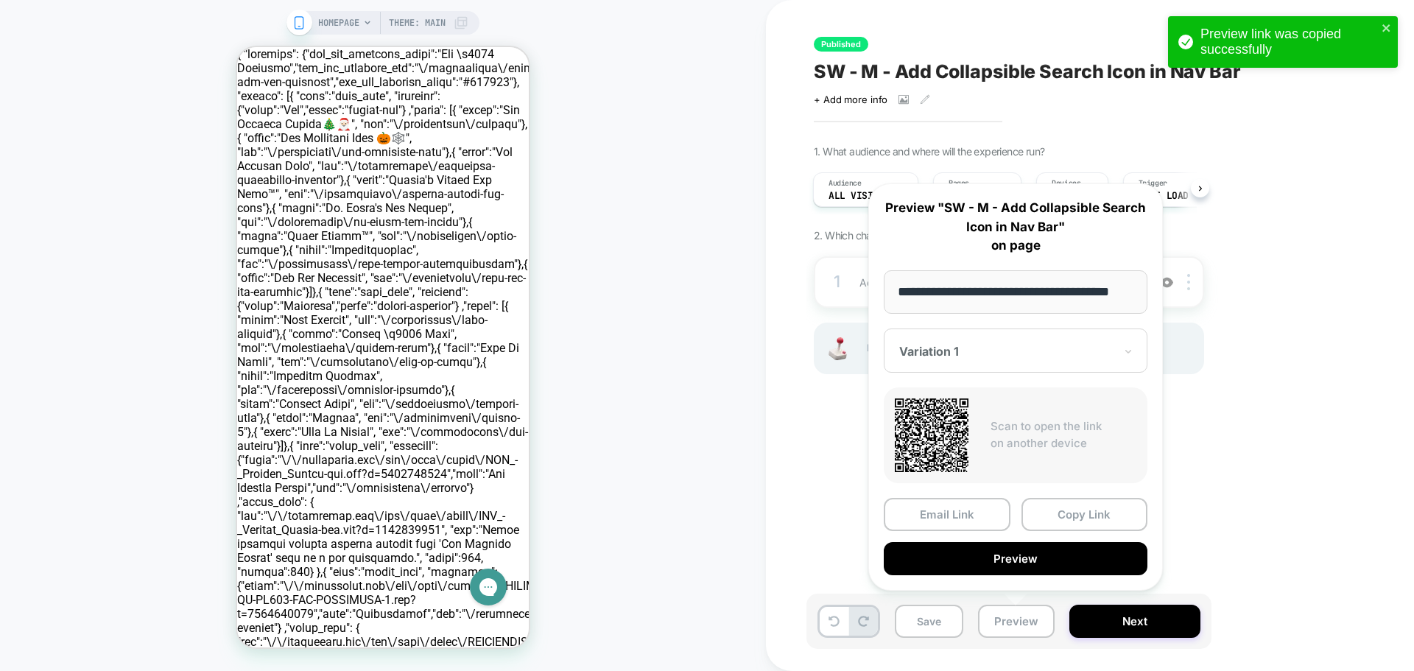
click at [989, 352] on div at bounding box center [1006, 351] width 215 height 15
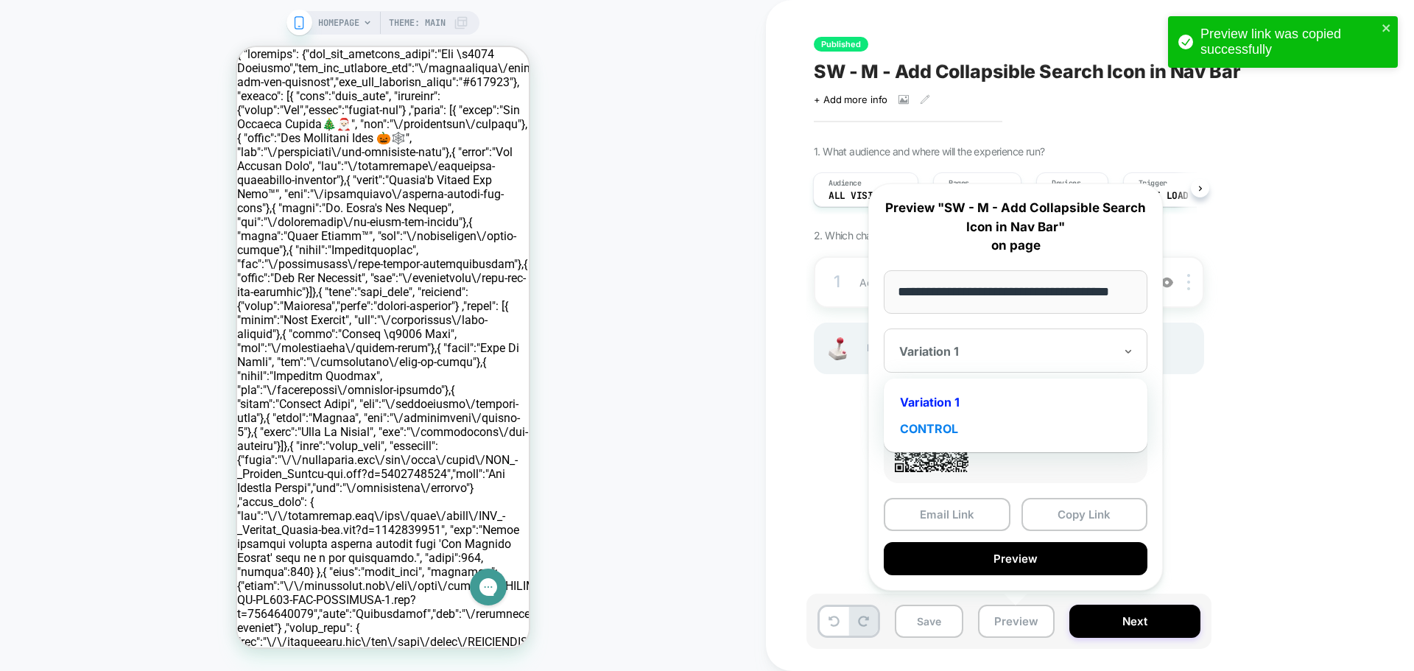
click at [980, 434] on div "CONTROL" at bounding box center [1015, 428] width 249 height 27
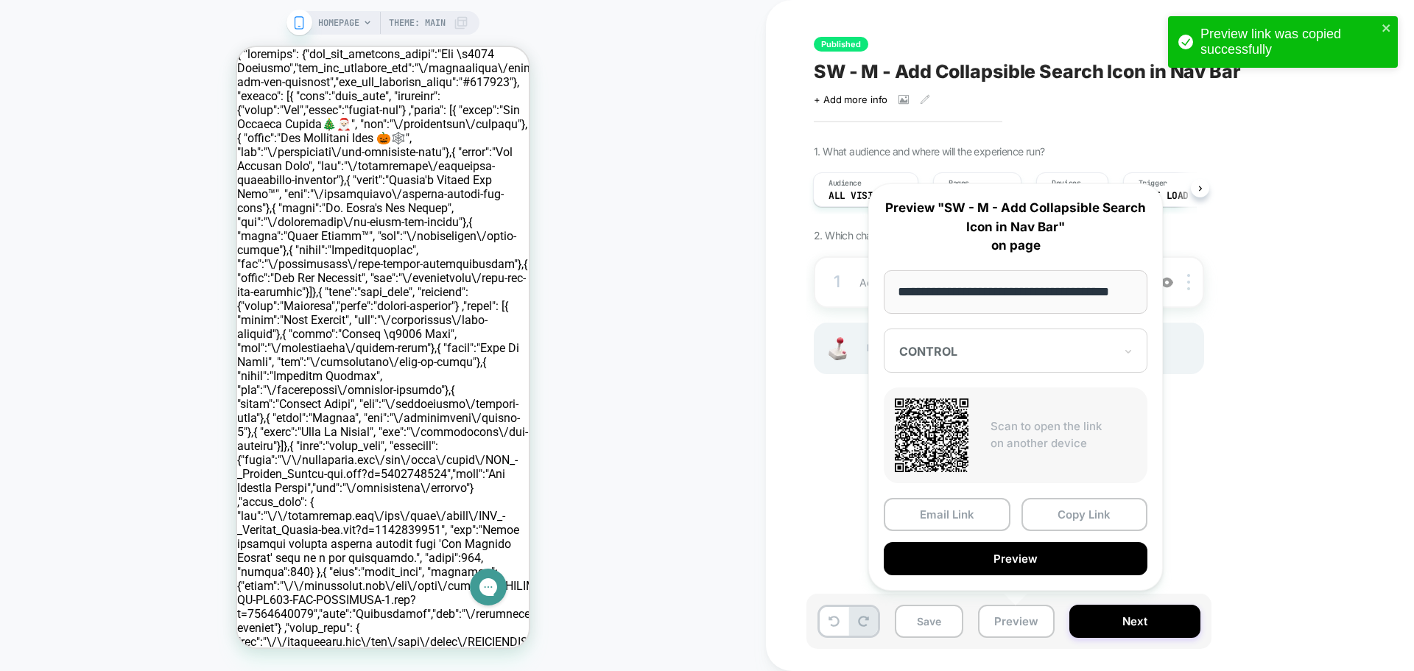
drag, startPoint x: 994, startPoint y: 297, endPoint x: 965, endPoint y: 288, distance: 30.0
click at [965, 288] on input "**********" at bounding box center [1016, 291] width 264 height 43
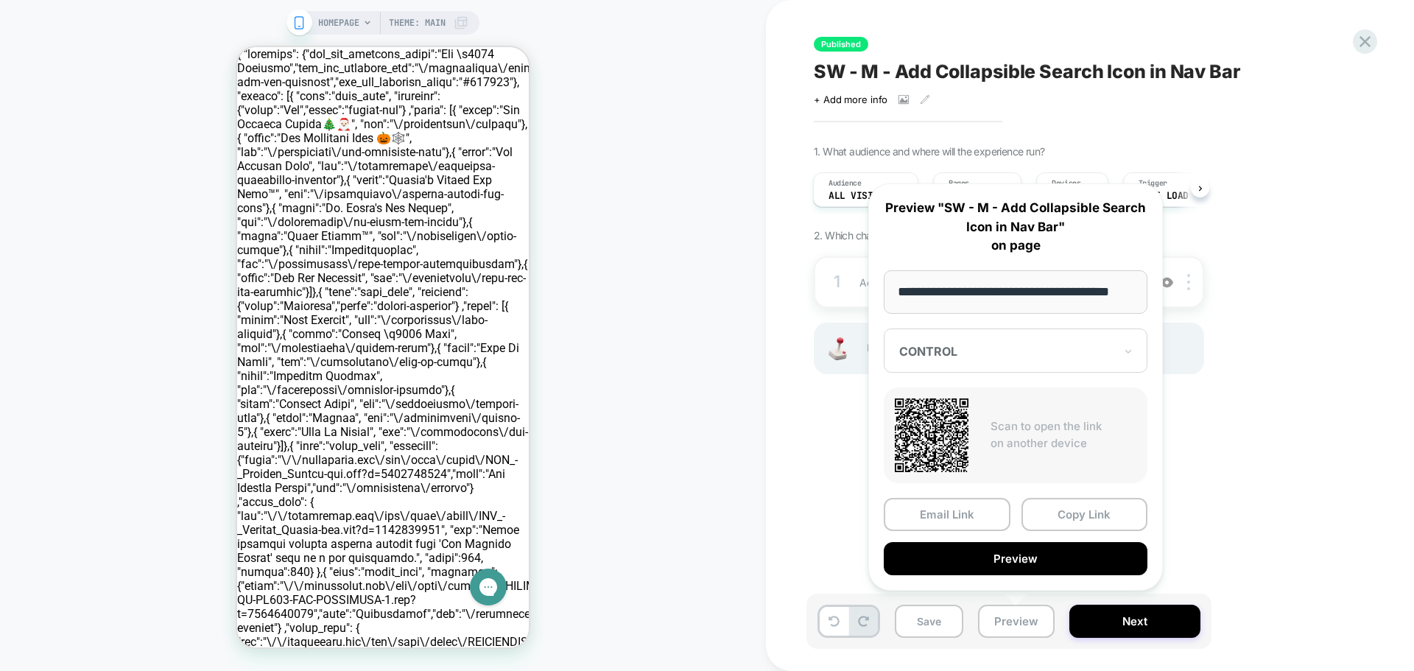
click at [965, 288] on input "**********" at bounding box center [1016, 291] width 264 height 43
click at [1075, 511] on button "Copy Link" at bounding box center [1084, 514] width 127 height 33
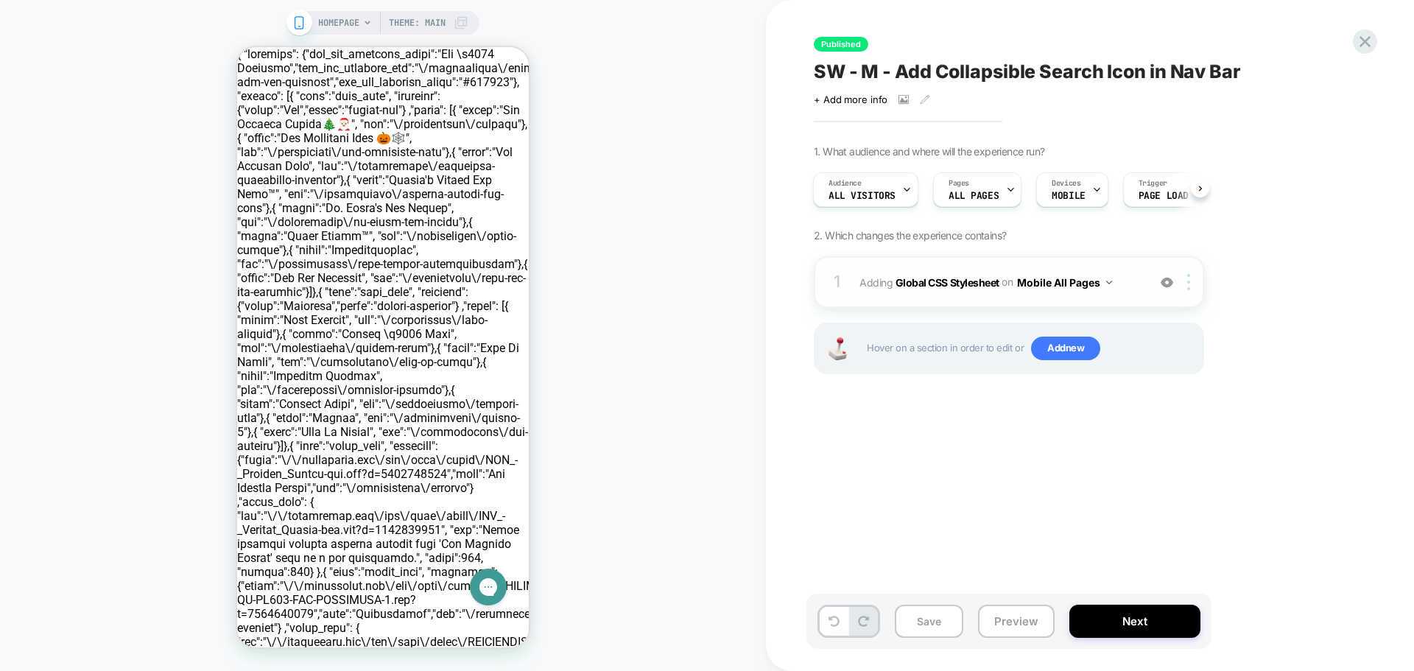
click at [853, 291] on div "1 Adding Global CSS Stylesheet on Mobile All Pages Add Before Add After Copy to…" at bounding box center [1009, 282] width 390 height 52
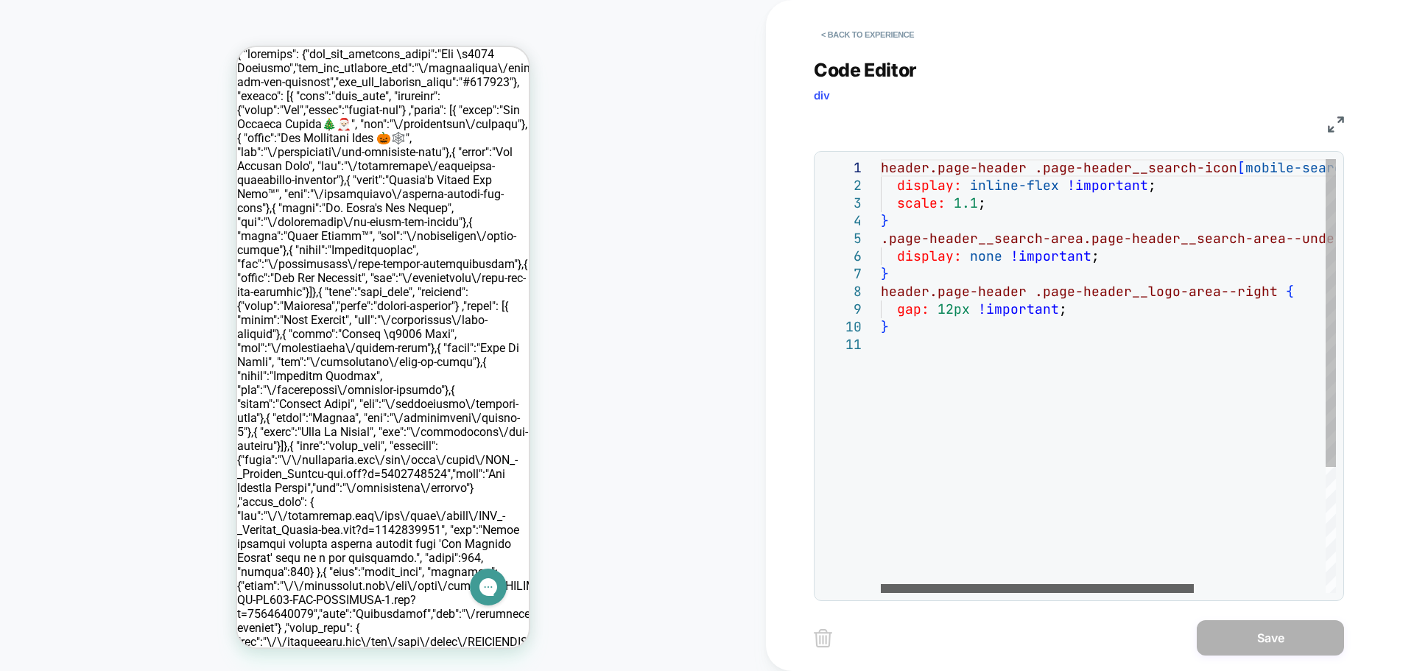
click at [1017, 584] on div at bounding box center [1037, 588] width 313 height 9
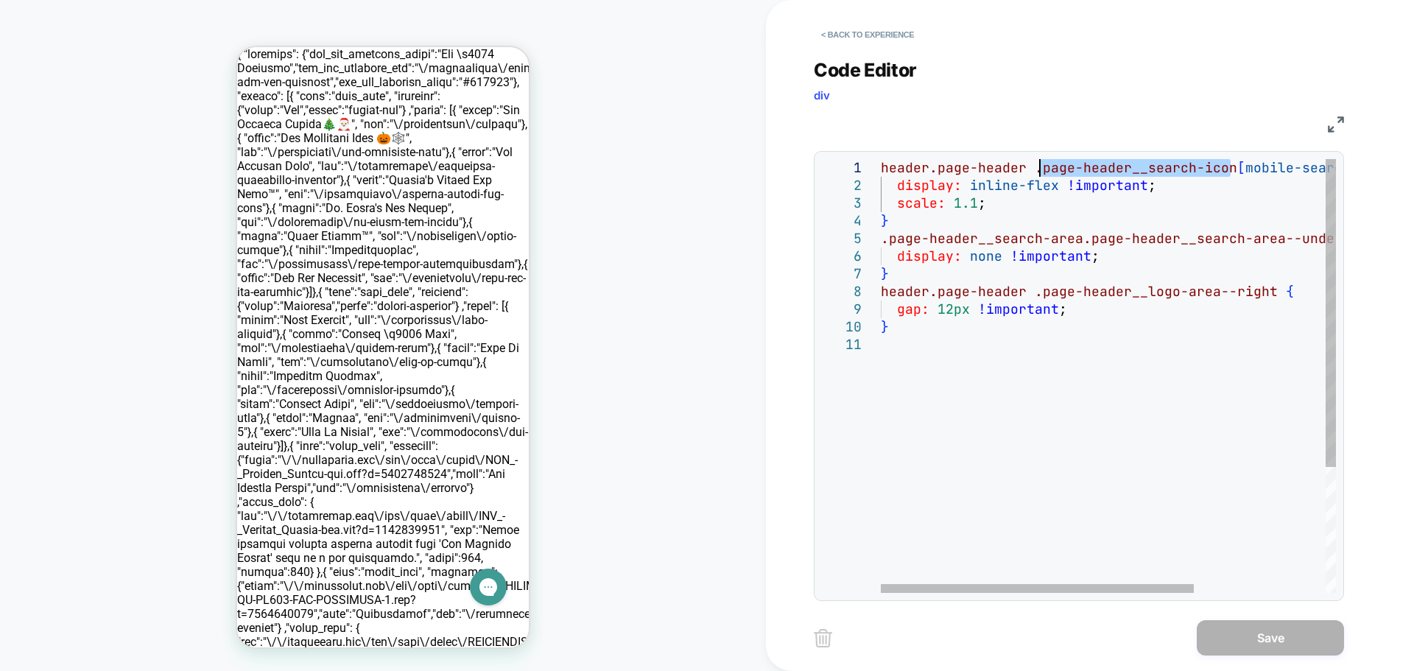
drag, startPoint x: 1232, startPoint y: 167, endPoint x: 1039, endPoint y: 173, distance: 193.0
click at [1039, 173] on div "header.page-header .page-header__search-icon [ mobile-search-exposed = "true" ]…" at bounding box center [1204, 464] width 647 height 610
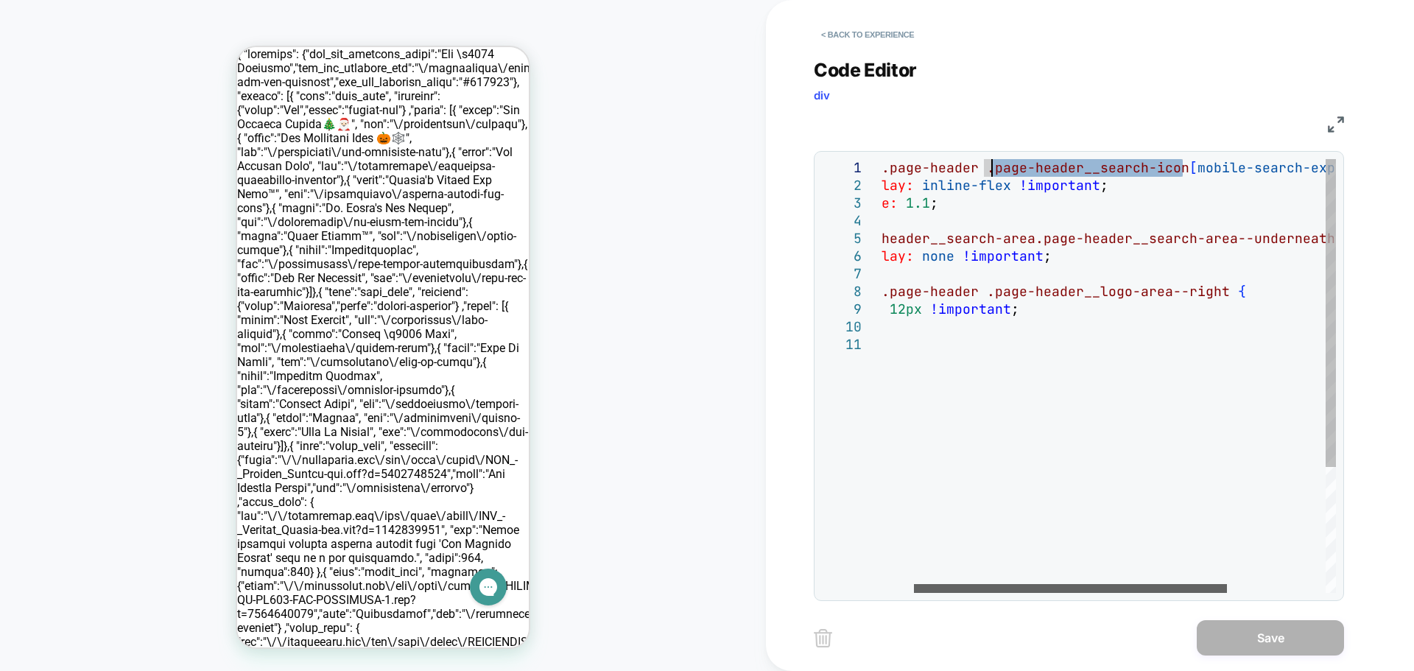
click at [1114, 584] on div at bounding box center [1070, 588] width 313 height 9
